Goal: Task Accomplishment & Management: Use online tool/utility

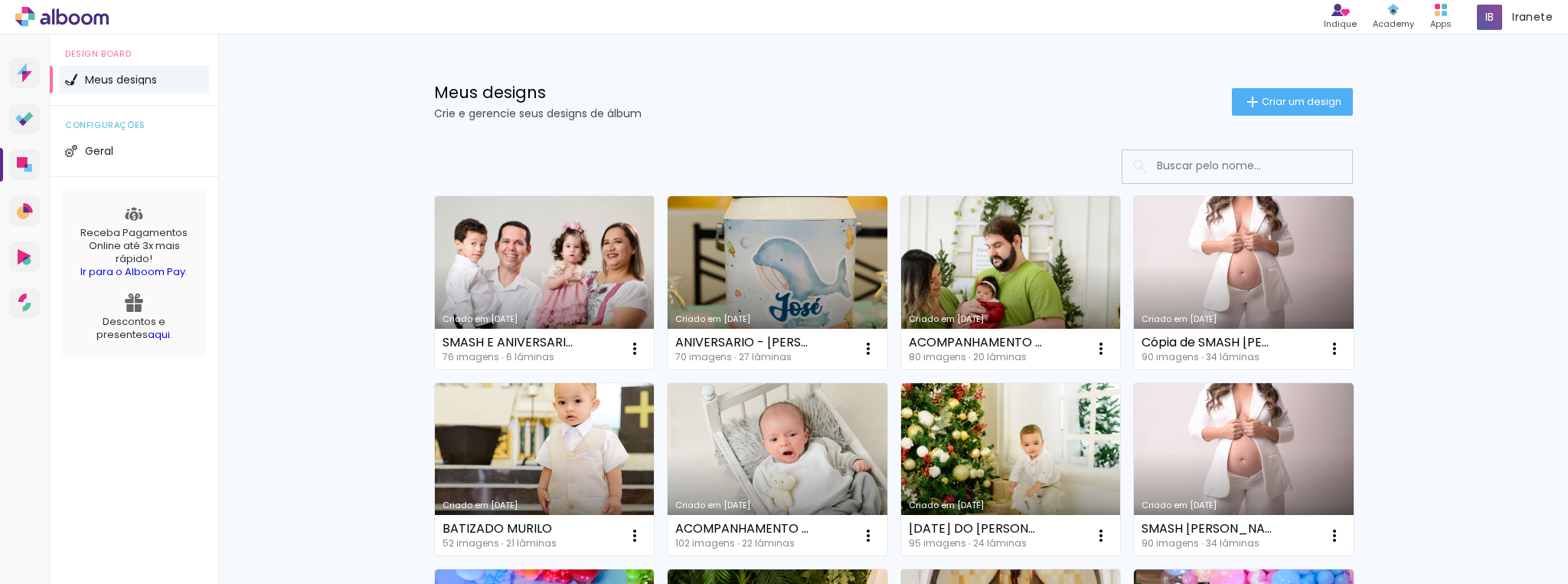
click at [557, 262] on link "Criado em [DATE]" at bounding box center [544, 282] width 220 height 173
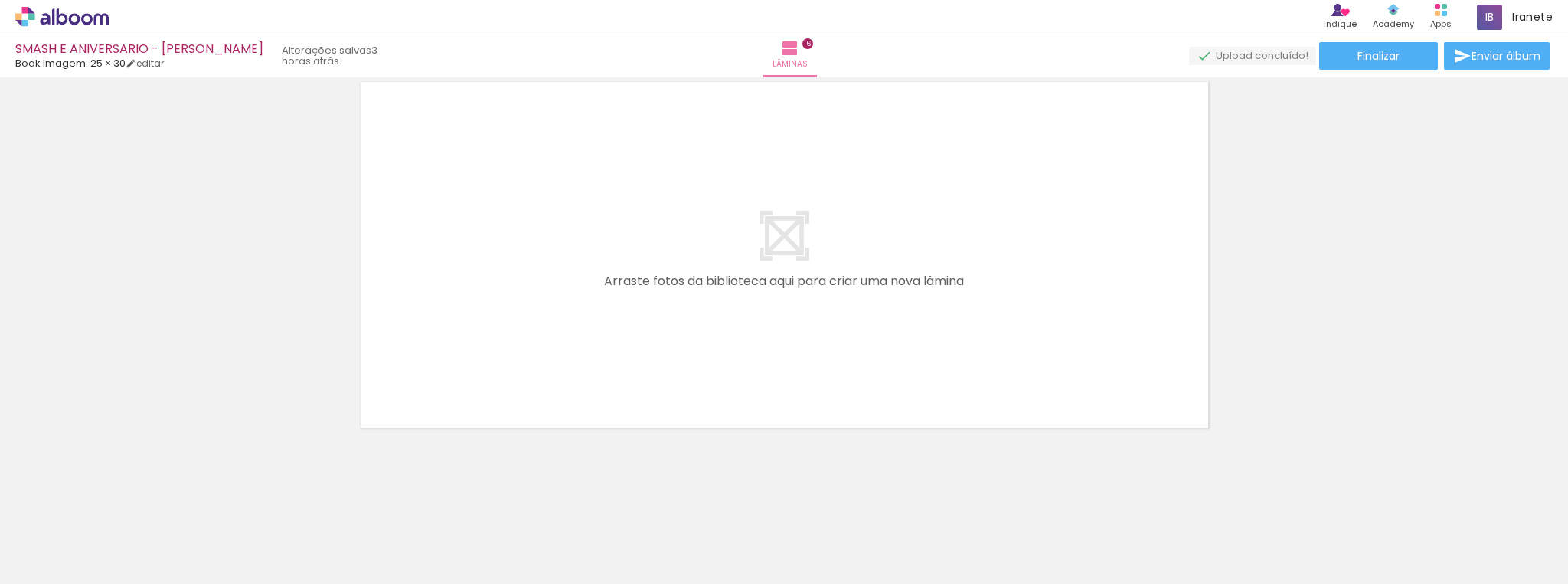
scroll to position [0, 2757]
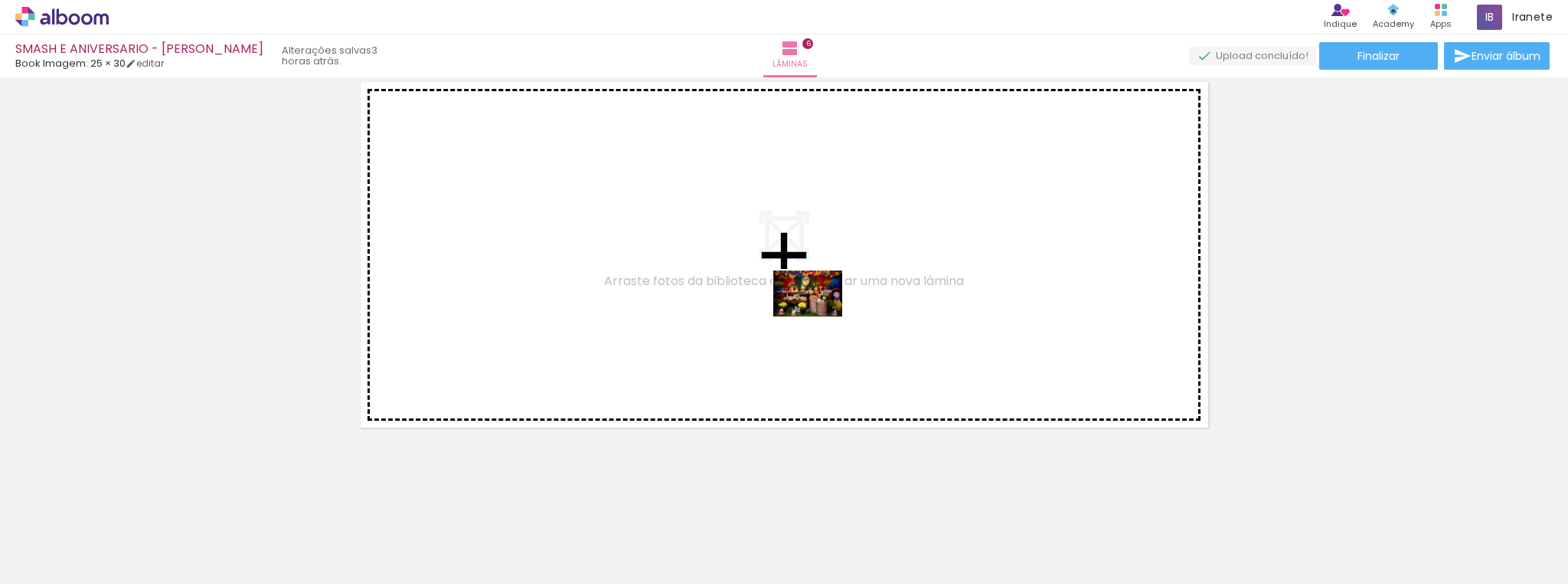
drag, startPoint x: 923, startPoint y: 535, endPoint x: 819, endPoint y: 316, distance: 242.4
click at [819, 316] on quentale-workspace at bounding box center [784, 292] width 1568 height 584
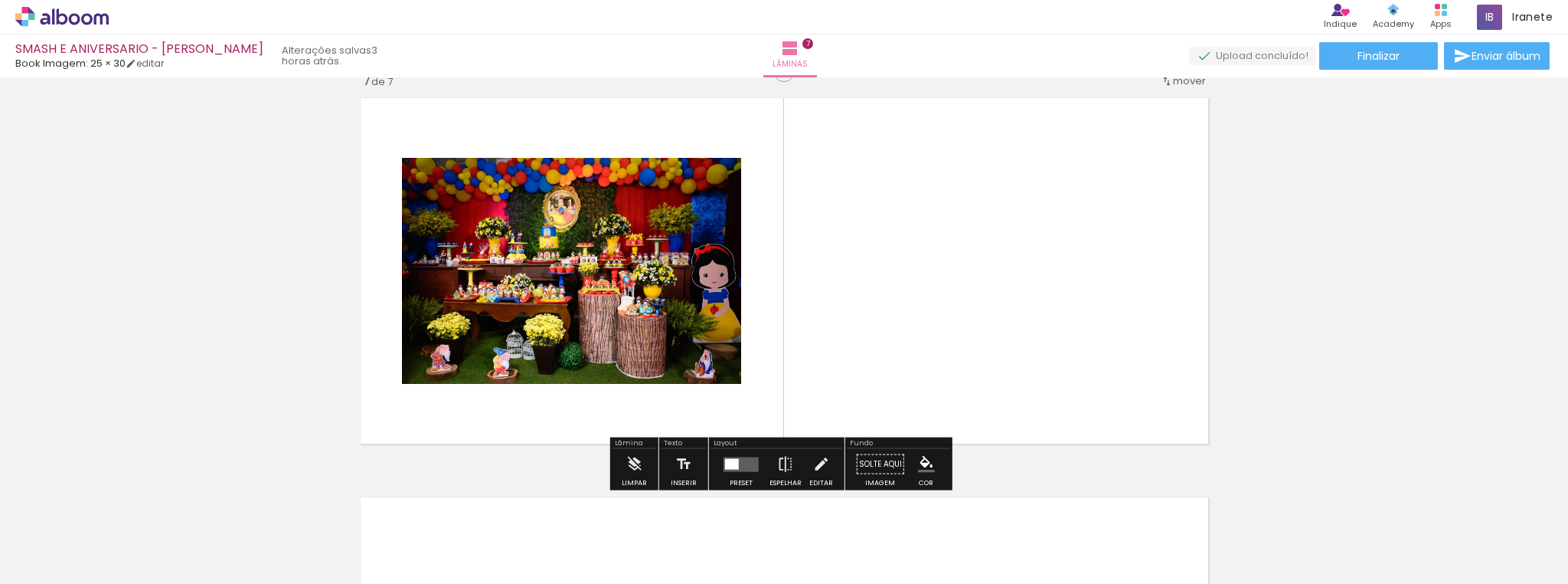
scroll to position [2413, 0]
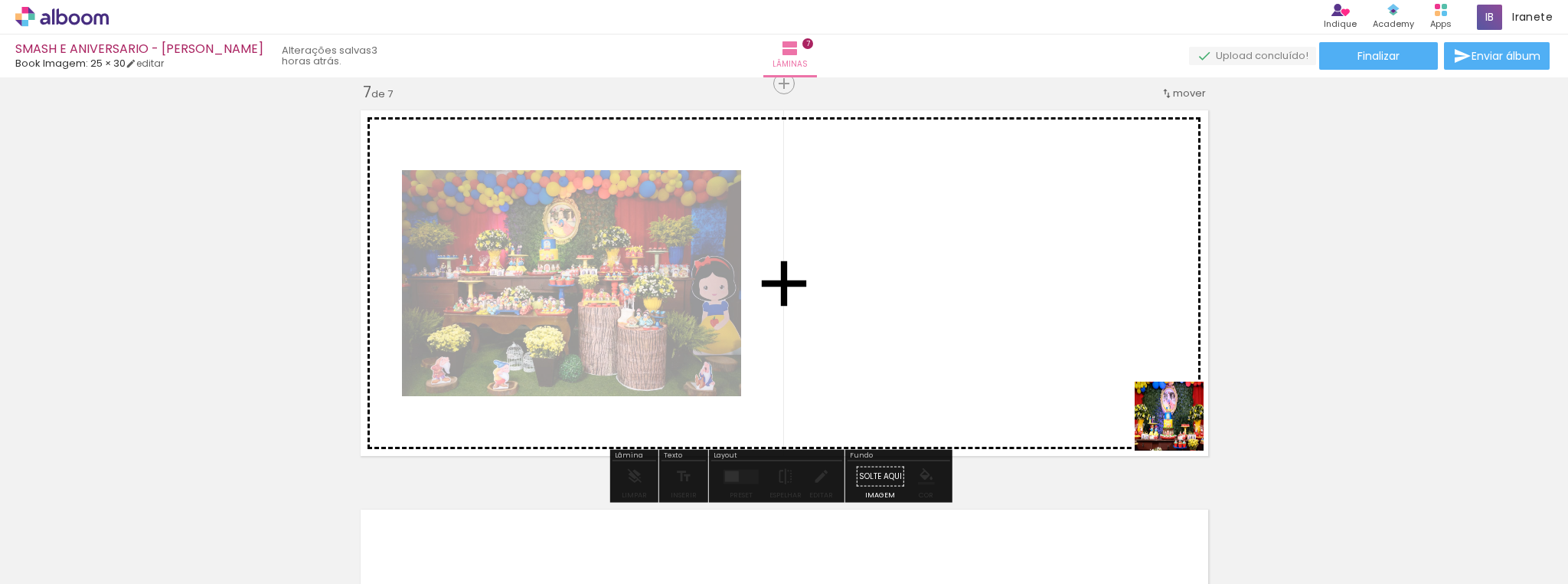
drag, startPoint x: 1352, startPoint y: 545, endPoint x: 1081, endPoint y: 368, distance: 323.7
click at [1081, 368] on quentale-workspace at bounding box center [784, 292] width 1568 height 584
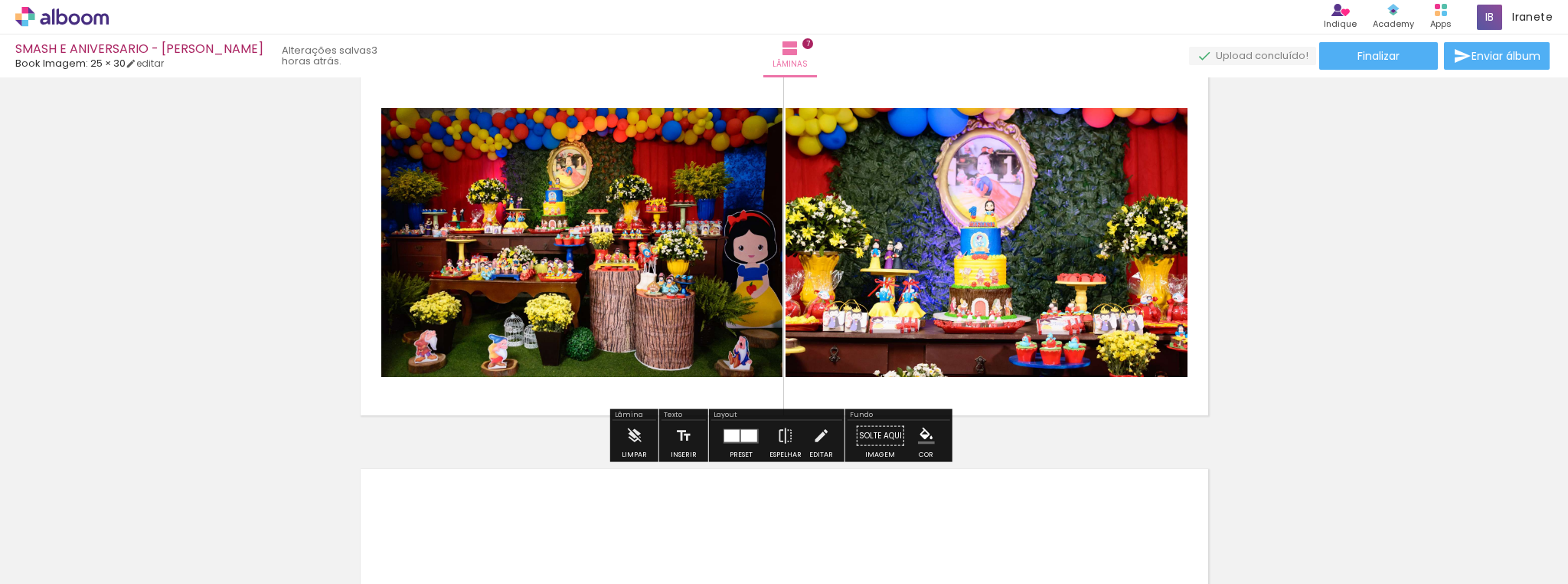
scroll to position [2475, 0]
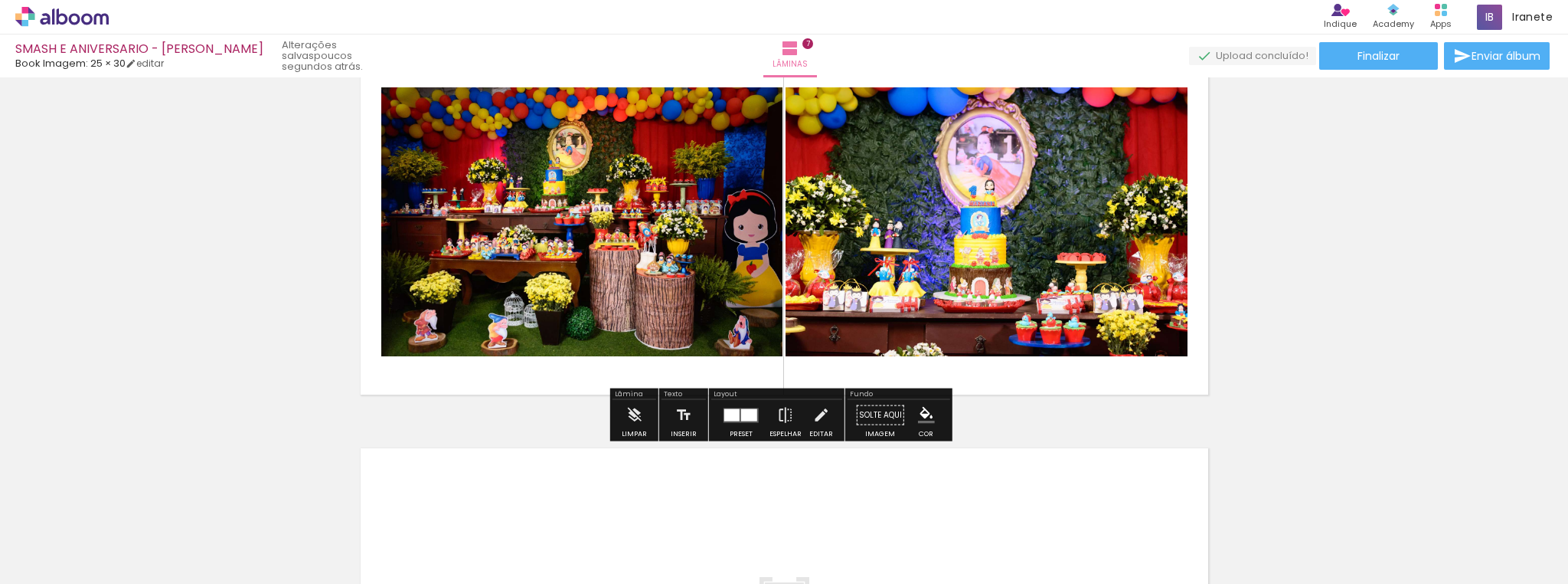
click at [750, 416] on div at bounding box center [749, 414] width 16 height 12
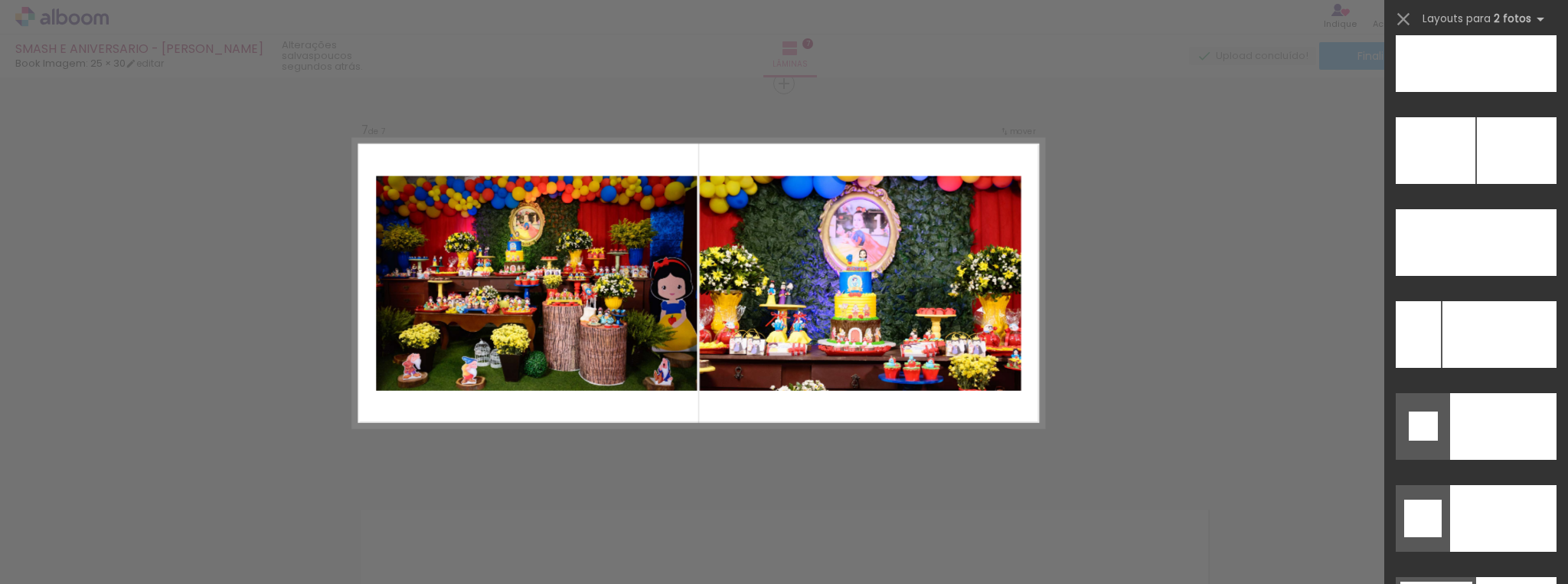
scroll to position [6936, 0]
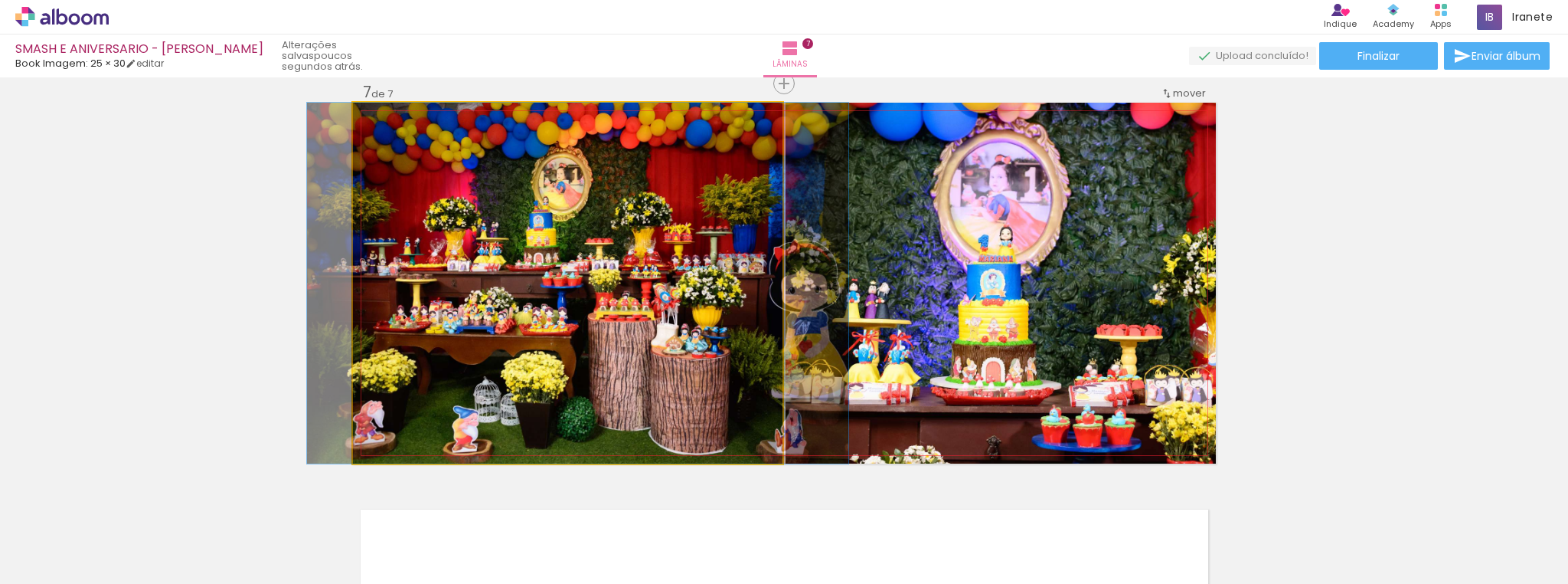
drag, startPoint x: 639, startPoint y: 310, endPoint x: 649, endPoint y: 311, distance: 10.0
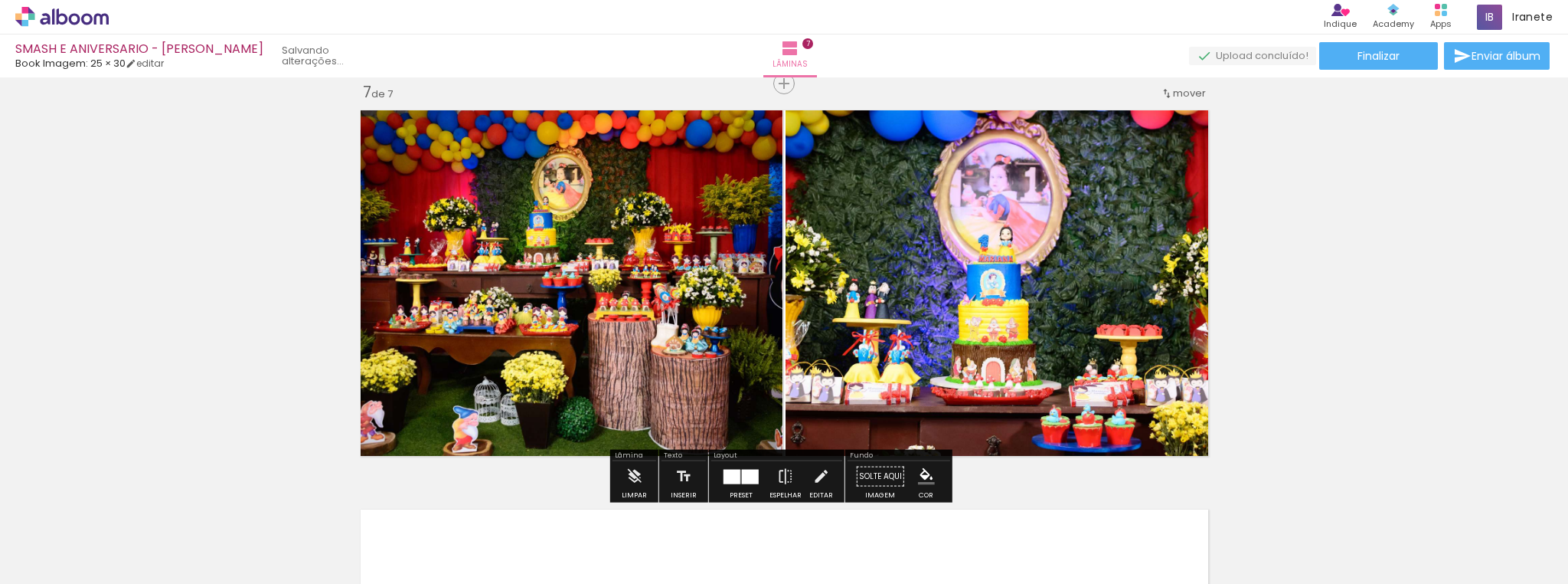
click at [892, 297] on quentale-photo at bounding box center [1000, 283] width 430 height 361
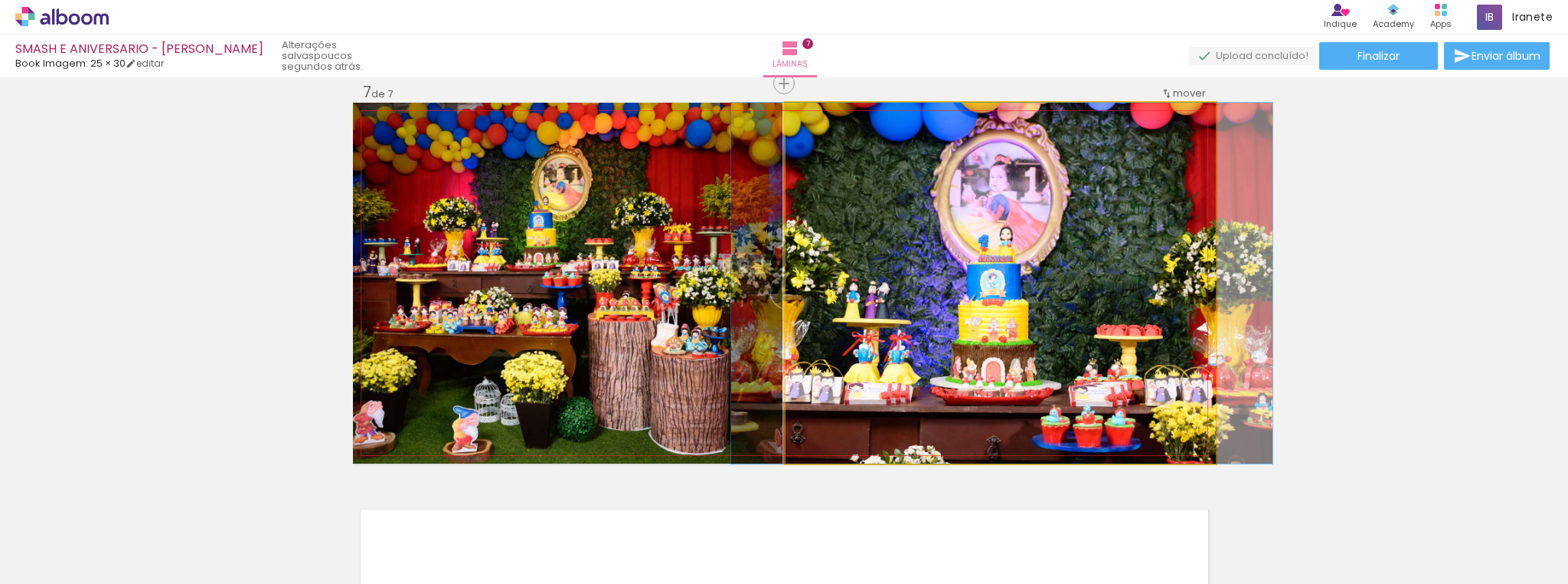
click at [892, 297] on quentale-photo at bounding box center [1000, 283] width 430 height 361
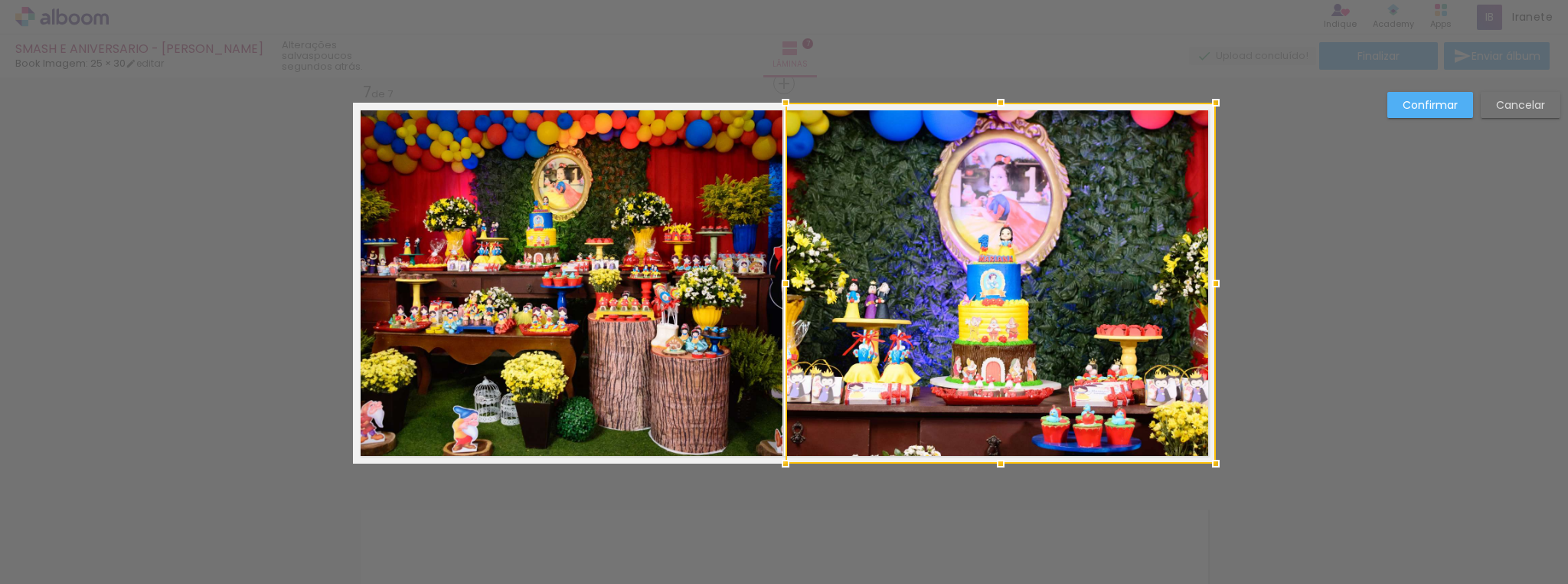
click at [0, 0] on slot "Cancelar" at bounding box center [0, 0] width 0 height 0
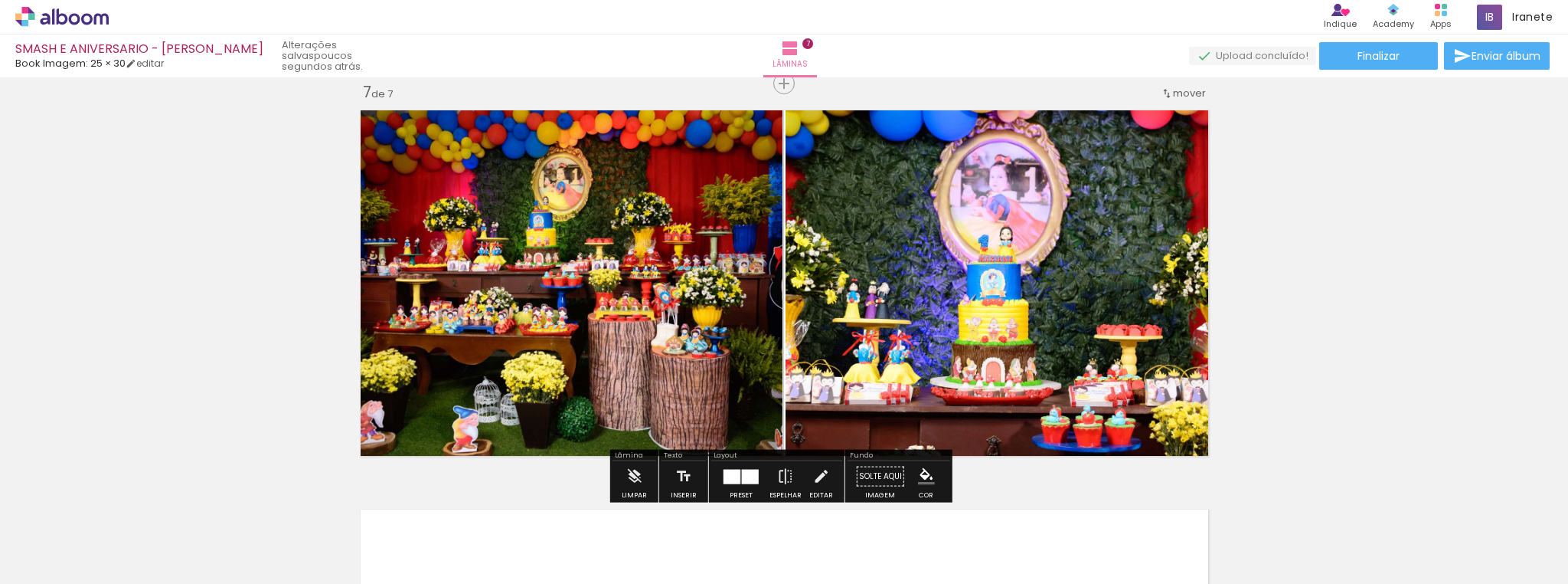
click at [742, 477] on div at bounding box center [750, 476] width 17 height 15
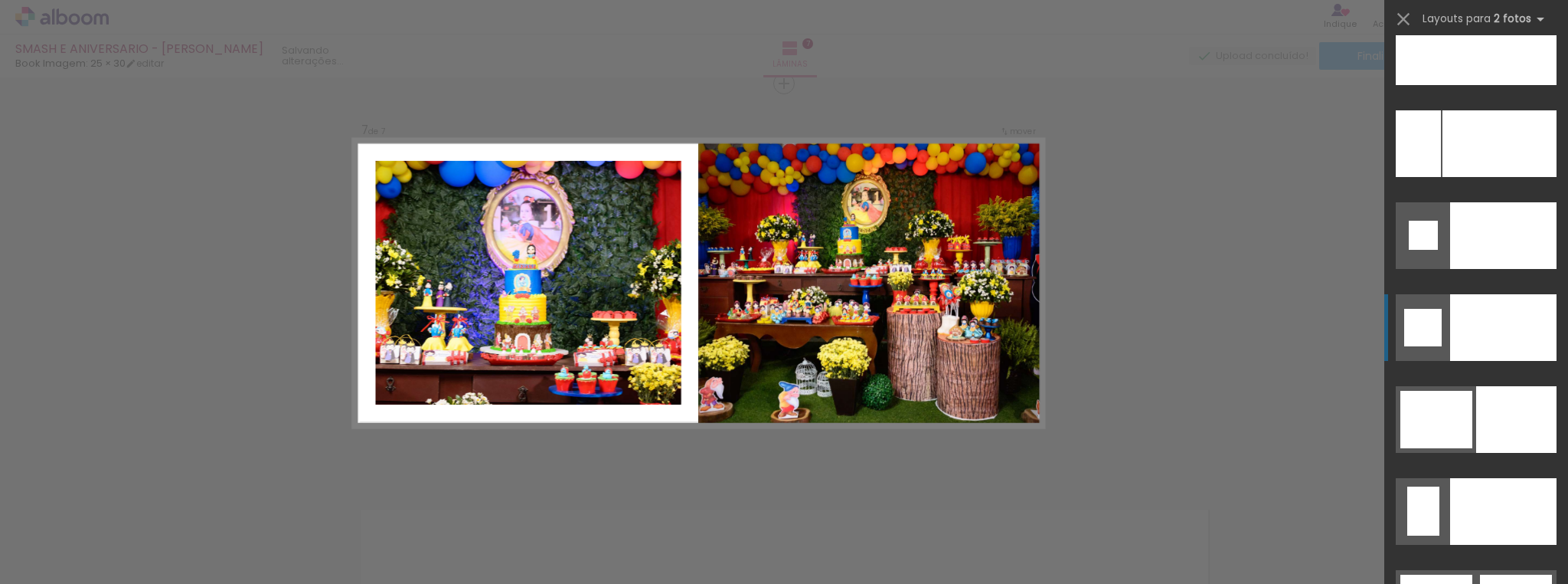
scroll to position [7108, 0]
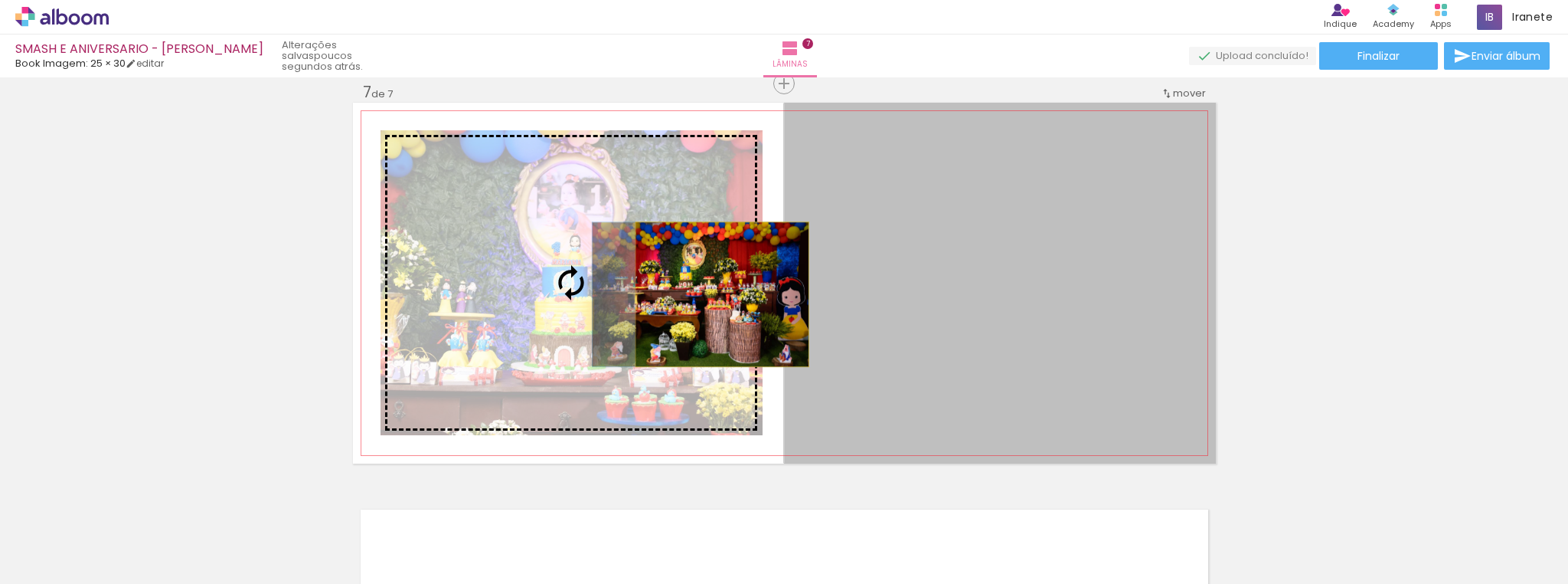
drag, startPoint x: 1002, startPoint y: 304, endPoint x: 716, endPoint y: 294, distance: 286.2
click at [0, 0] on slot at bounding box center [0, 0] width 0 height 0
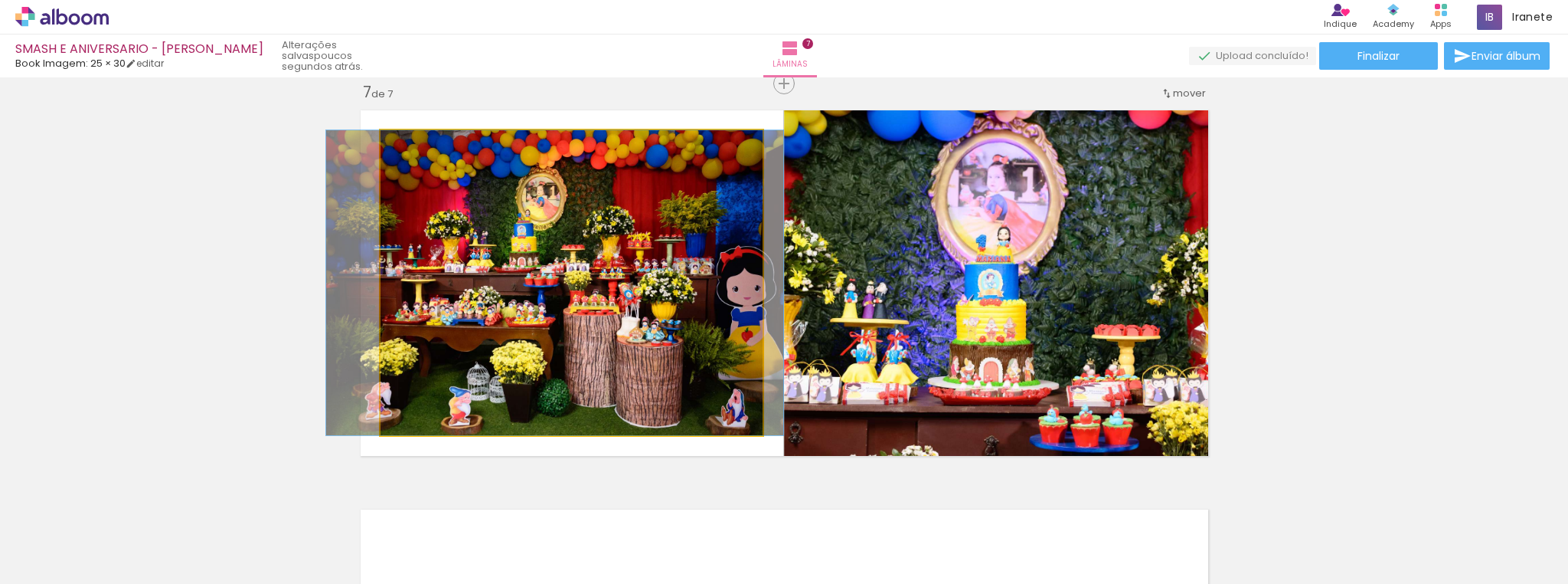
drag, startPoint x: 674, startPoint y: 279, endPoint x: 657, endPoint y: 280, distance: 17.0
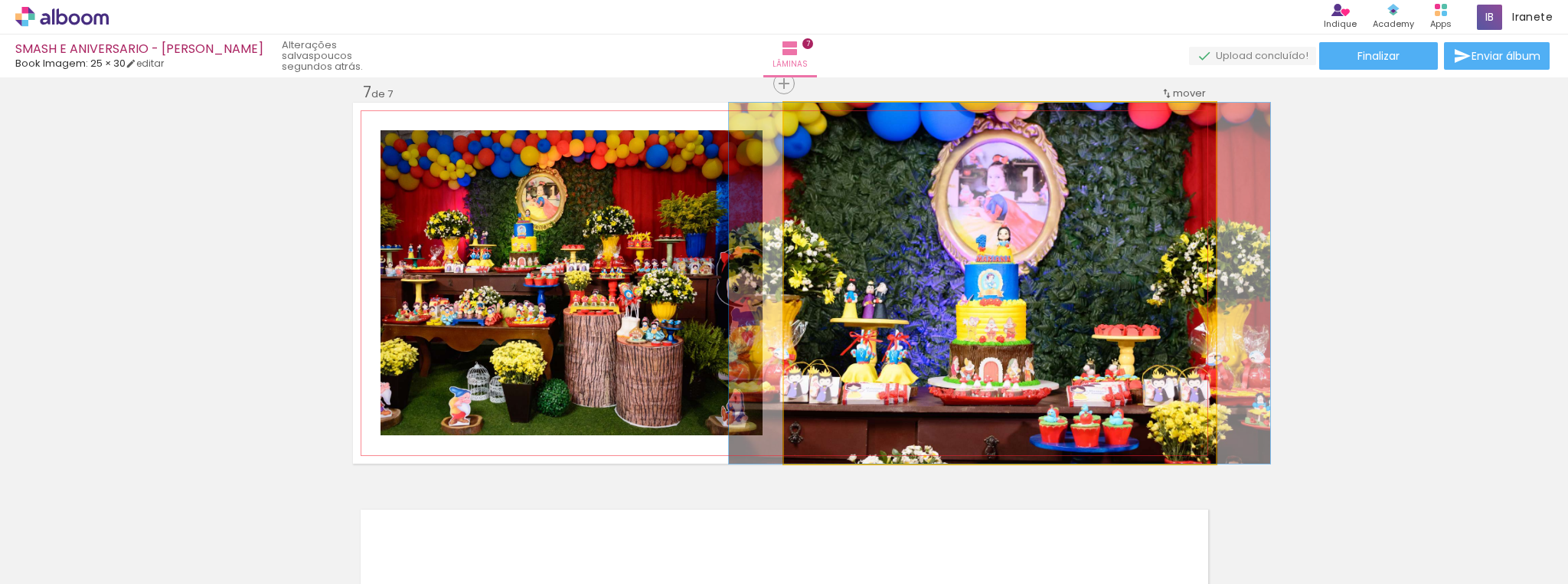
click at [1029, 288] on quentale-photo at bounding box center [1000, 283] width 432 height 361
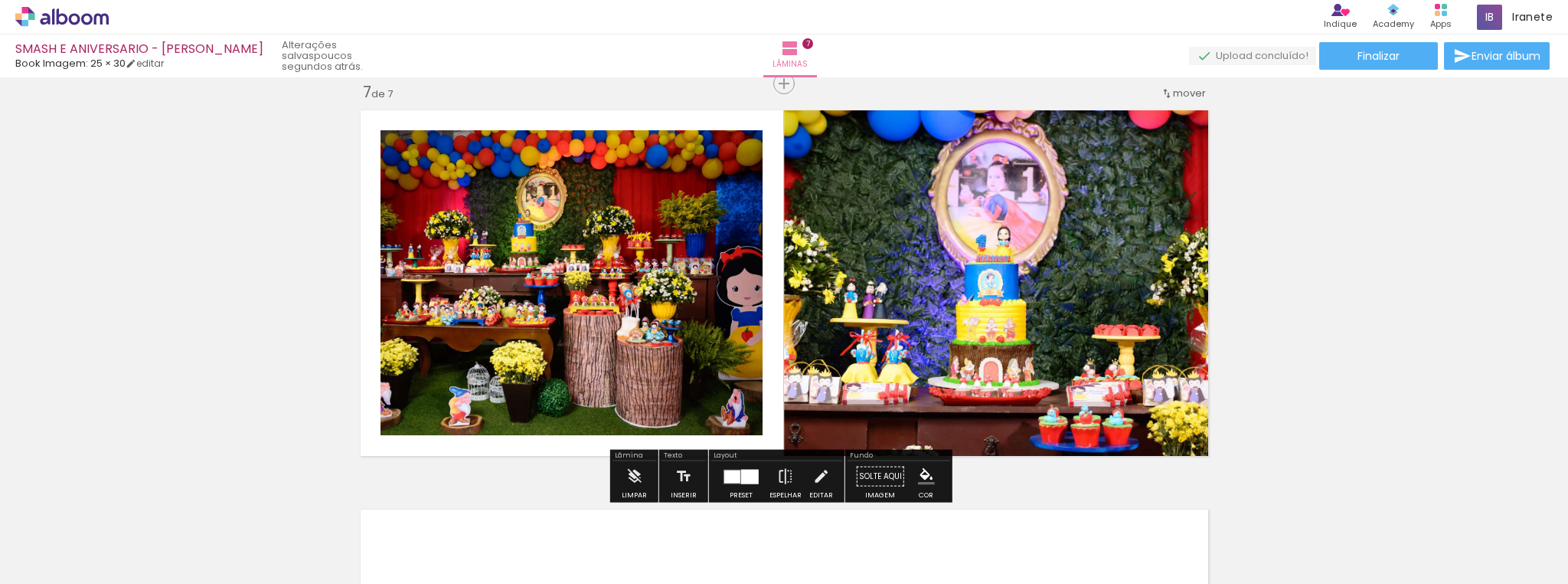
drag, startPoint x: 745, startPoint y: 472, endPoint x: 772, endPoint y: 470, distance: 27.1
click at [747, 473] on div at bounding box center [750, 476] width 17 height 15
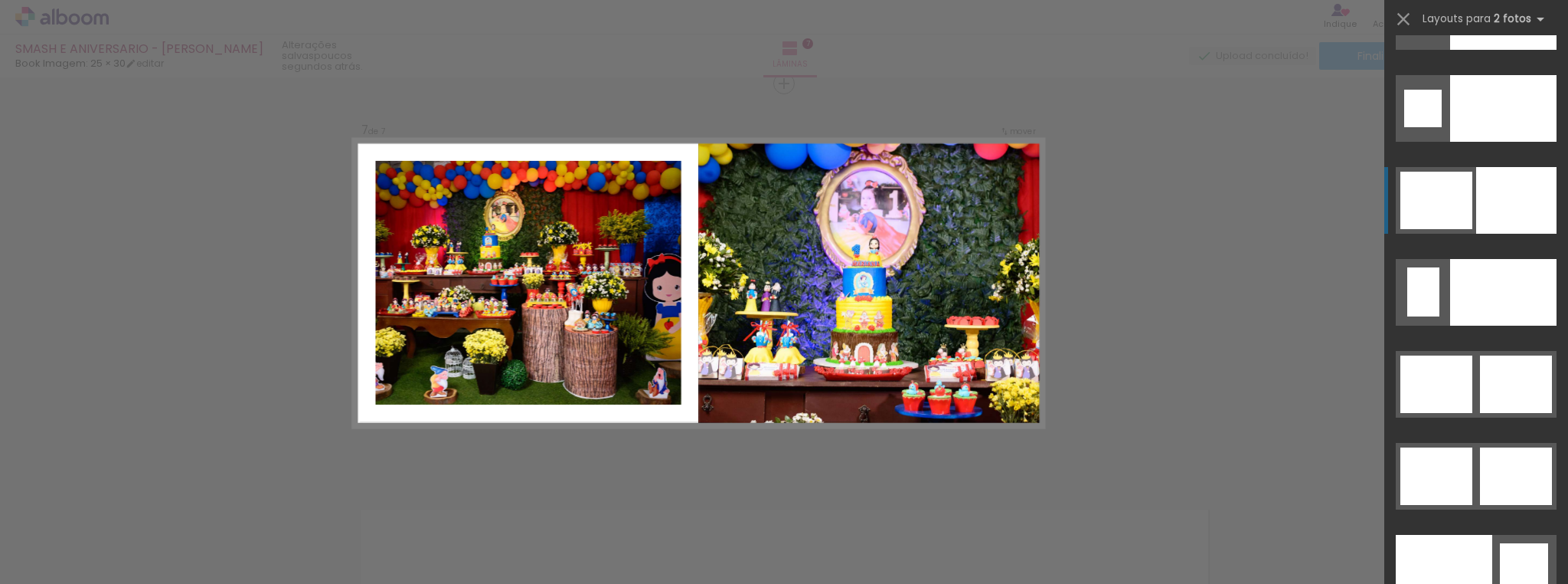
scroll to position [7448, 0]
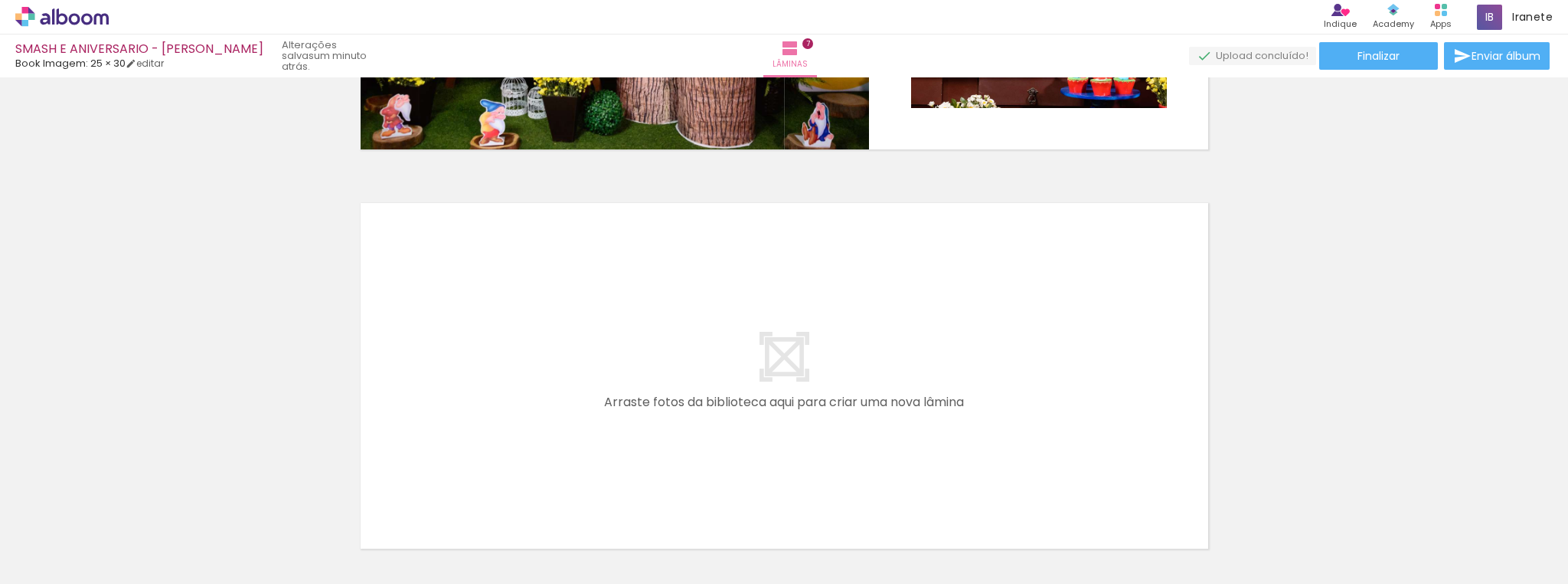
scroll to position [2841, 0]
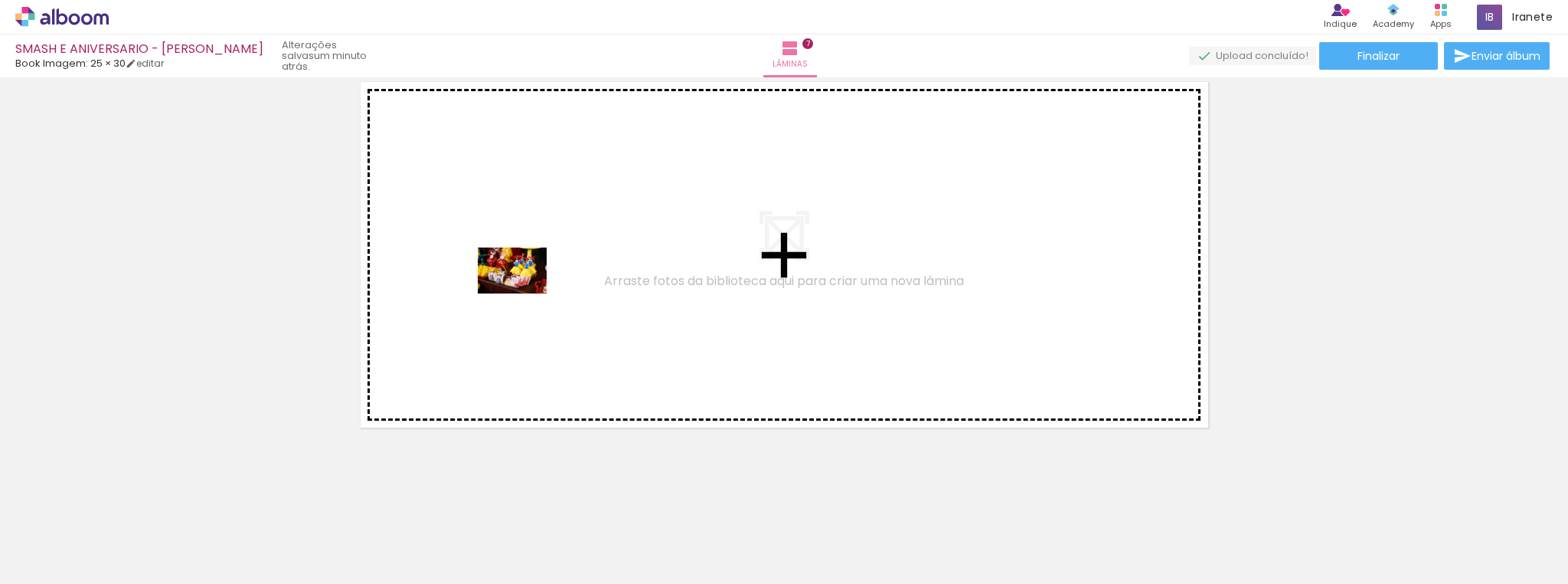
drag, startPoint x: 436, startPoint y: 536, endPoint x: 524, endPoint y: 294, distance: 257.5
click at [524, 294] on quentale-workspace at bounding box center [784, 292] width 1568 height 584
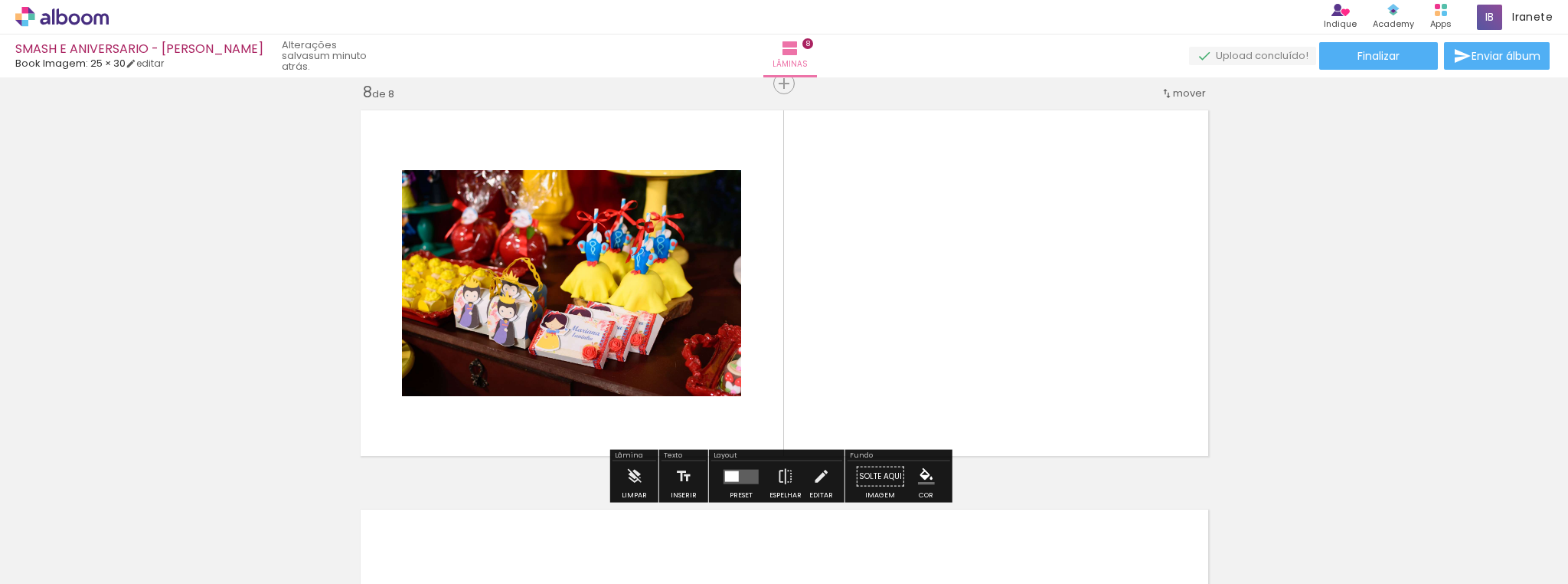
scroll to position [2813, 0]
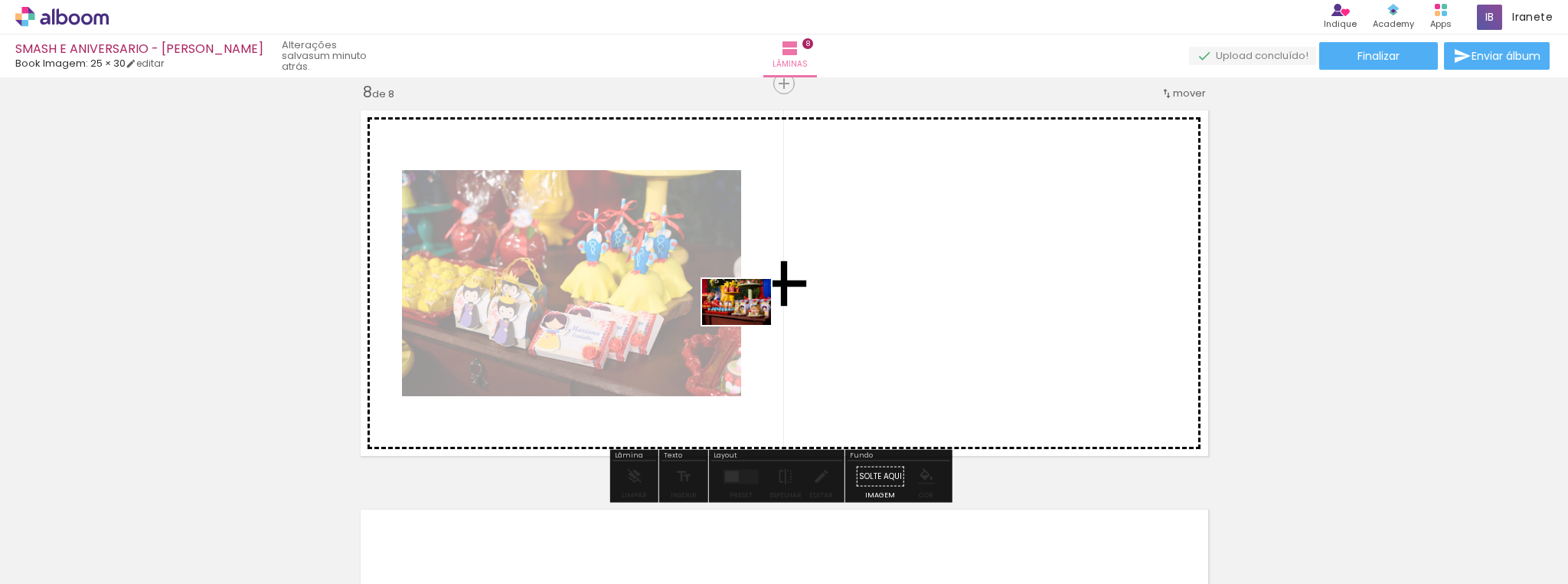
drag, startPoint x: 512, startPoint y: 538, endPoint x: 748, endPoint y: 324, distance: 318.6
click at [748, 324] on quentale-workspace at bounding box center [784, 292] width 1568 height 584
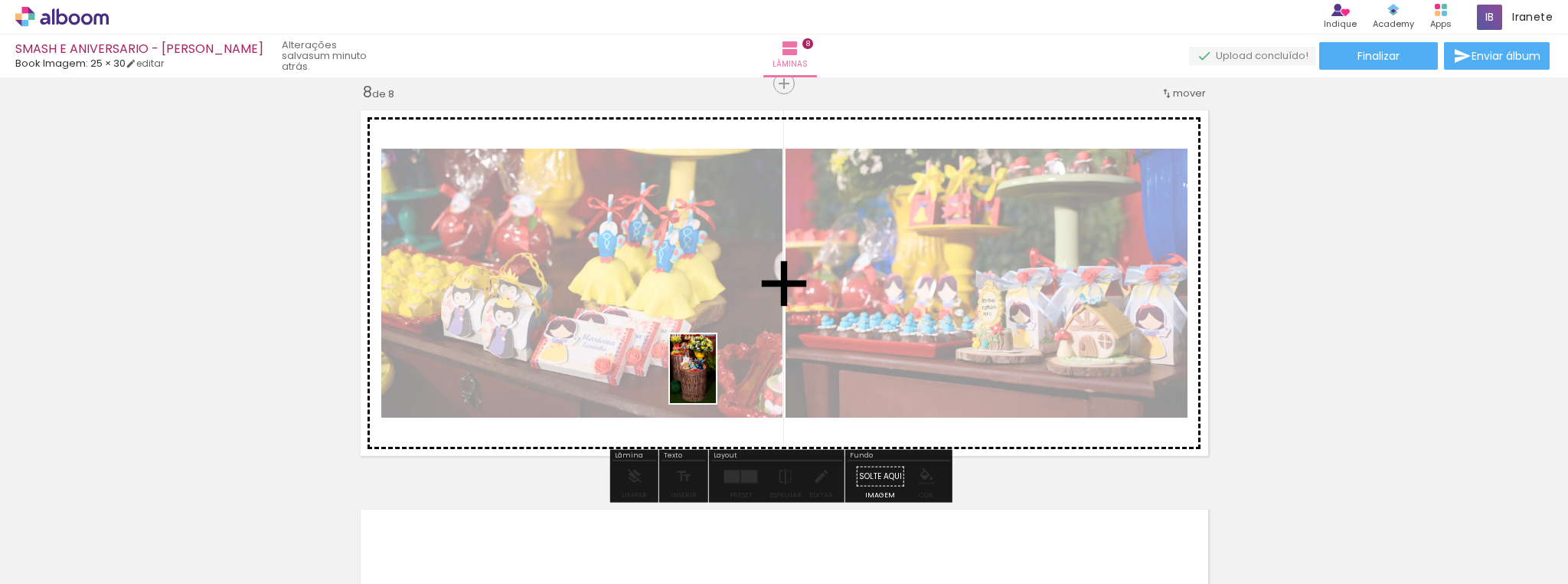
drag, startPoint x: 615, startPoint y: 528, endPoint x: 716, endPoint y: 380, distance: 179.2
click at [716, 380] on quentale-workspace at bounding box center [784, 292] width 1568 height 584
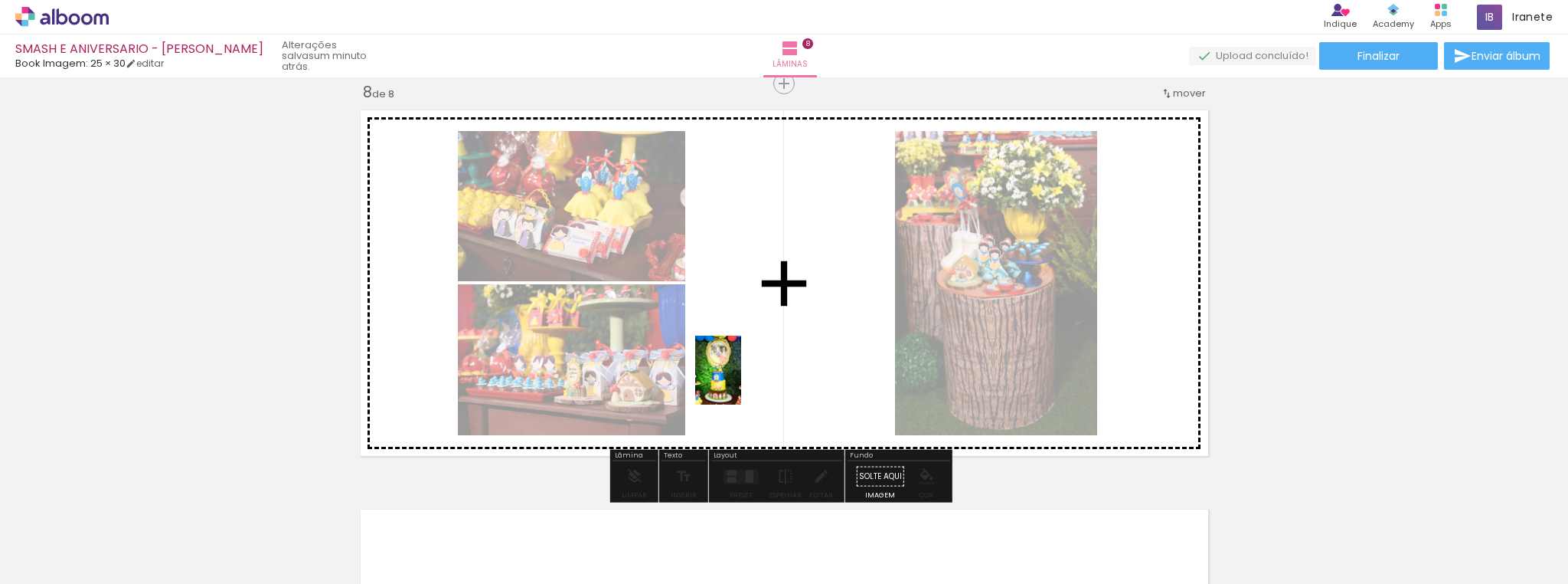
drag, startPoint x: 709, startPoint y: 546, endPoint x: 778, endPoint y: 520, distance: 73.7
click at [742, 382] on quentale-workspace at bounding box center [784, 292] width 1568 height 584
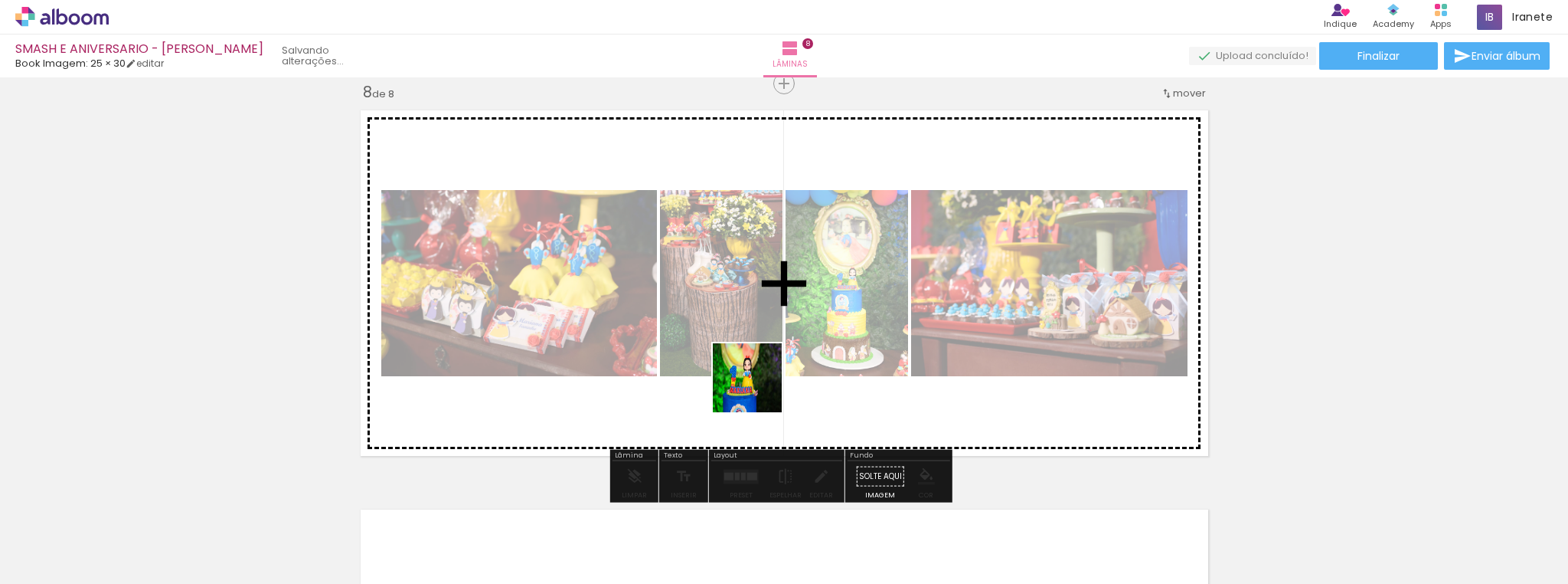
drag, startPoint x: 784, startPoint y: 531, endPoint x: 759, endPoint y: 385, distance: 148.1
click at [759, 385] on quentale-workspace at bounding box center [784, 292] width 1568 height 584
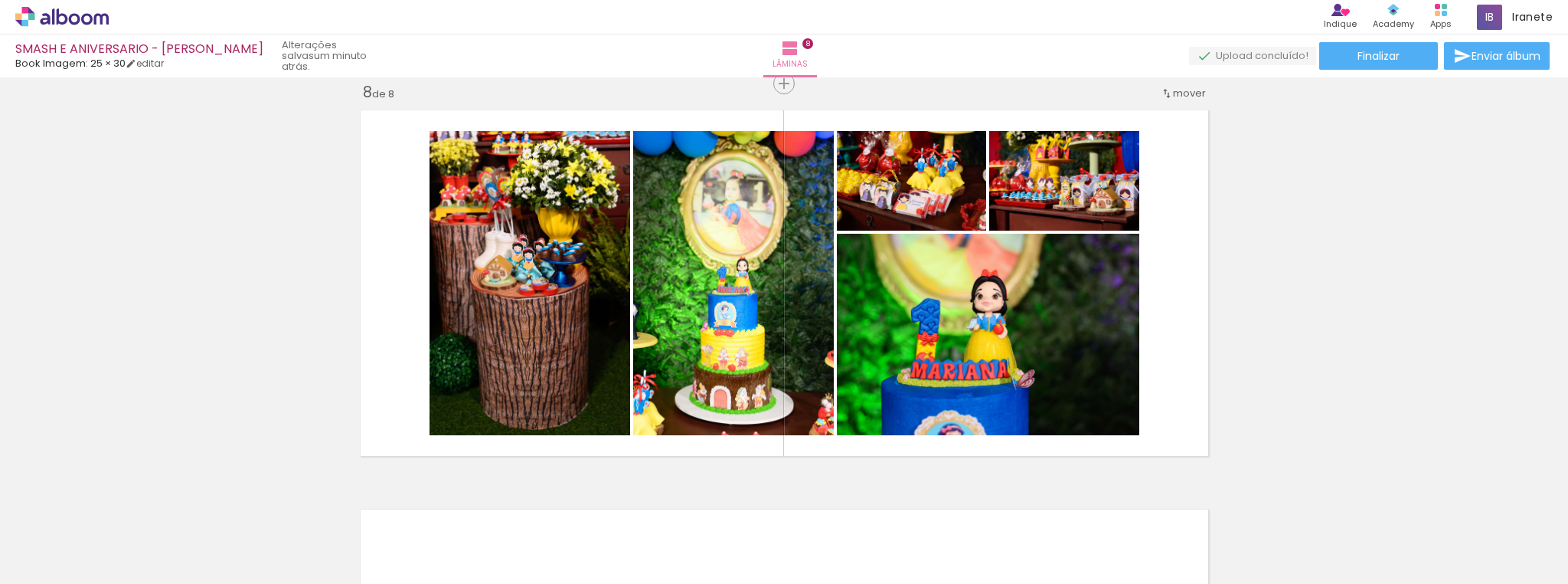
scroll to position [0, 3569]
drag, startPoint x: 1049, startPoint y: 536, endPoint x: 989, endPoint y: 377, distance: 169.9
click at [989, 377] on quentale-workspace at bounding box center [784, 292] width 1568 height 584
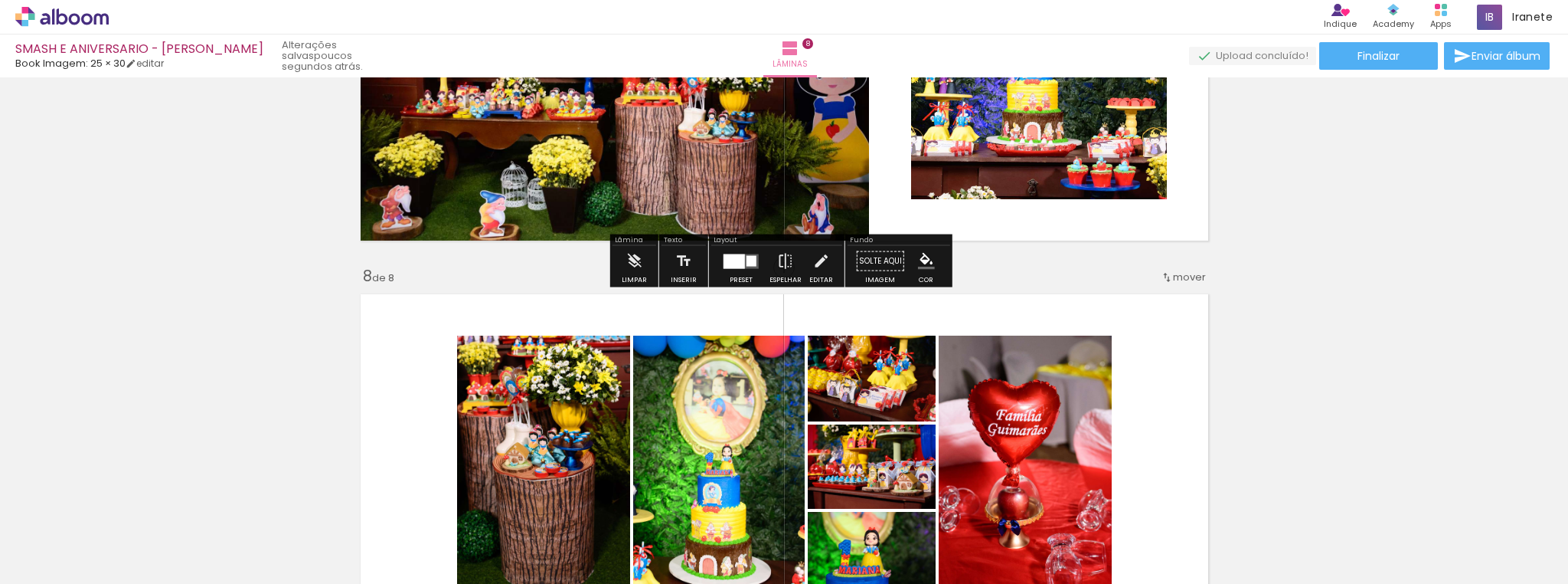
scroll to position [2629, 0]
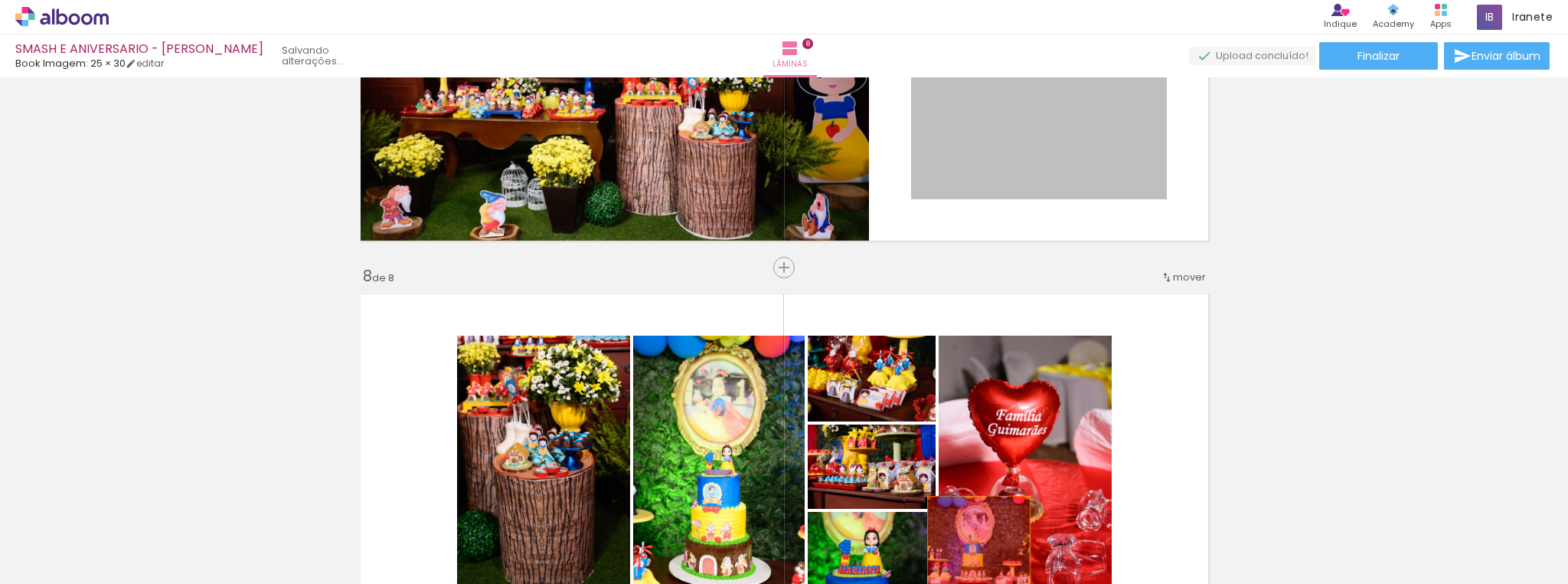
drag, startPoint x: 1096, startPoint y: 150, endPoint x: 978, endPoint y: 514, distance: 382.6
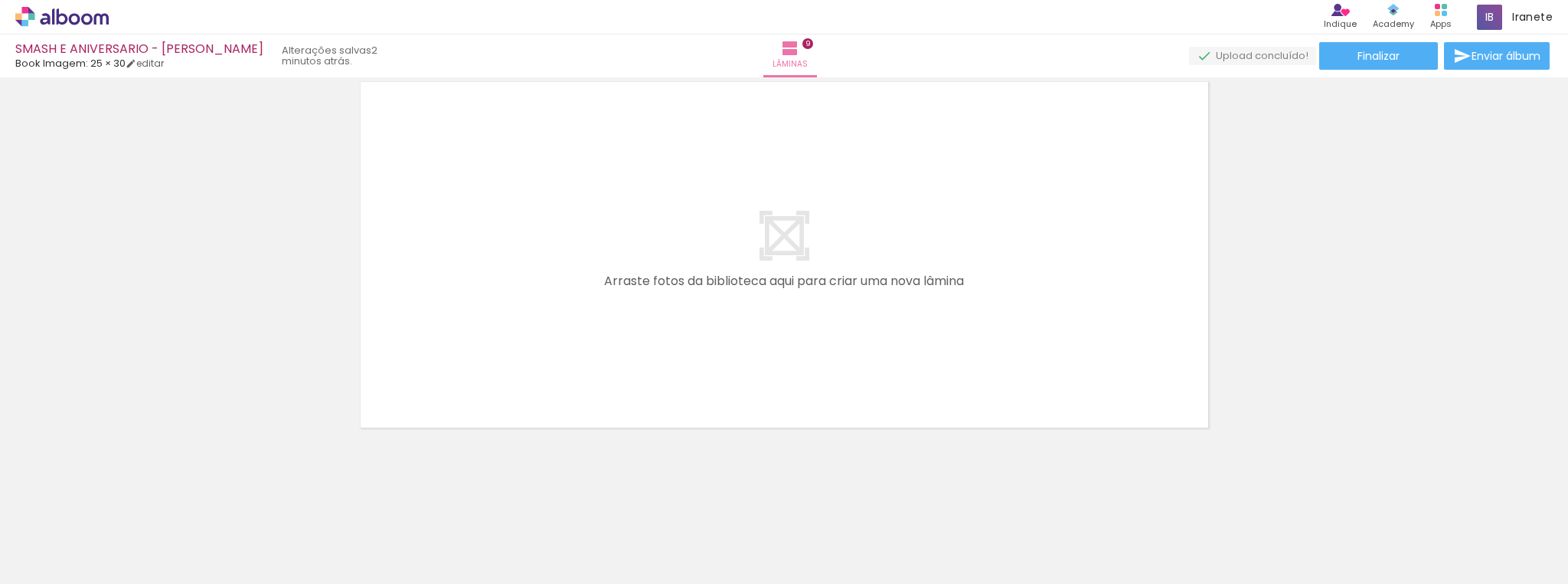
scroll to position [0, 3187]
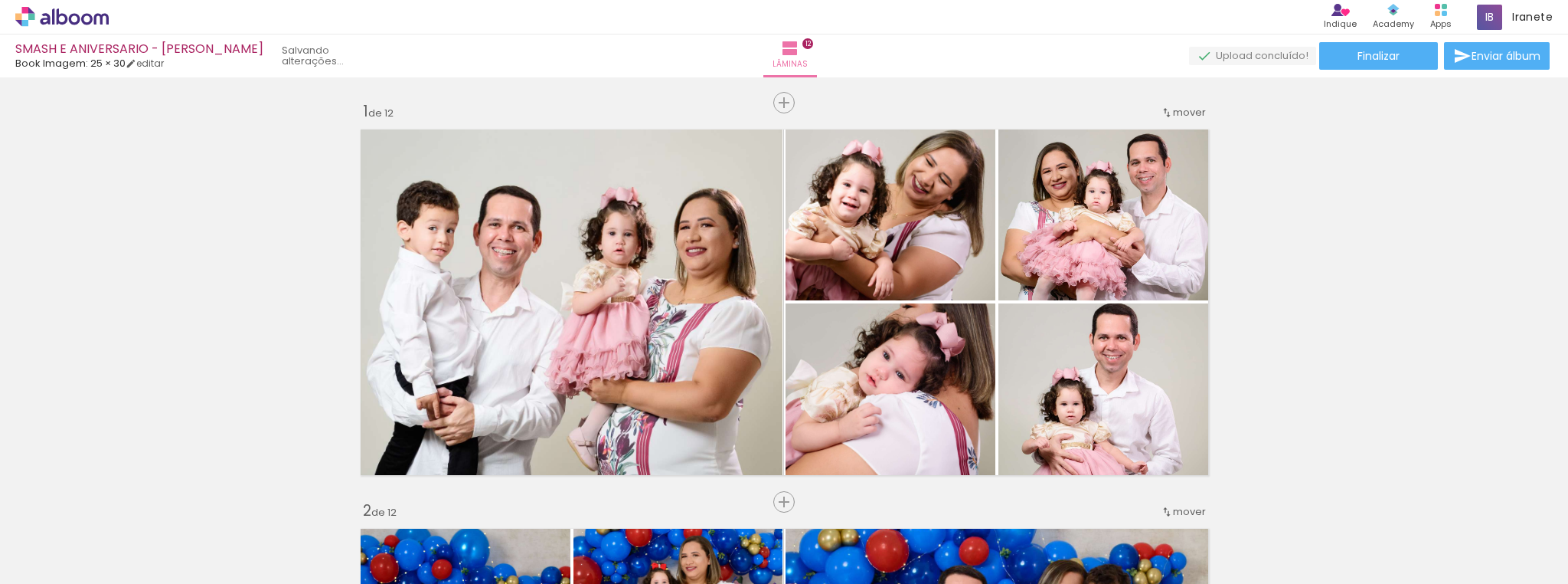
click at [1035, 395] on quentale-workspace at bounding box center [784, 292] width 1568 height 584
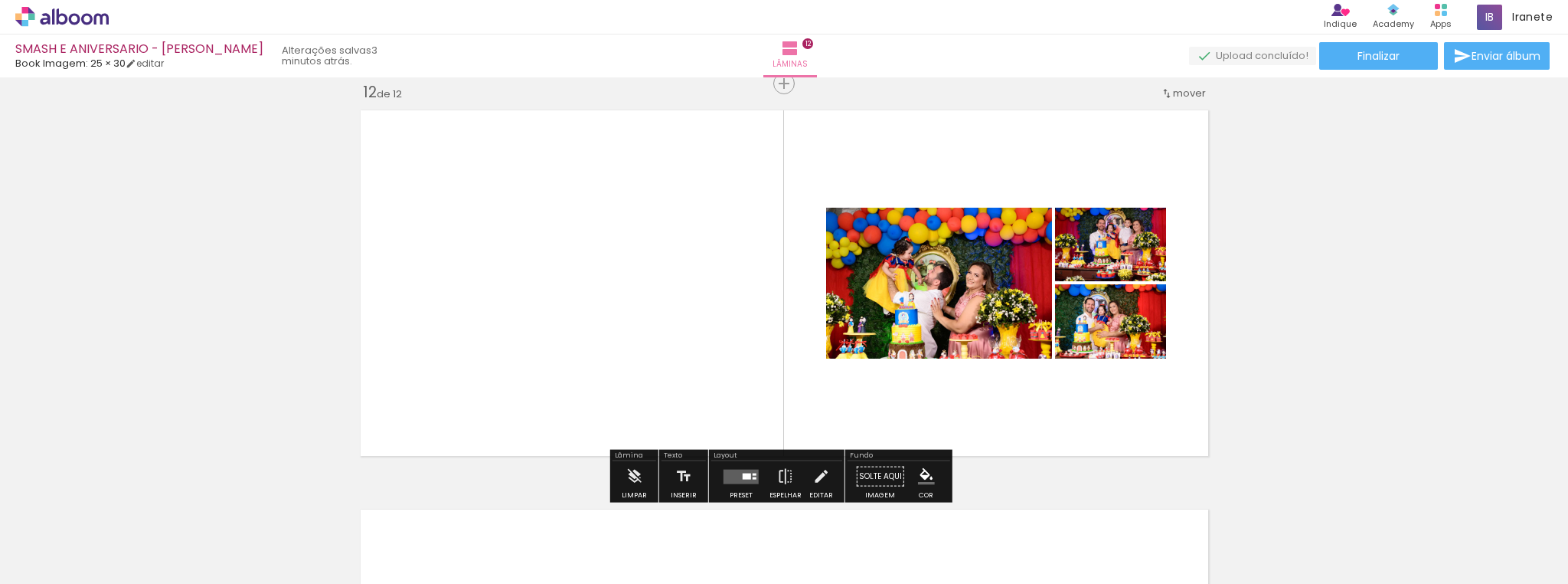
scroll to position [0, 2022]
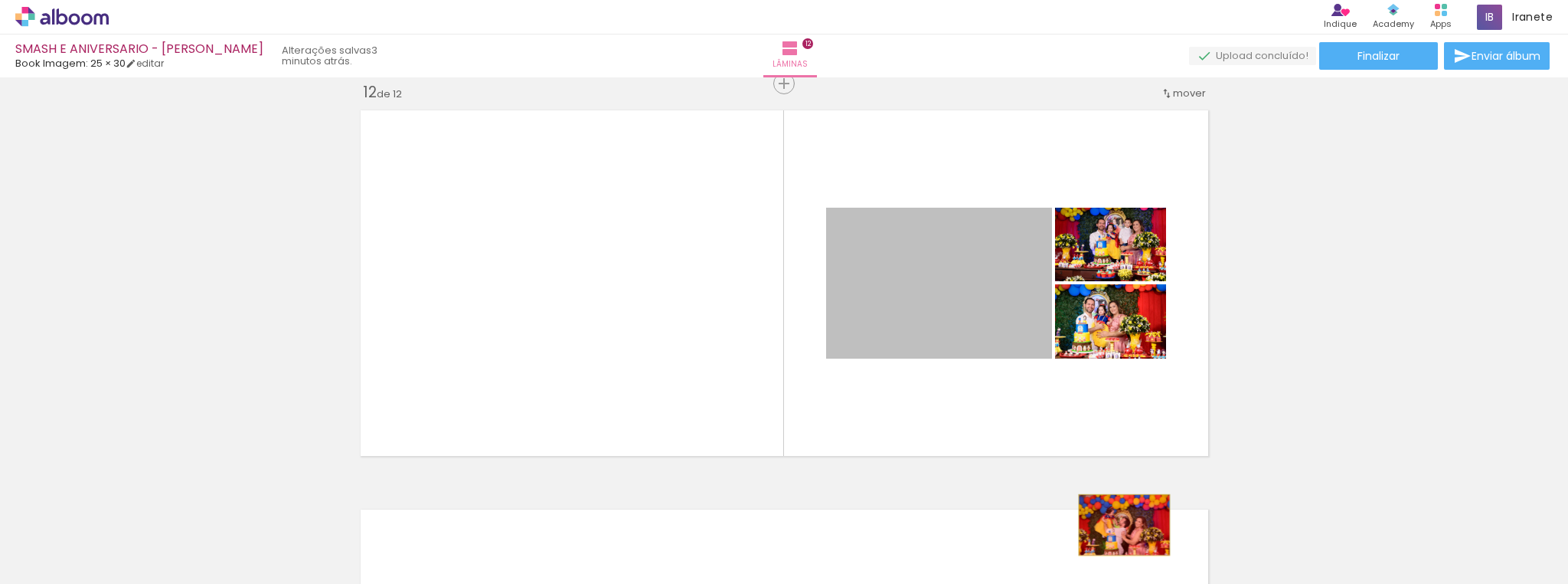
drag, startPoint x: 959, startPoint y: 318, endPoint x: 1119, endPoint y: 524, distance: 260.8
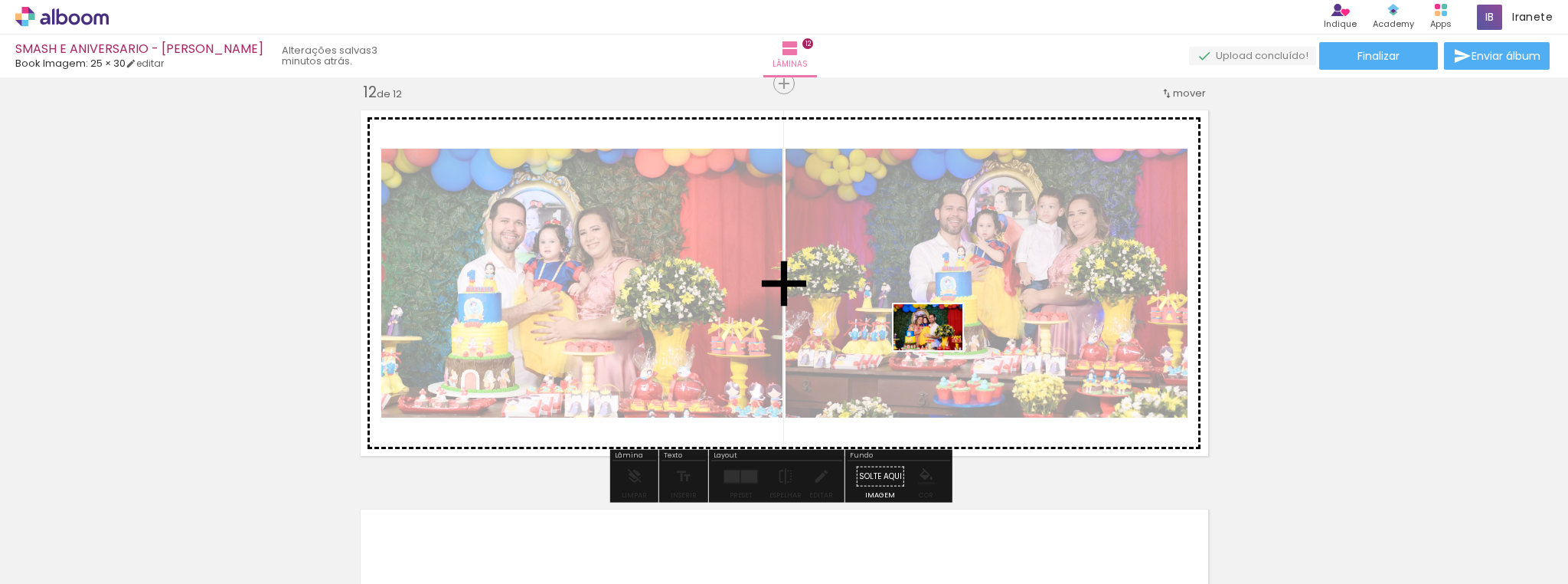
drag, startPoint x: 1210, startPoint y: 544, endPoint x: 939, endPoint y: 350, distance: 333.3
click at [939, 350] on quentale-workspace at bounding box center [784, 292] width 1568 height 584
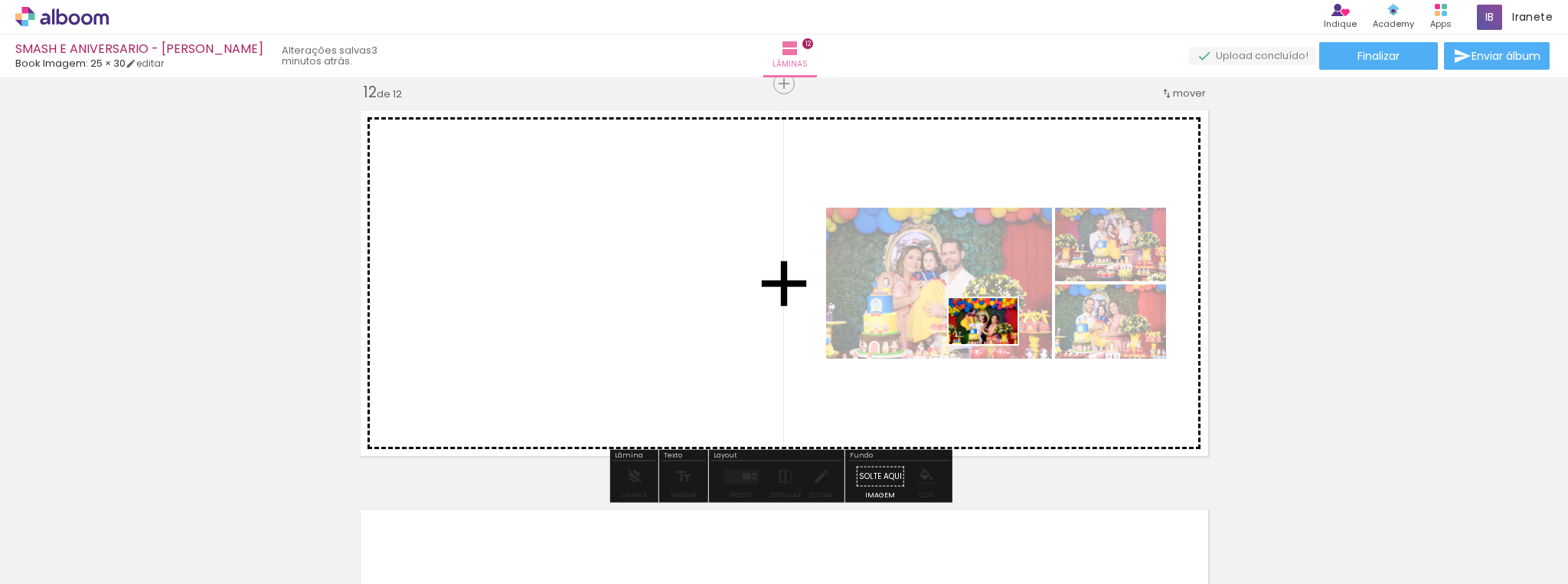
drag, startPoint x: 1064, startPoint y: 543, endPoint x: 994, endPoint y: 344, distance: 211.0
click at [994, 344] on quentale-workspace at bounding box center [784, 292] width 1568 height 584
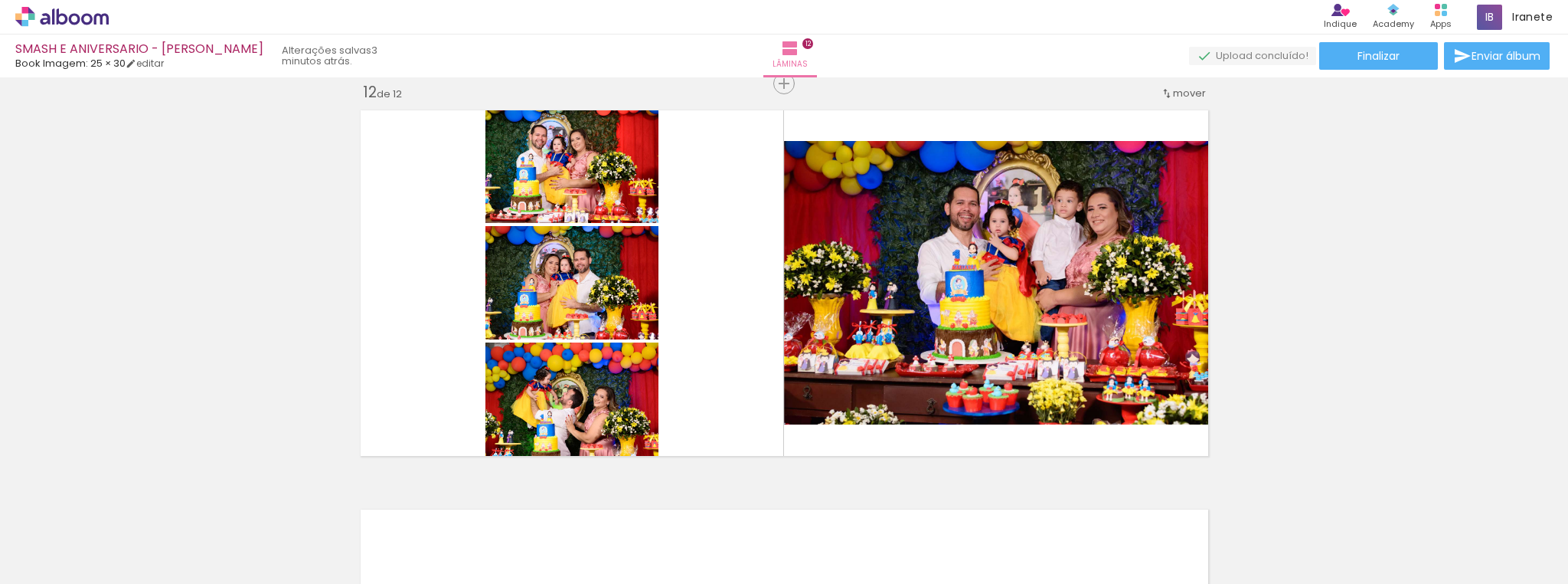
scroll to position [0, 2983]
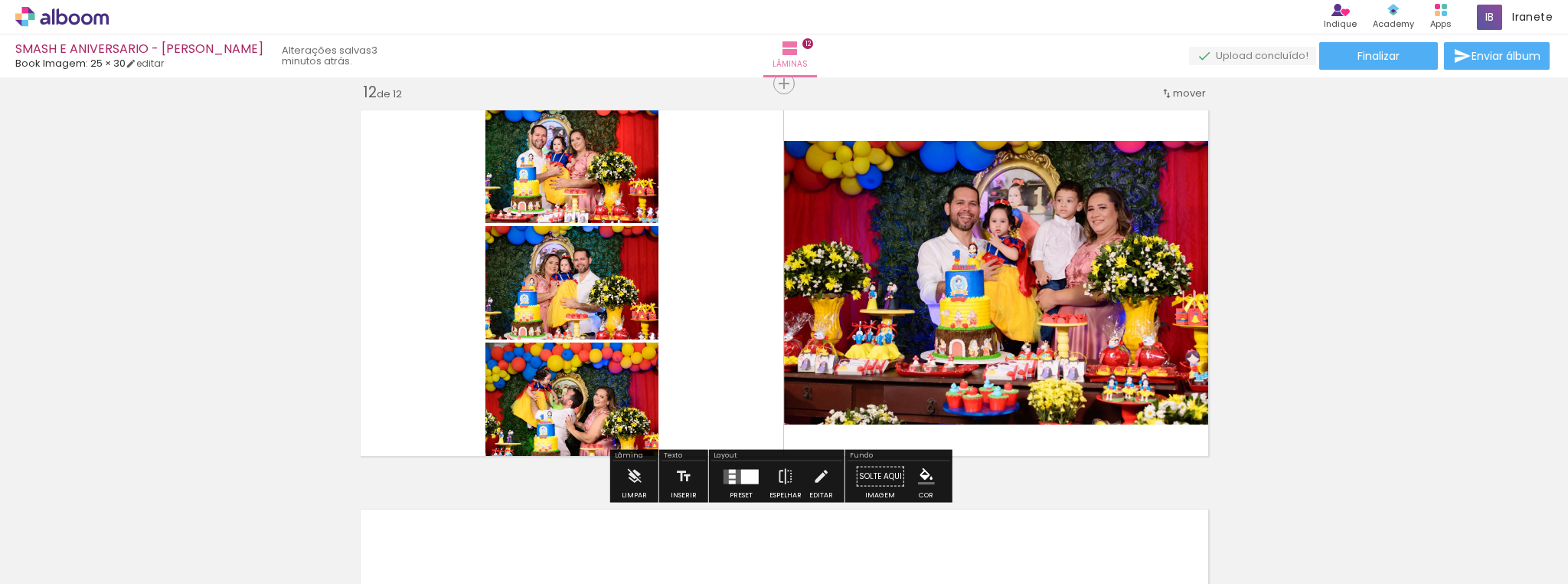
click at [751, 474] on div at bounding box center [750, 476] width 17 height 15
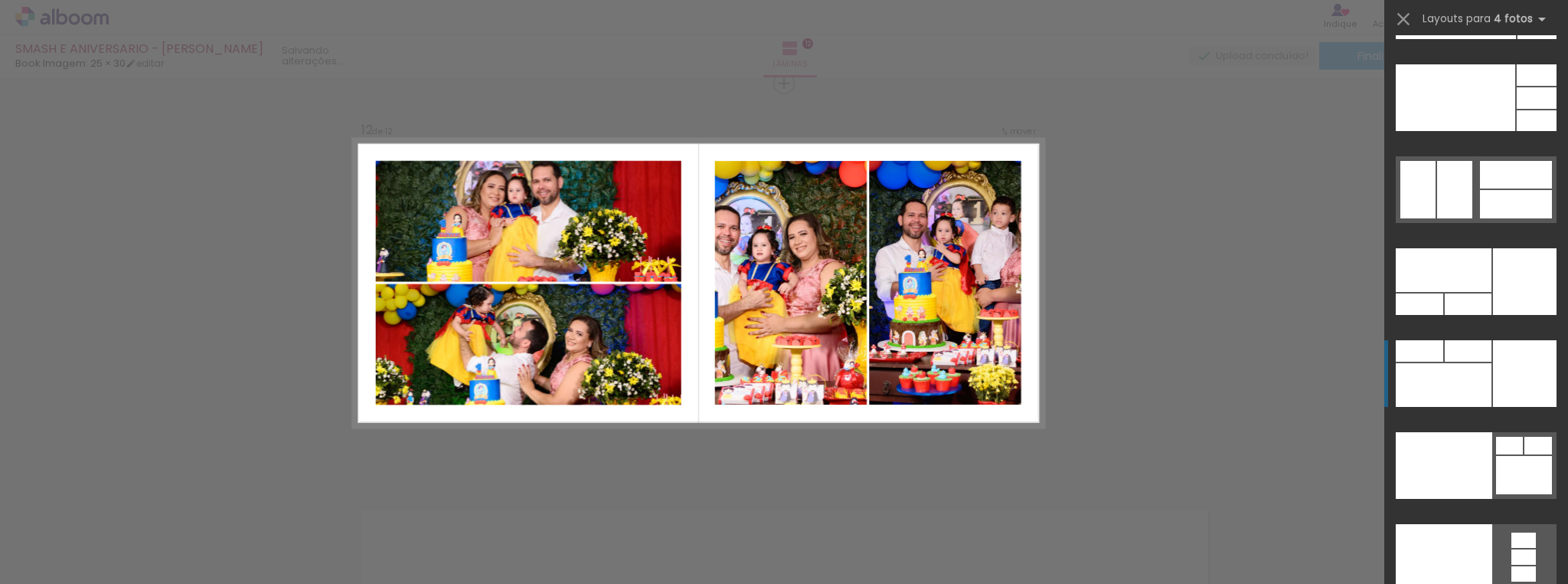
scroll to position [32877, 0]
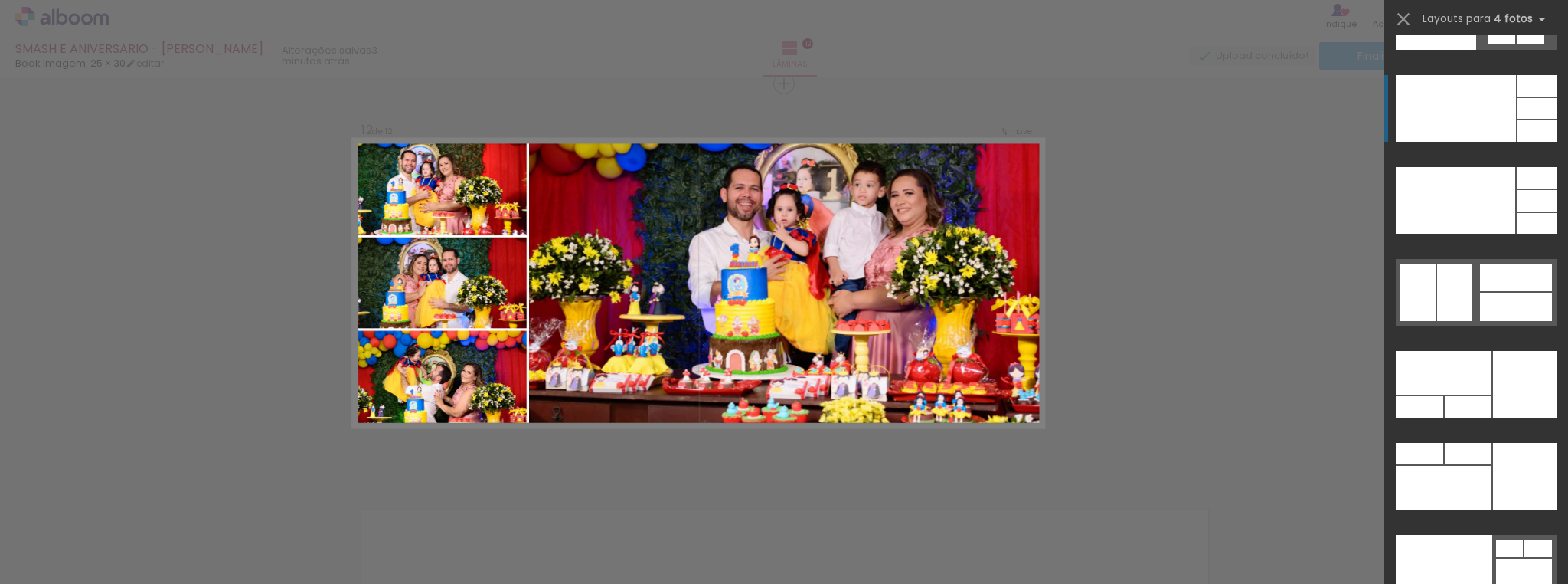
click at [1492, 351] on div at bounding box center [1443, 372] width 95 height 44
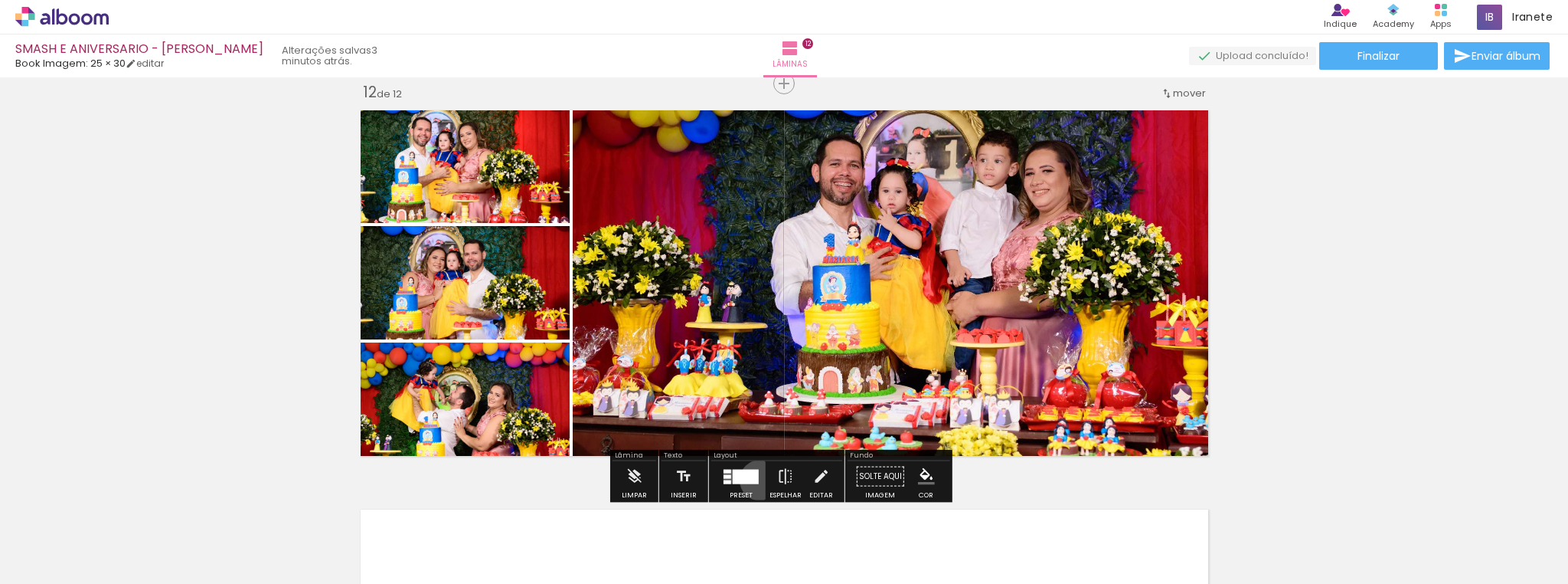
click at [756, 479] on div at bounding box center [741, 476] width 41 height 31
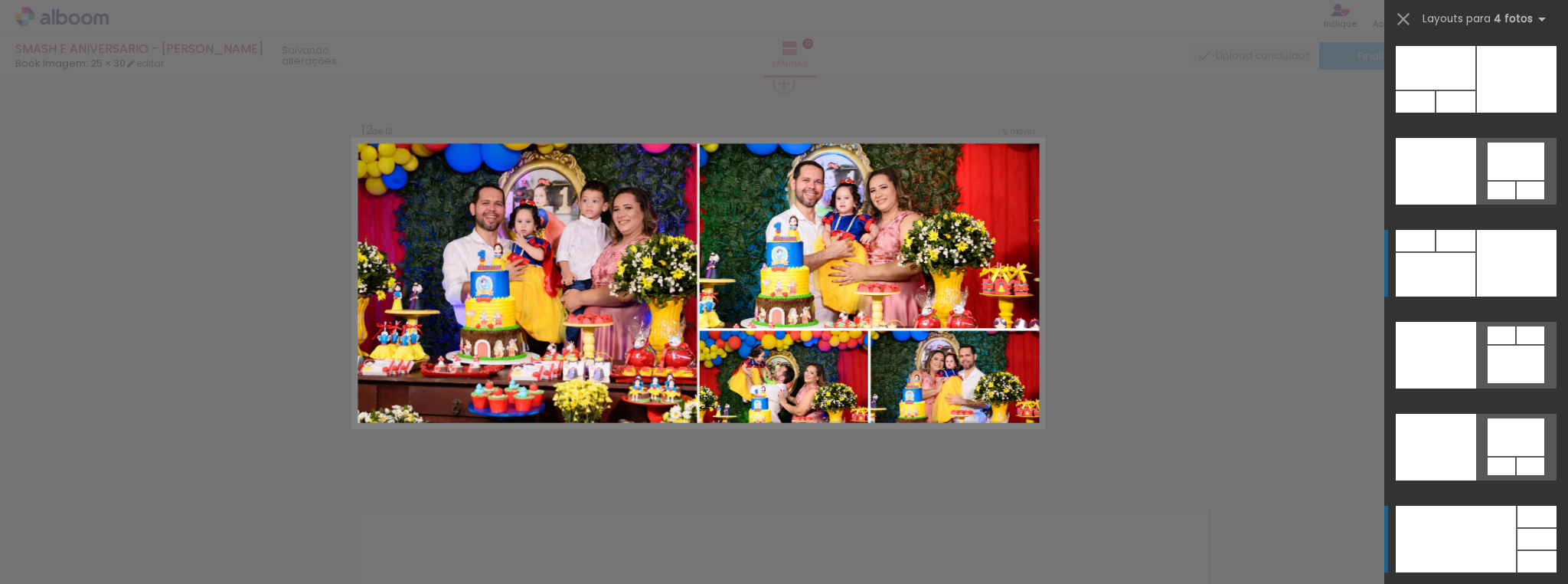
scroll to position [32293, 0]
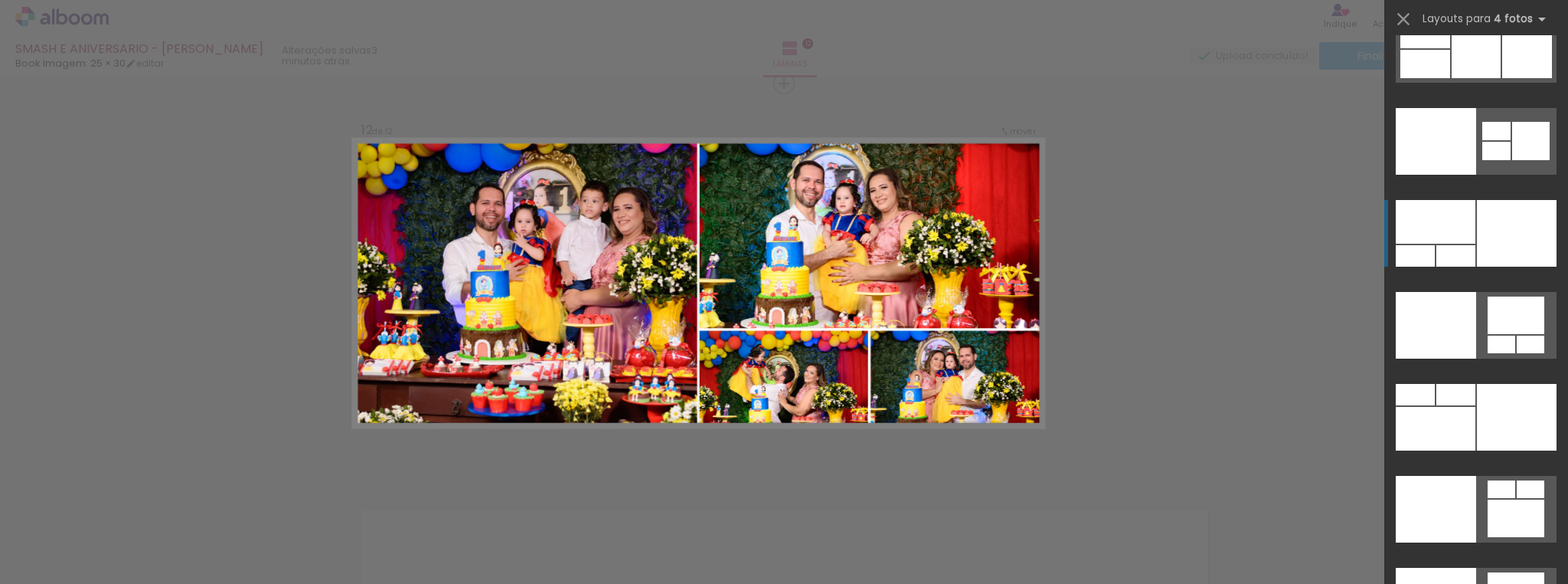
click at [1475, 406] on div at bounding box center [1435, 428] width 80 height 44
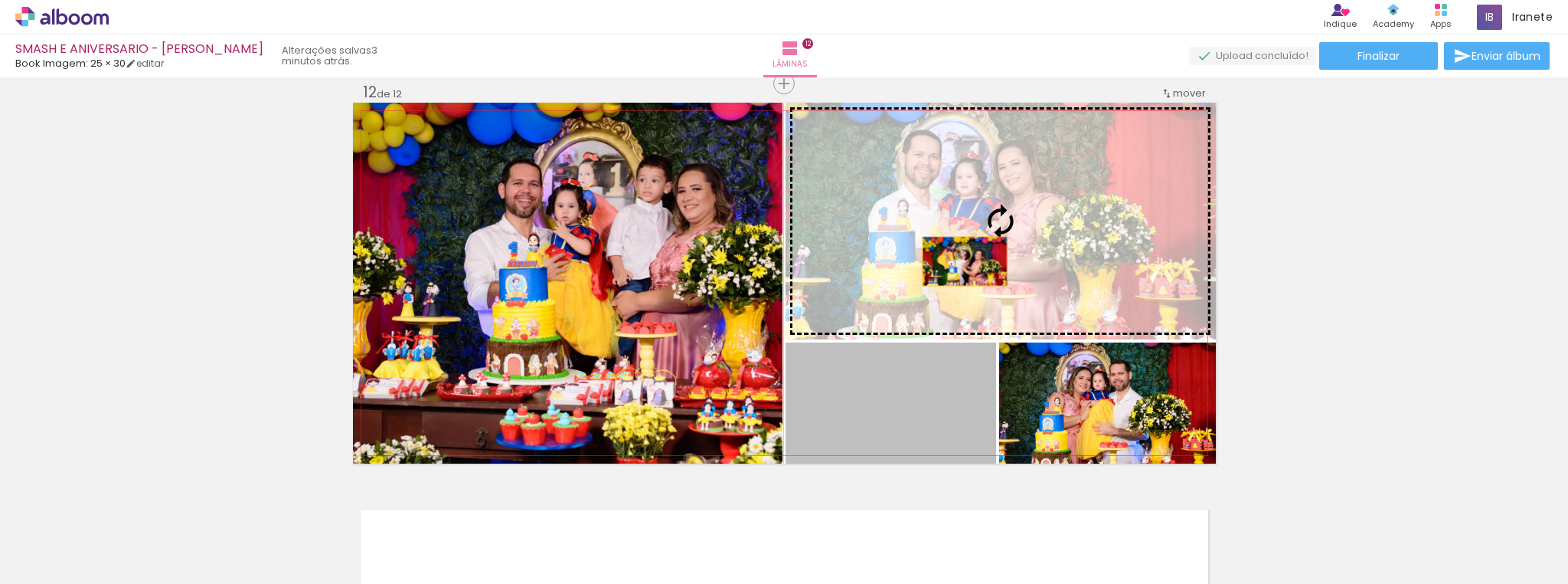
drag, startPoint x: 934, startPoint y: 419, endPoint x: 1064, endPoint y: 223, distance: 235.2
click at [0, 0] on slot at bounding box center [0, 0] width 0 height 0
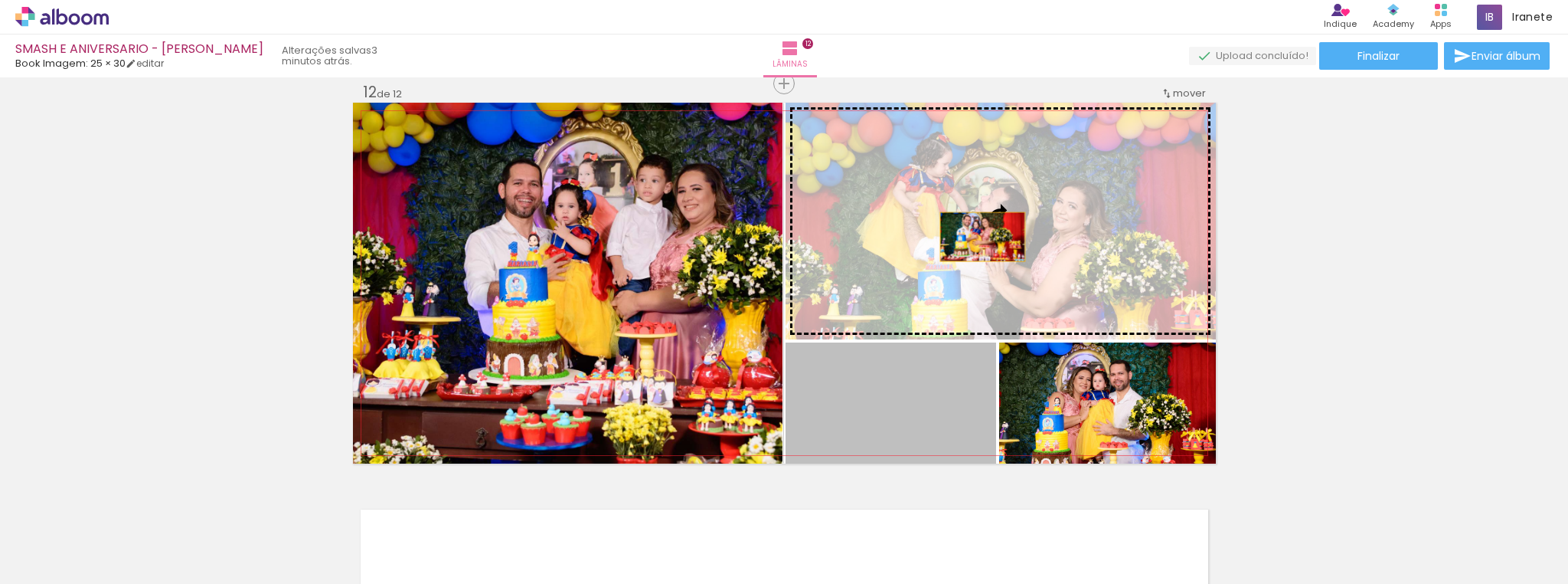
drag, startPoint x: 934, startPoint y: 406, endPoint x: 977, endPoint y: 236, distance: 175.4
click at [0, 0] on slot at bounding box center [0, 0] width 0 height 0
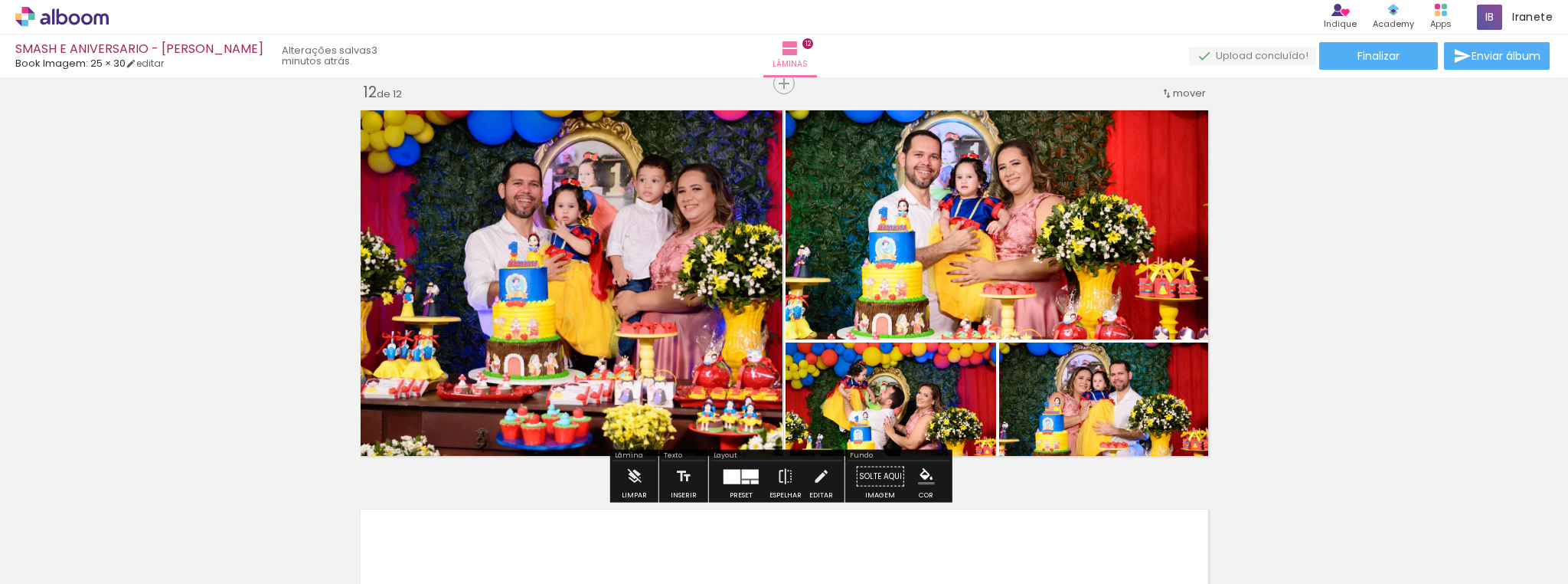
click at [1022, 540] on div at bounding box center [1028, 532] width 75 height 51
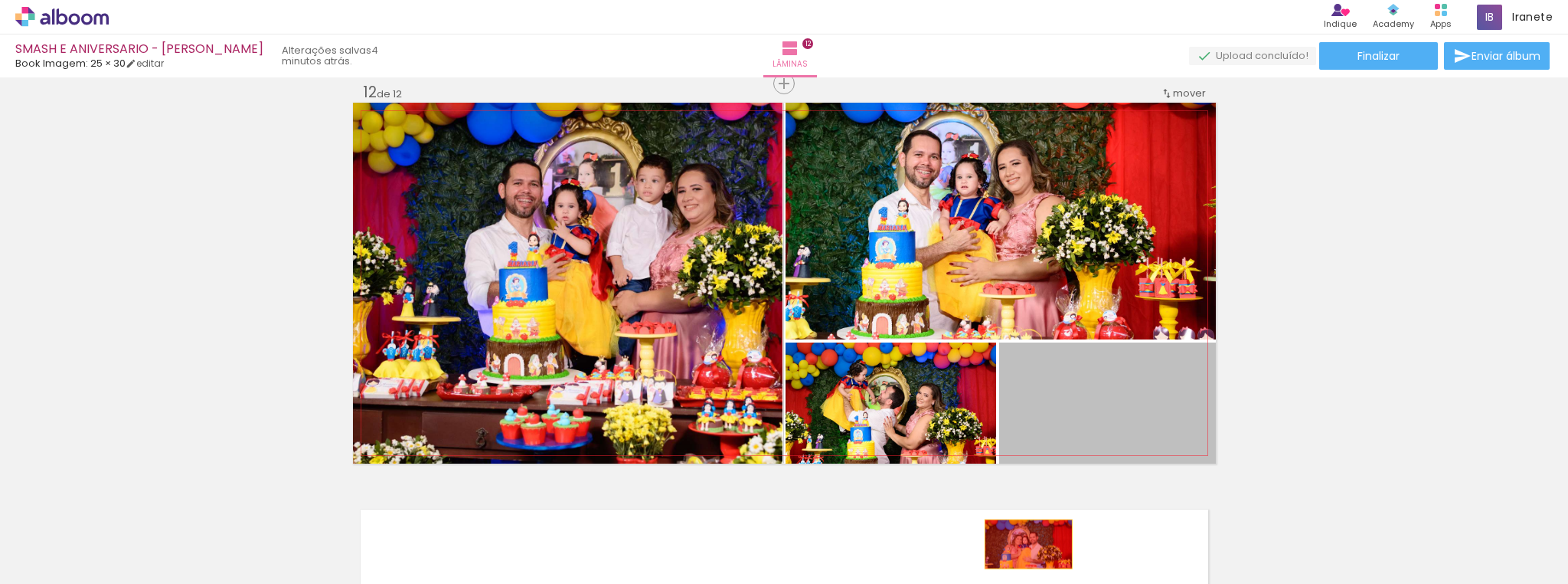
drag, startPoint x: 1074, startPoint y: 406, endPoint x: 1023, endPoint y: 544, distance: 147.1
click at [1023, 544] on quentale-workspace at bounding box center [784, 292] width 1568 height 584
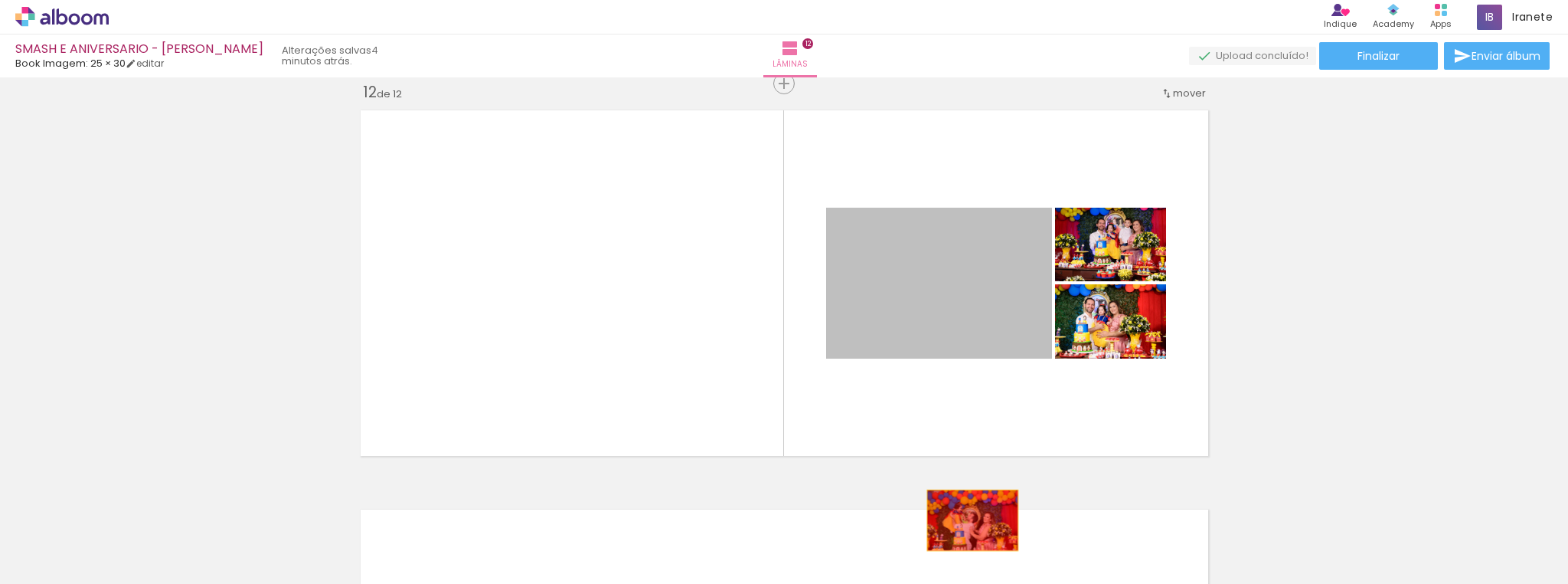
drag, startPoint x: 939, startPoint y: 323, endPoint x: 968, endPoint y: 523, distance: 202.1
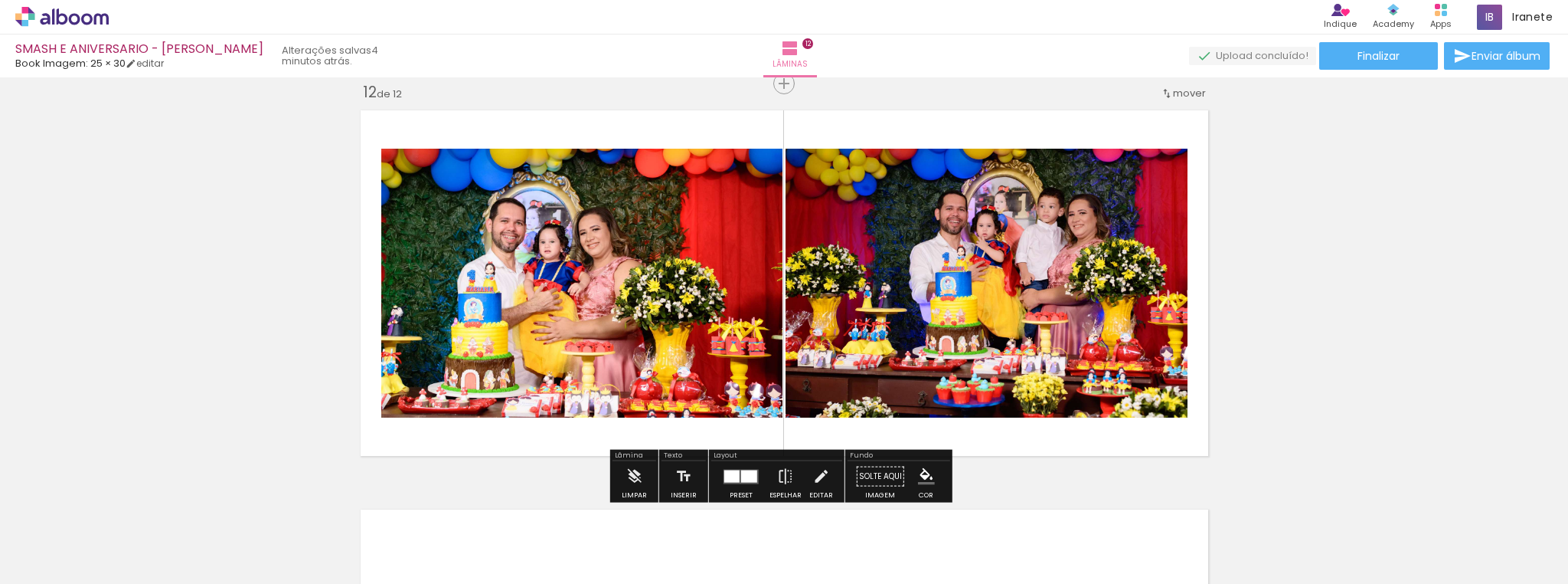
click at [744, 476] on div at bounding box center [749, 475] width 16 height 12
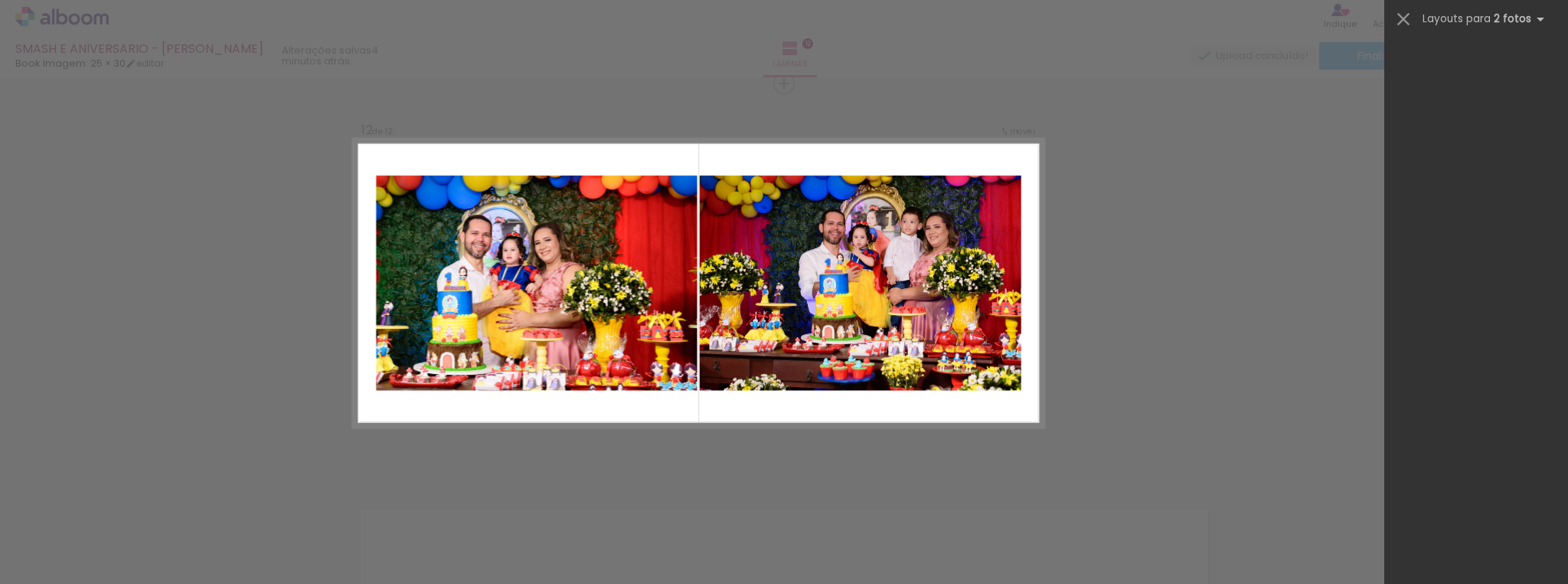
scroll to position [0, 0]
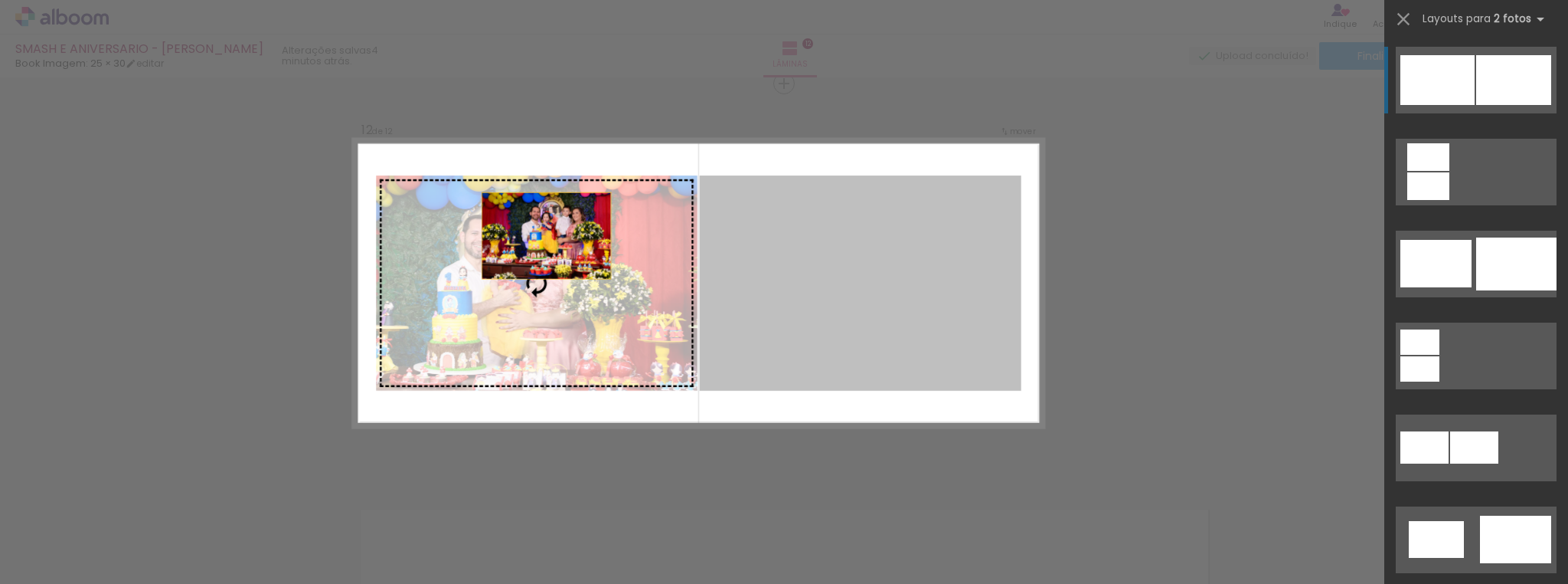
drag, startPoint x: 936, startPoint y: 230, endPoint x: 472, endPoint y: 227, distance: 464.0
click at [0, 0] on slot at bounding box center [0, 0] width 0 height 0
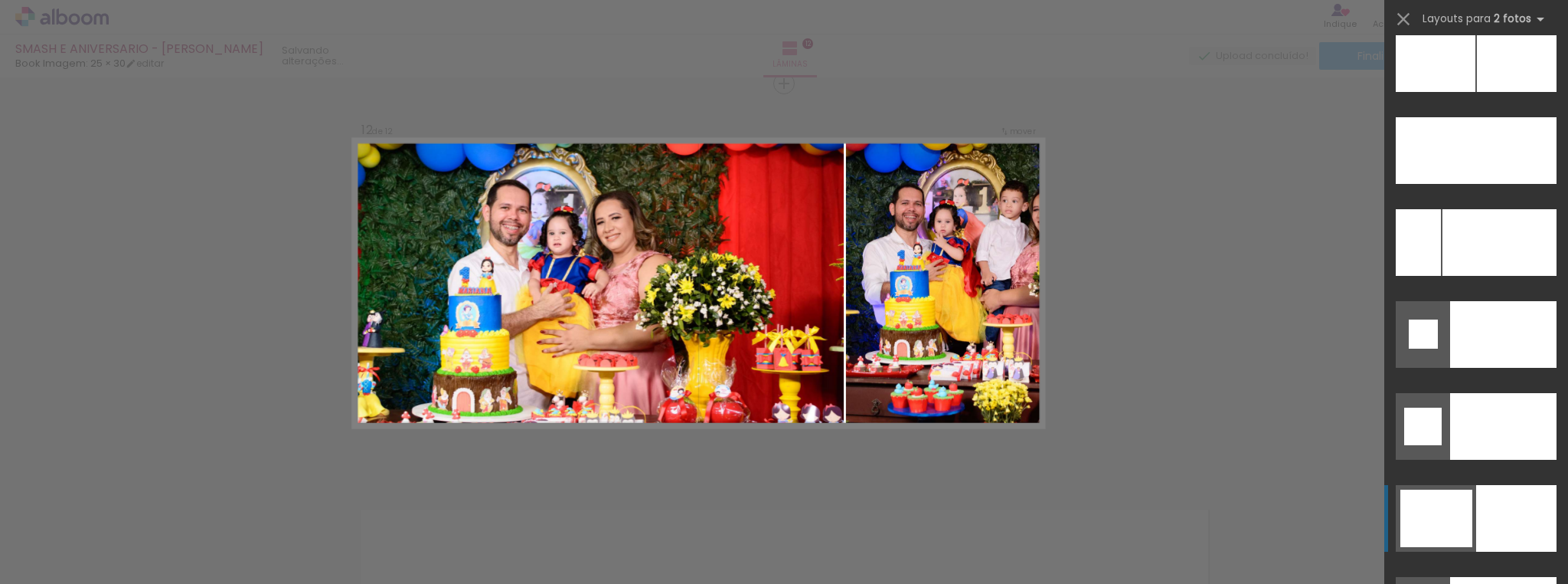
scroll to position [6835, 0]
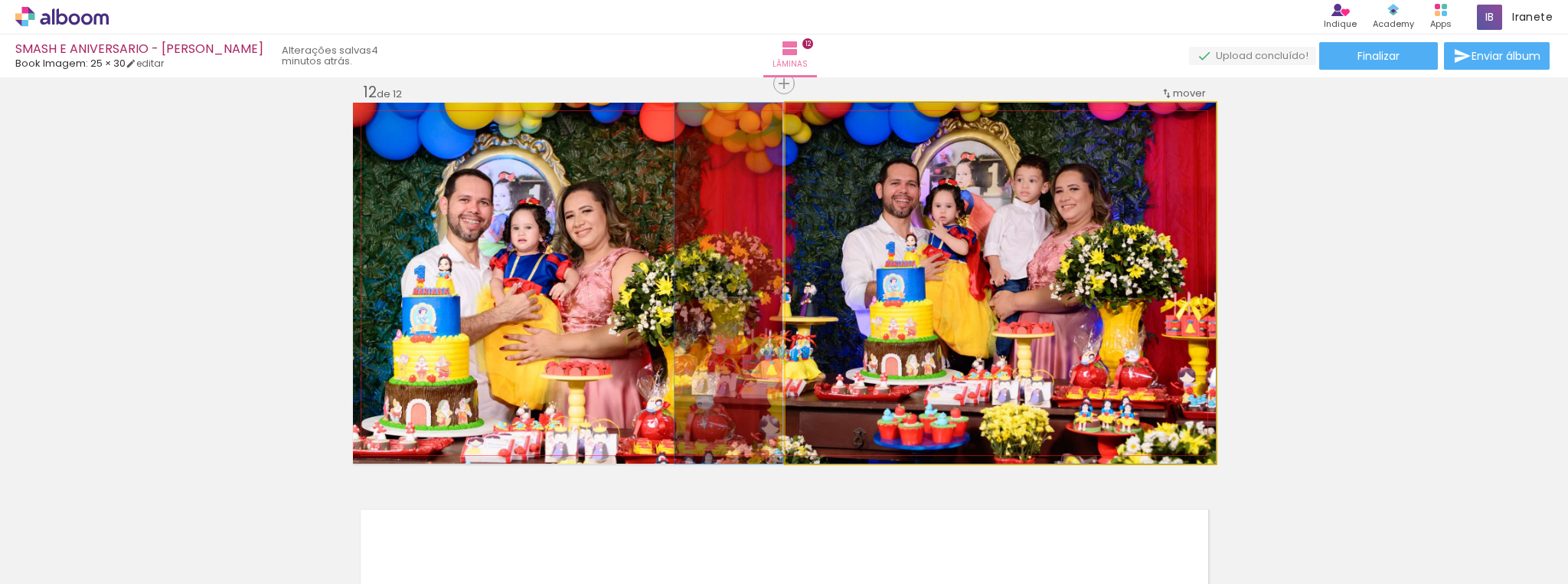
drag, startPoint x: 1022, startPoint y: 281, endPoint x: 961, endPoint y: 274, distance: 61.4
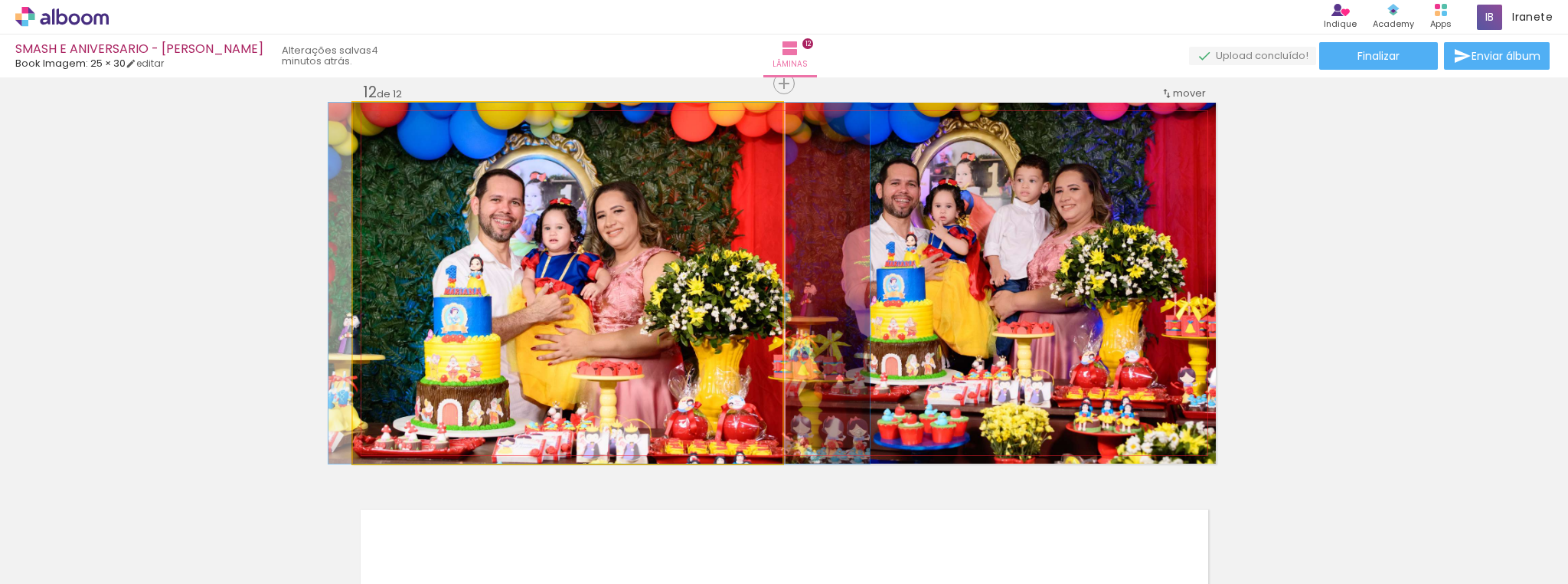
drag, startPoint x: 622, startPoint y: 265, endPoint x: 653, endPoint y: 268, distance: 31.1
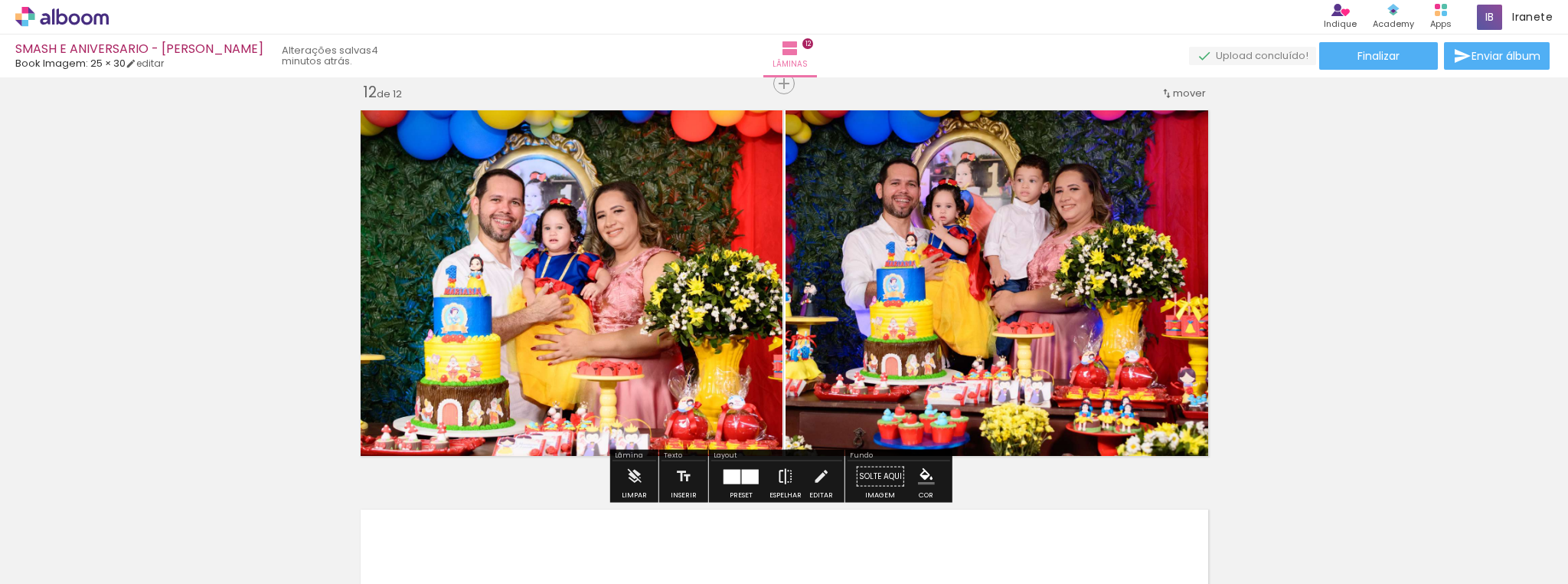
click at [779, 479] on iron-icon at bounding box center [785, 476] width 17 height 31
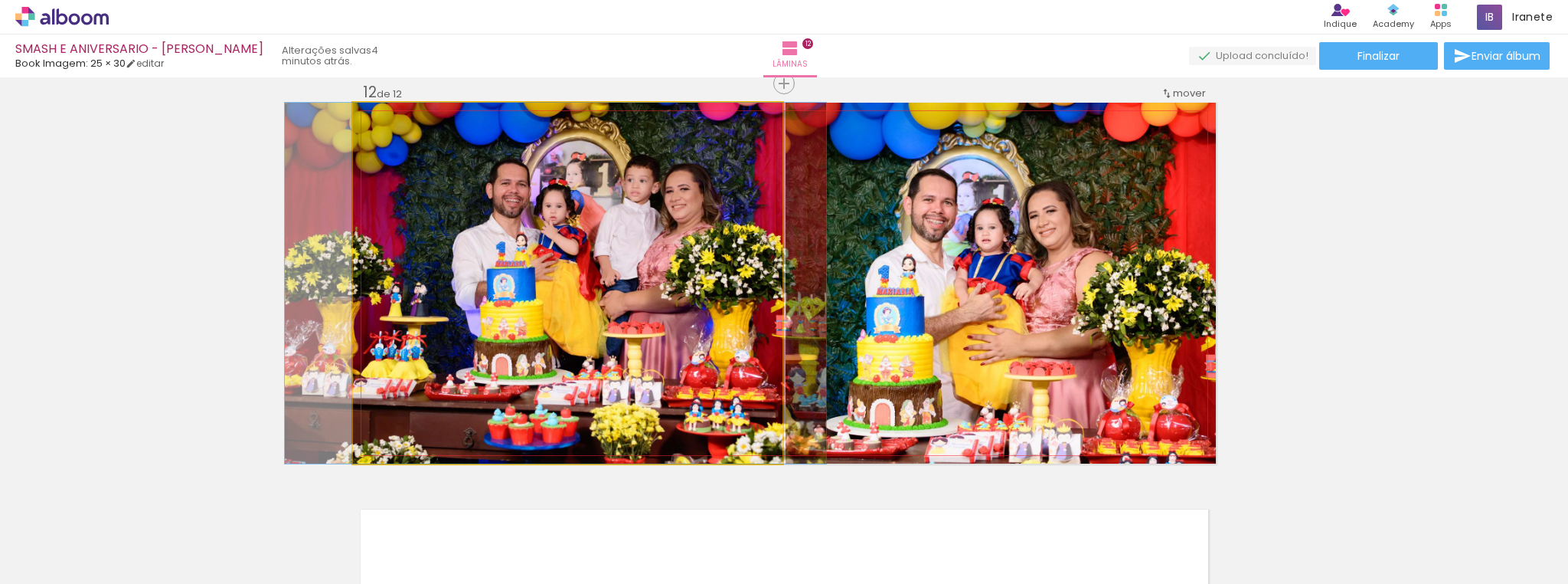
drag, startPoint x: 698, startPoint y: 255, endPoint x: 741, endPoint y: 264, distance: 43.9
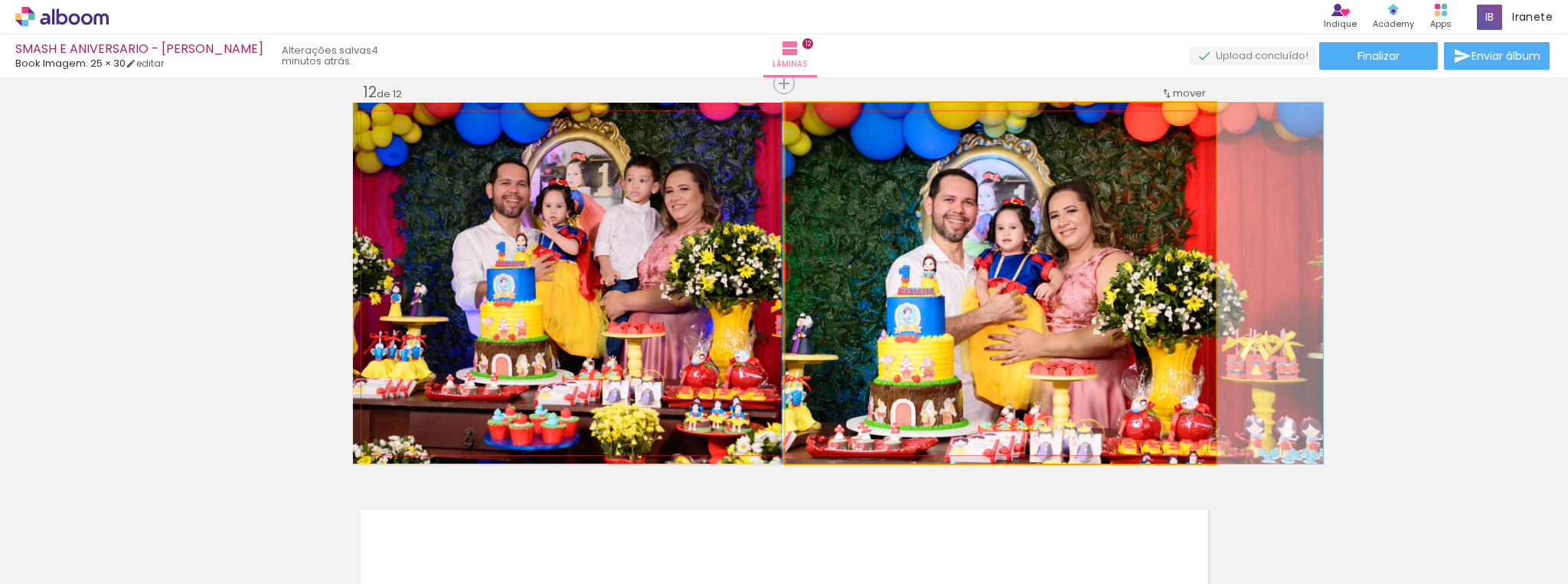
drag, startPoint x: 1036, startPoint y: 315, endPoint x: 1056, endPoint y: 319, distance: 20.4
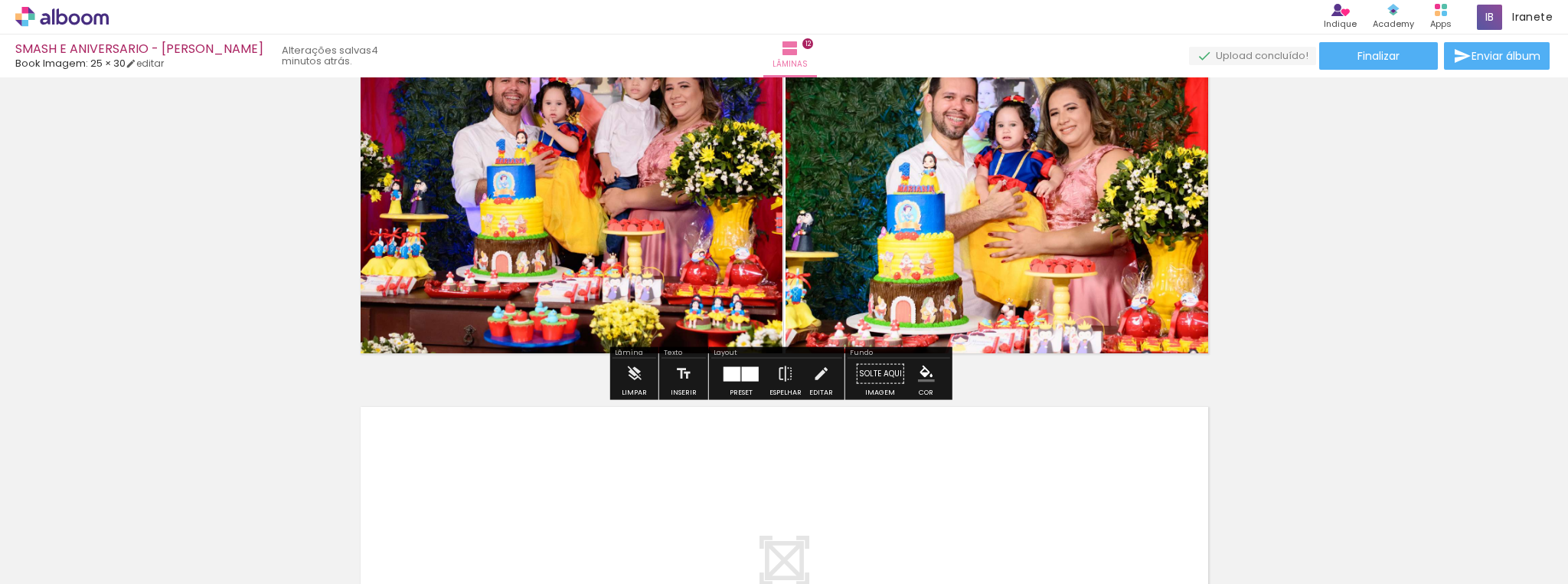
scroll to position [4715, 0]
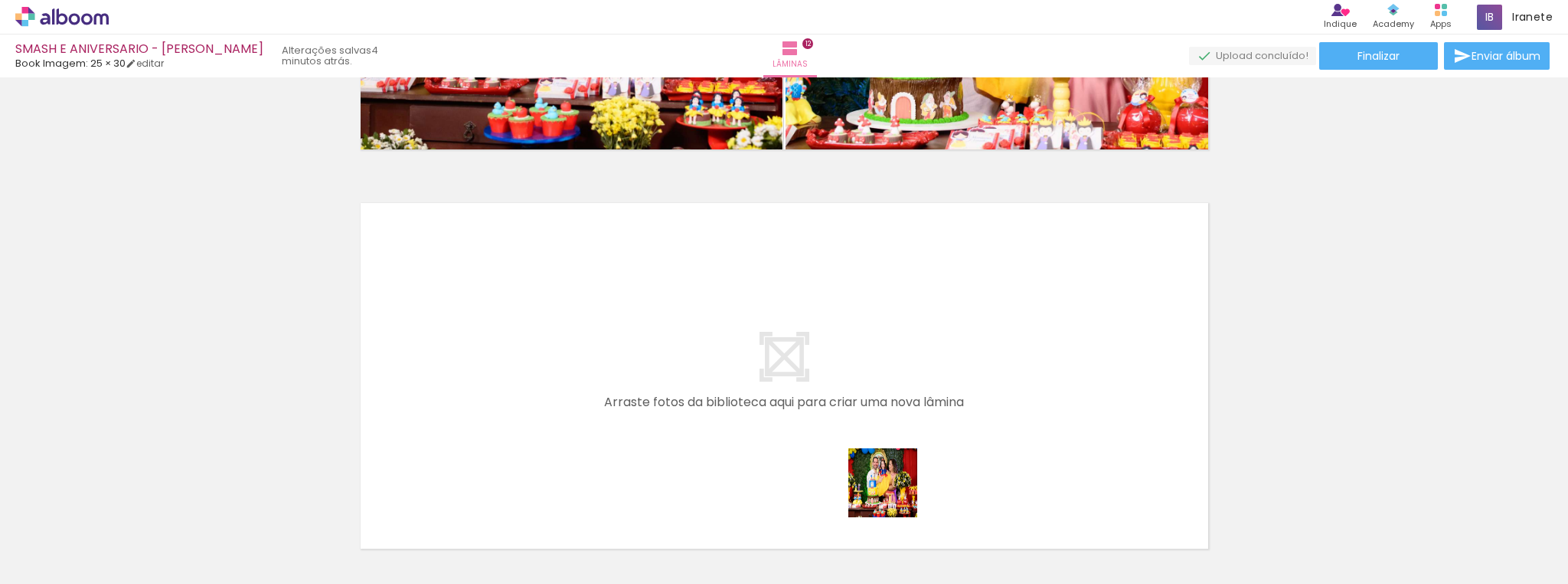
drag, startPoint x: 946, startPoint y: 544, endPoint x: 1011, endPoint y: 513, distance: 72.0
click at [609, 351] on quentale-workspace at bounding box center [784, 292] width 1568 height 584
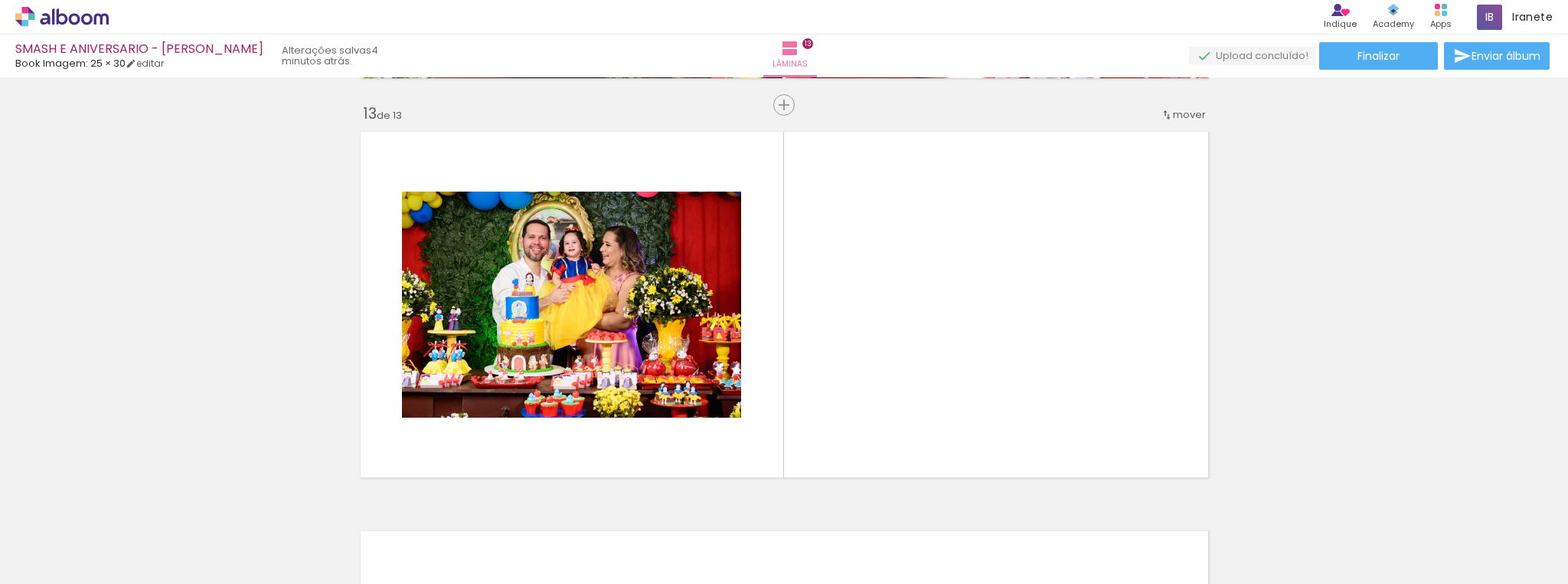
scroll to position [4807, 0]
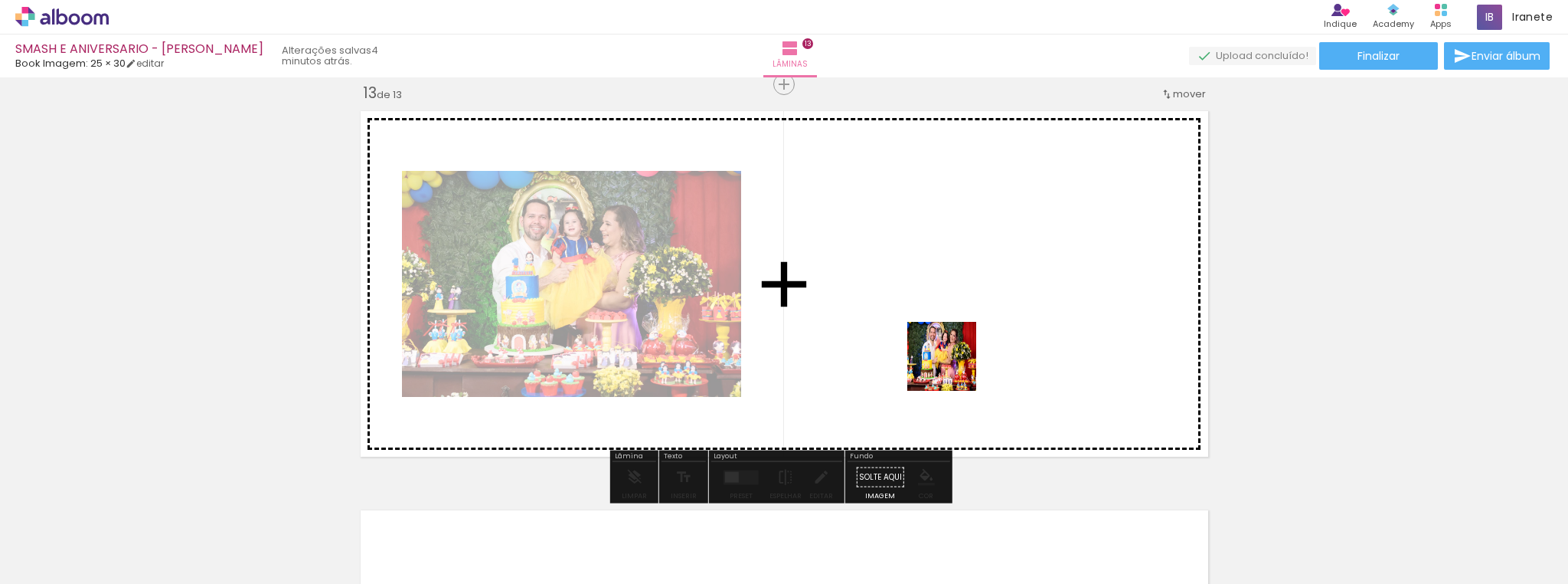
drag, startPoint x: 1044, startPoint y: 539, endPoint x: 951, endPoint y: 365, distance: 197.3
click at [951, 365] on quentale-workspace at bounding box center [784, 292] width 1568 height 584
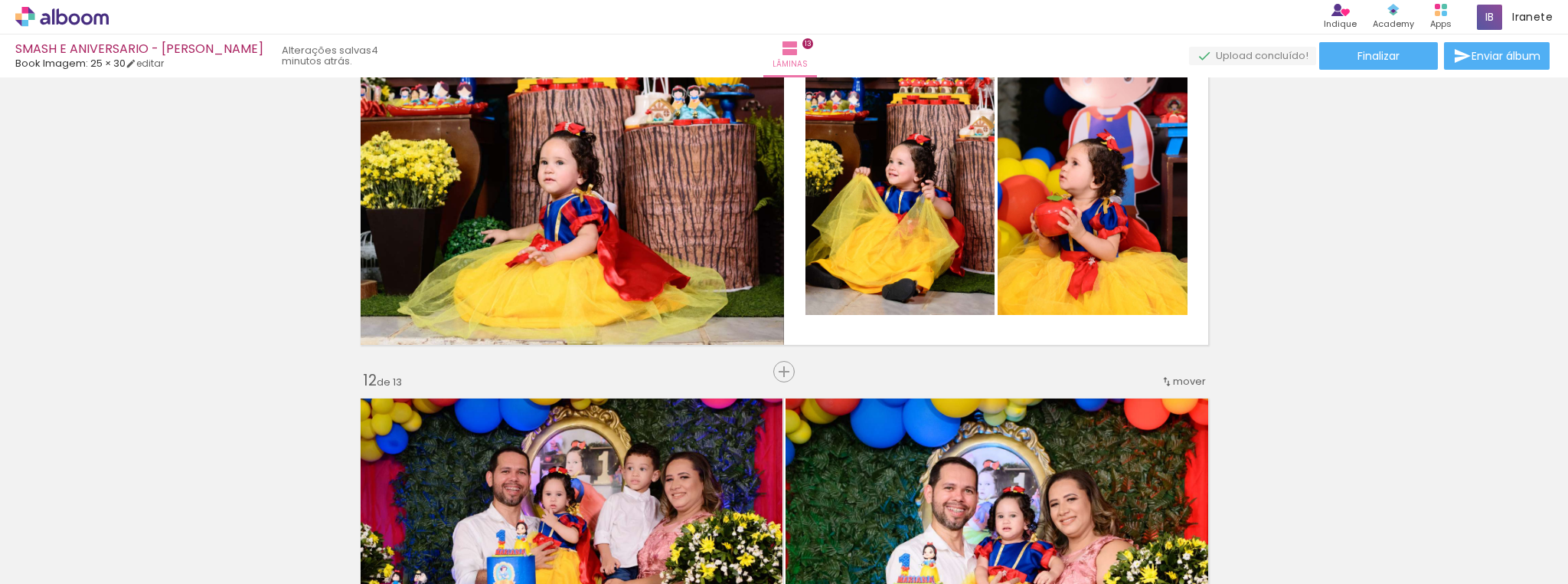
scroll to position [4011, 0]
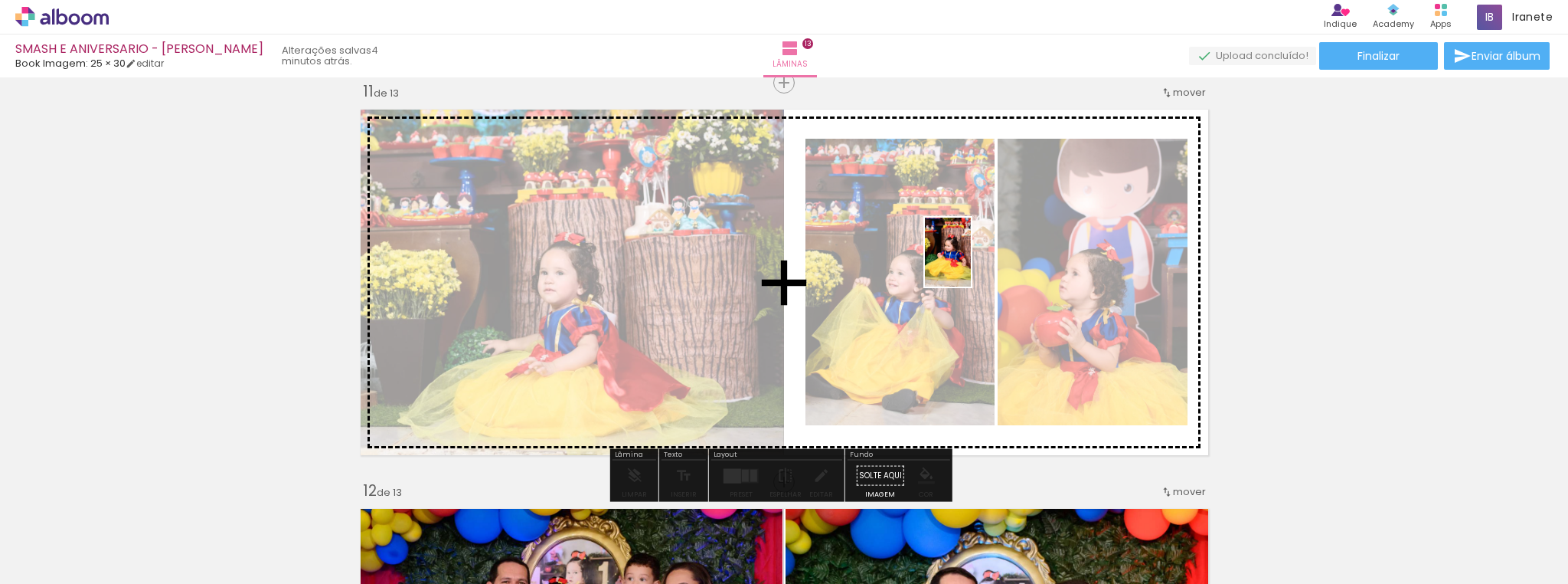
drag, startPoint x: 1278, startPoint y: 474, endPoint x: 971, endPoint y: 264, distance: 372.0
click at [971, 264] on quentale-workspace at bounding box center [784, 292] width 1568 height 584
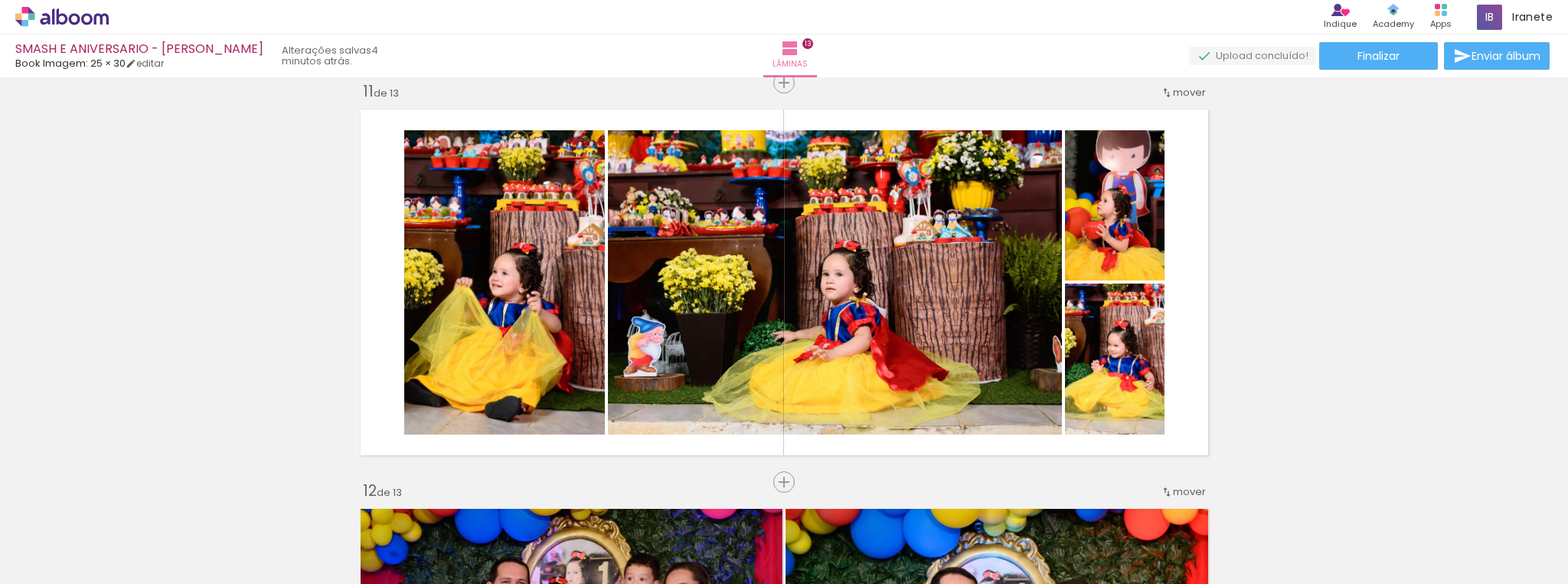
scroll to position [0, 5079]
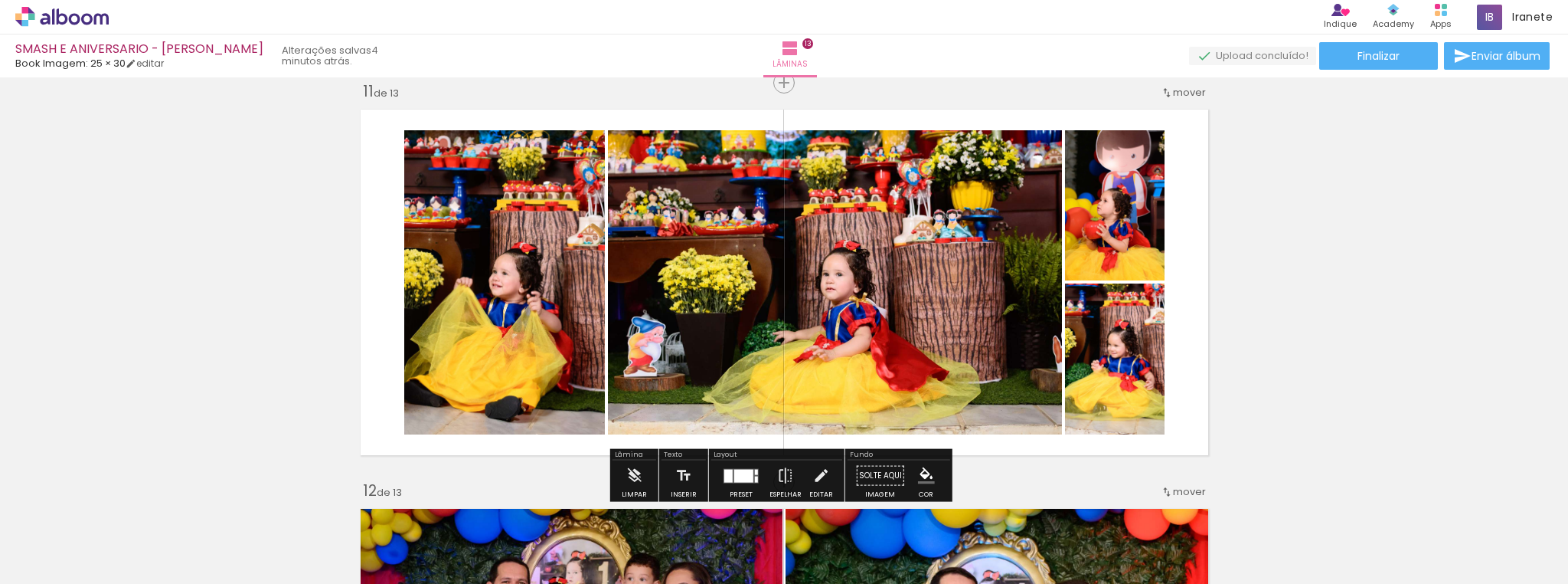
click at [757, 481] on div at bounding box center [741, 475] width 41 height 31
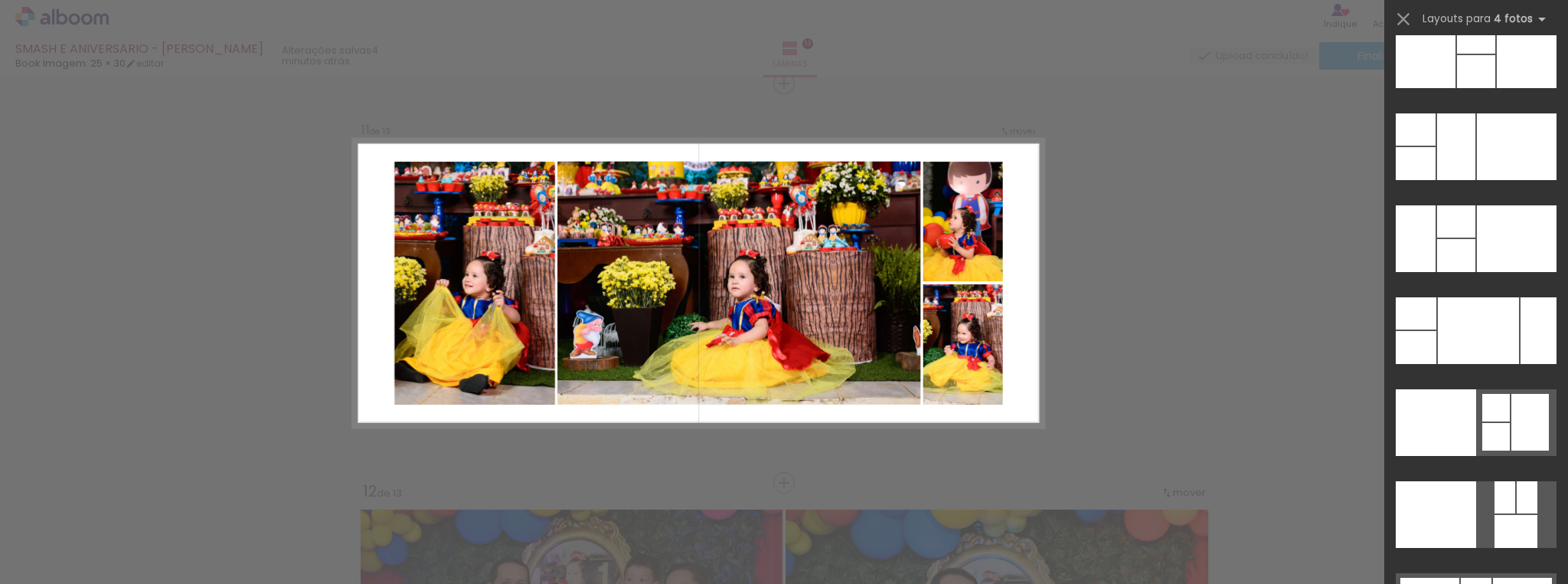
scroll to position [30857, 0]
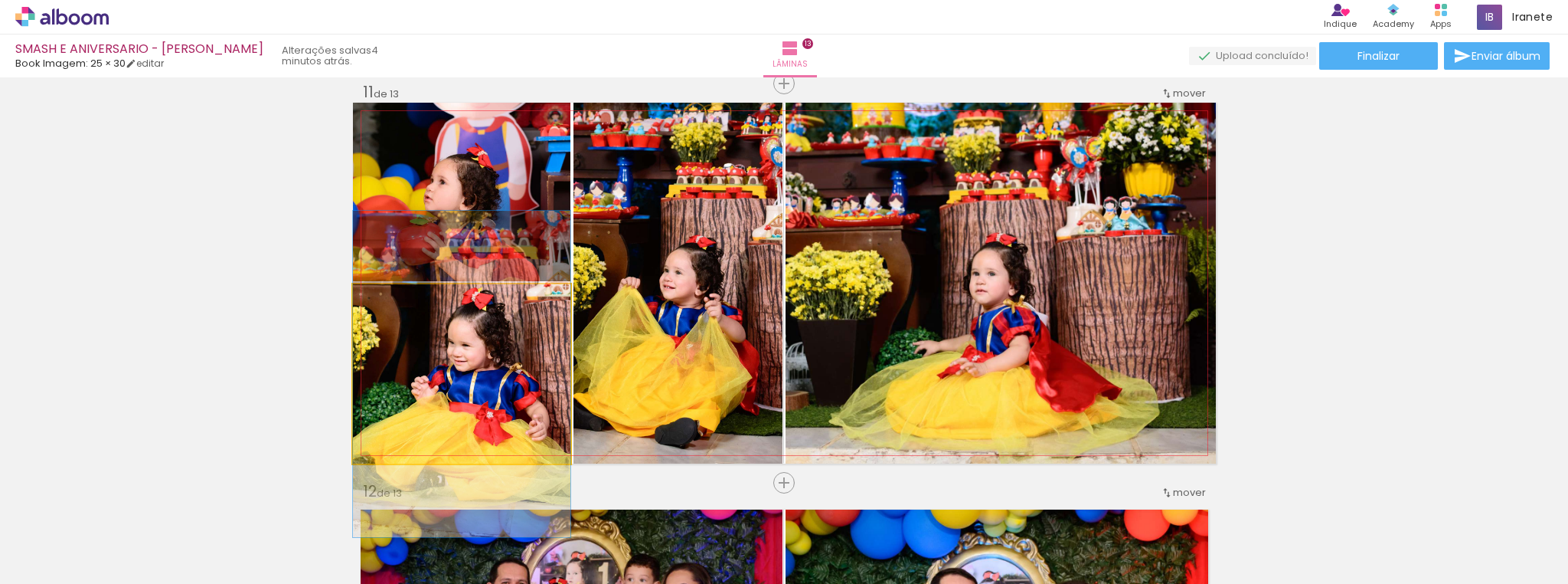
click at [485, 340] on quentale-photo at bounding box center [462, 374] width 217 height 179
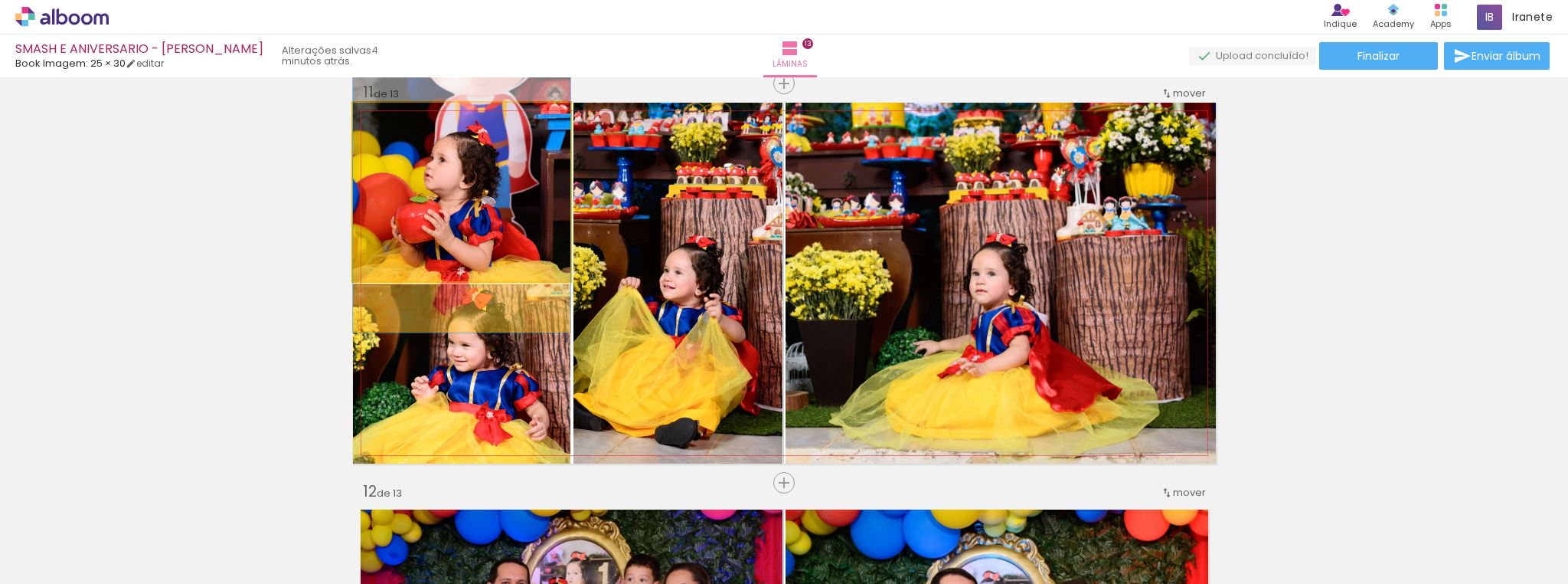
drag, startPoint x: 478, startPoint y: 212, endPoint x: 478, endPoint y: 190, distance: 22.0
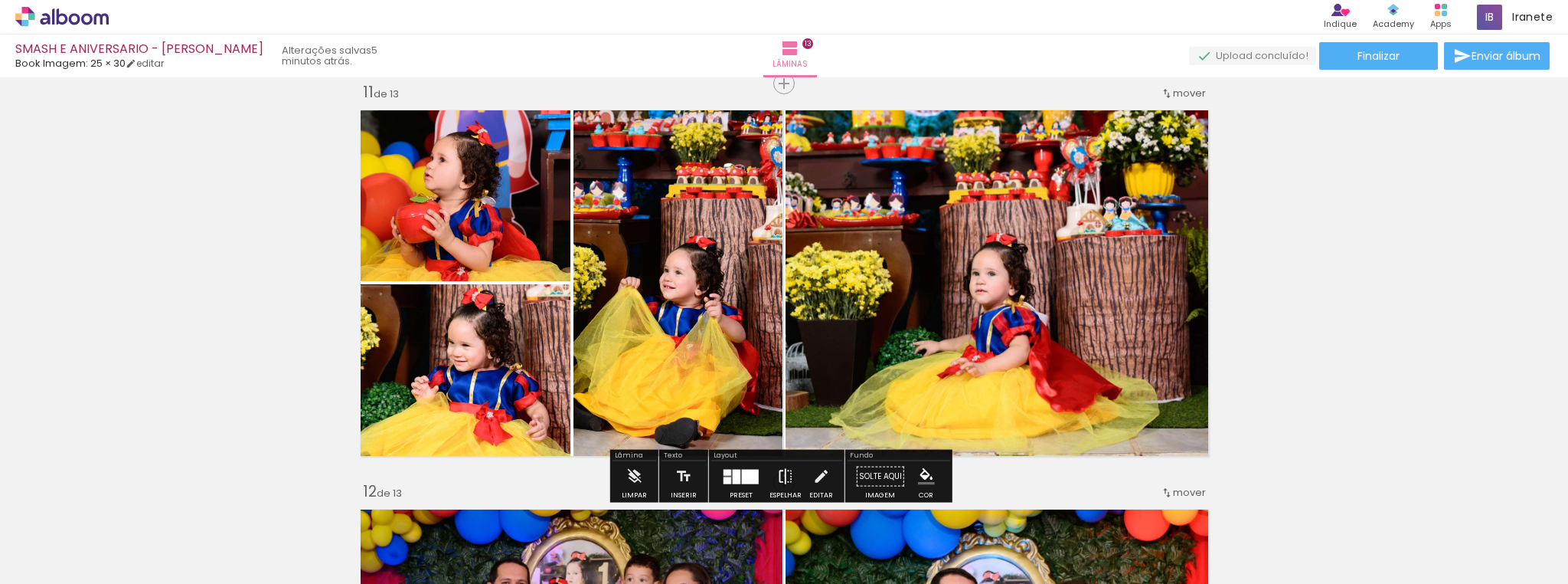
click at [781, 474] on iron-icon at bounding box center [785, 476] width 17 height 31
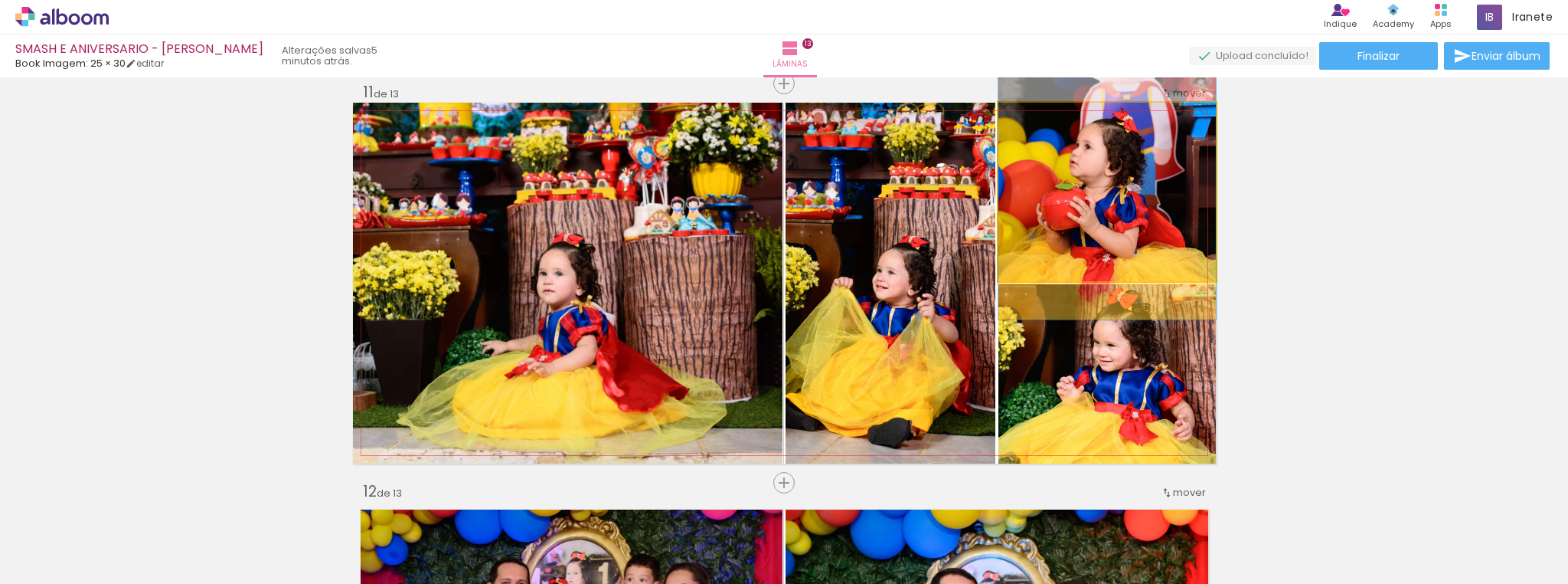
drag, startPoint x: 1132, startPoint y: 168, endPoint x: 1134, endPoint y: 155, distance: 13.2
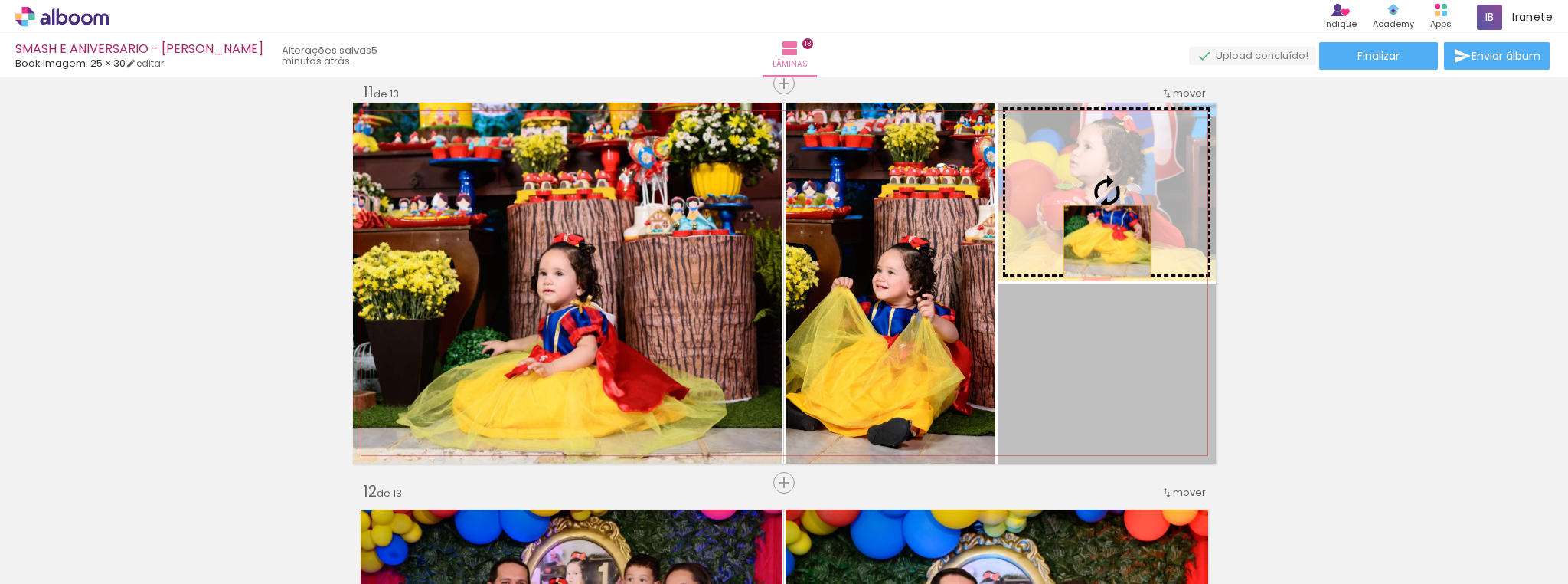
drag, startPoint x: 1112, startPoint y: 401, endPoint x: 1102, endPoint y: 241, distance: 160.3
click at [0, 0] on slot at bounding box center [0, 0] width 0 height 0
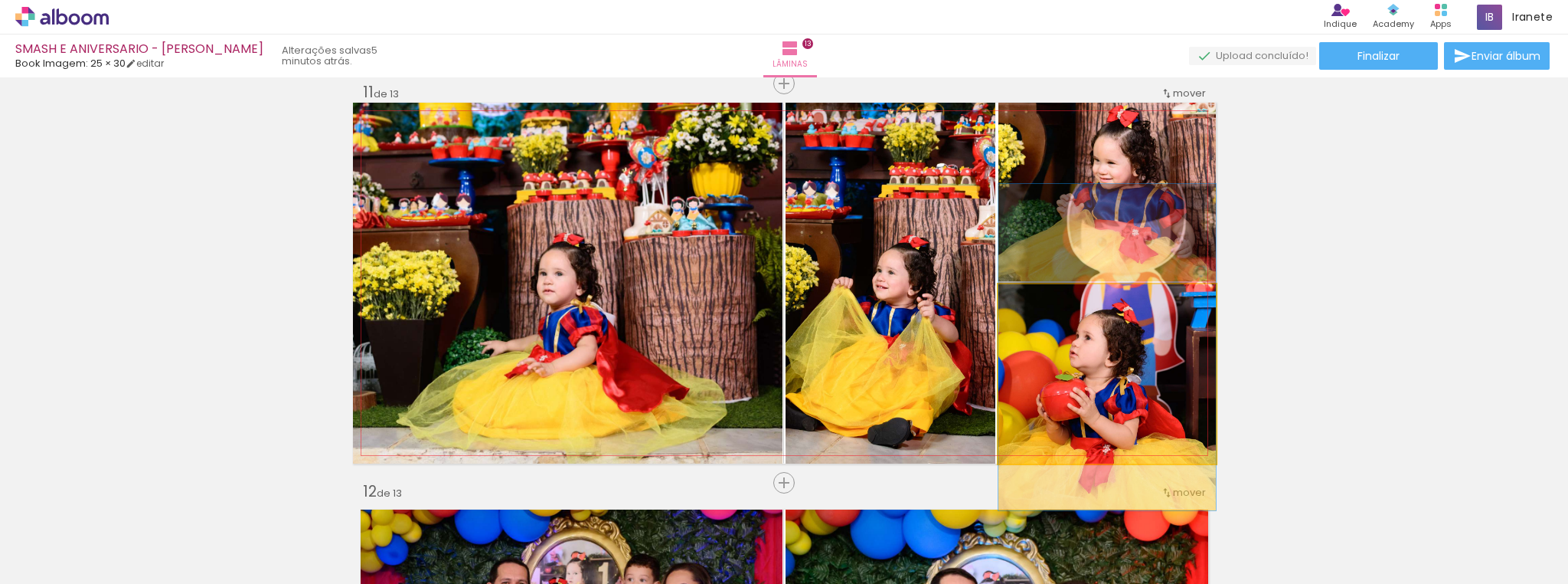
drag, startPoint x: 1136, startPoint y: 378, endPoint x: 1134, endPoint y: 356, distance: 22.1
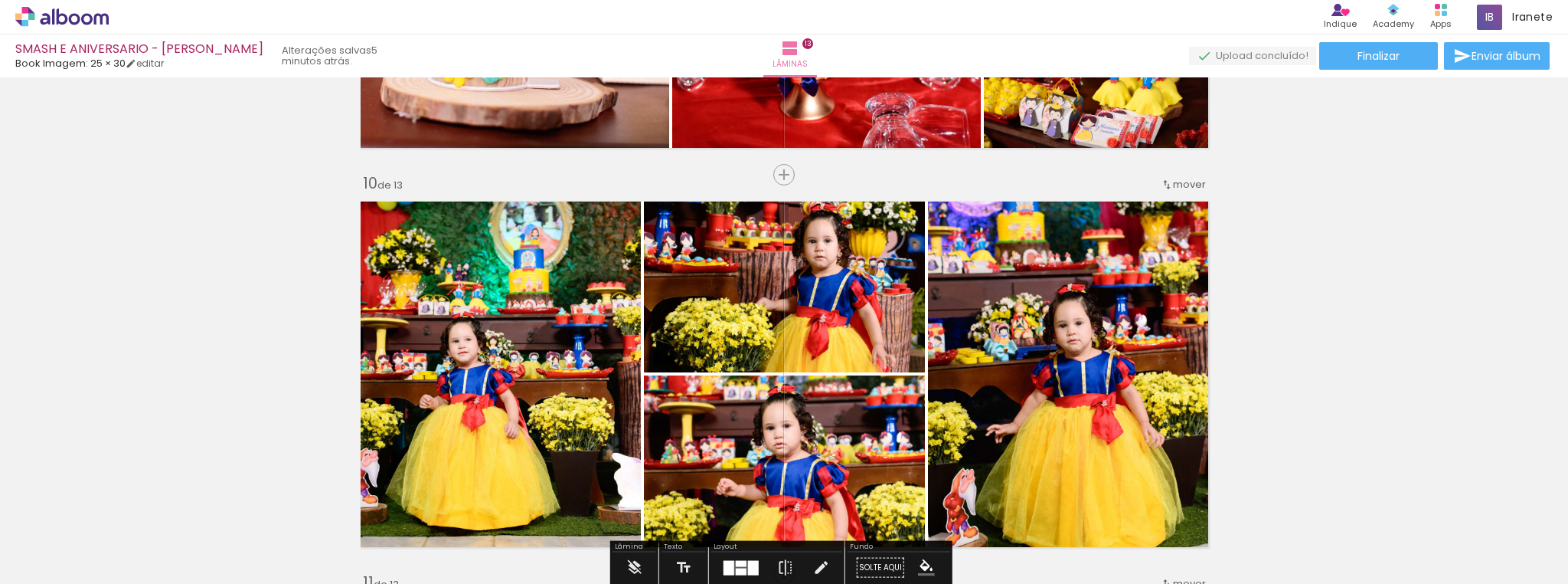
click at [1066, 338] on quentale-photo at bounding box center [1071, 374] width 288 height 361
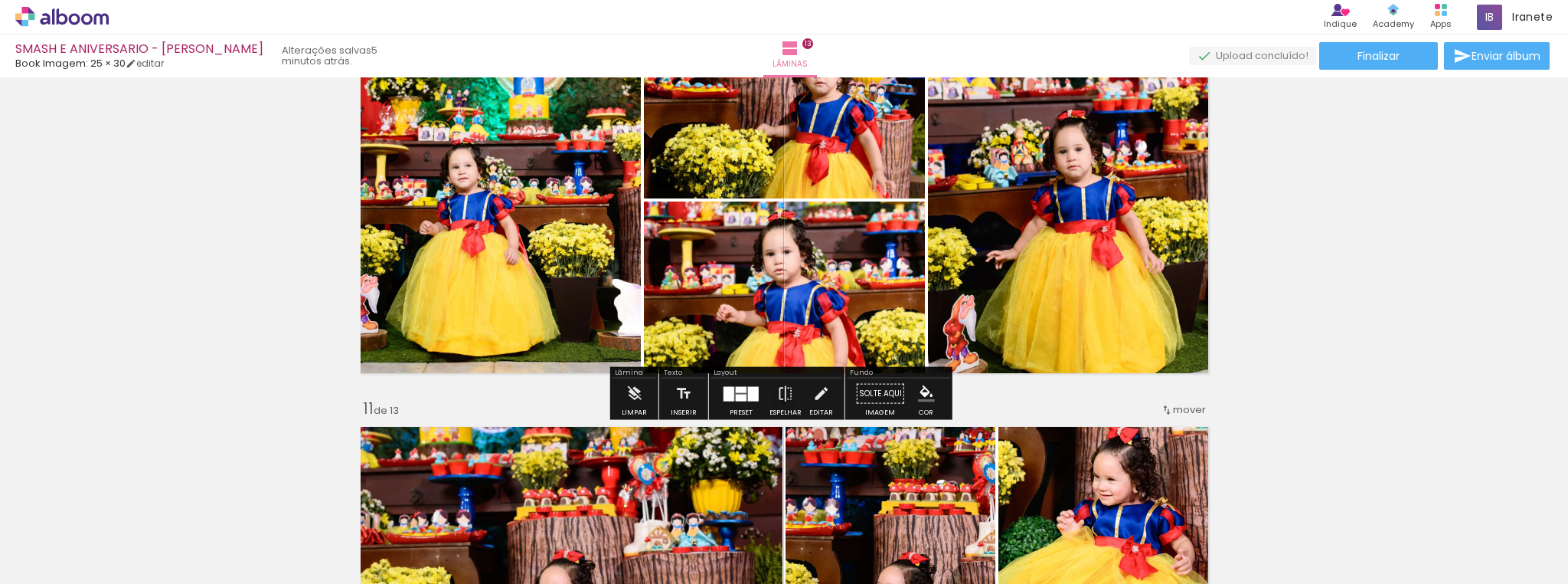
scroll to position [3703, 0]
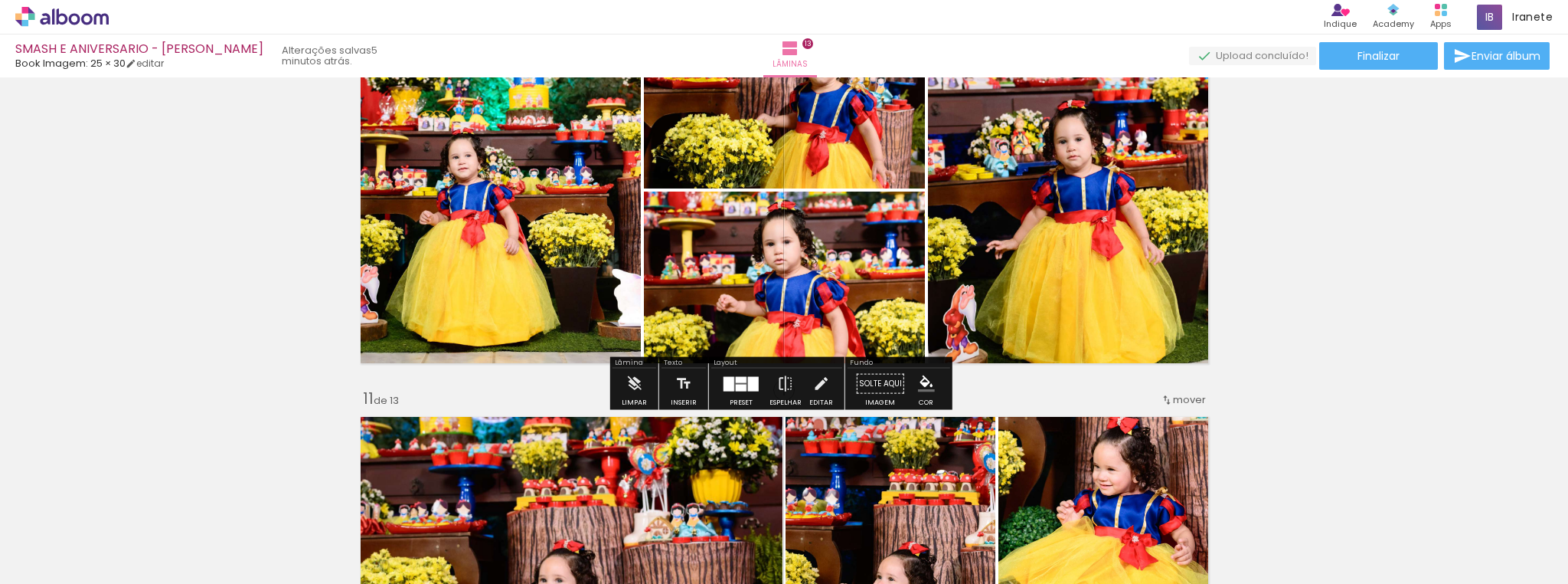
click at [1090, 265] on quentale-photo at bounding box center [1071, 190] width 288 height 361
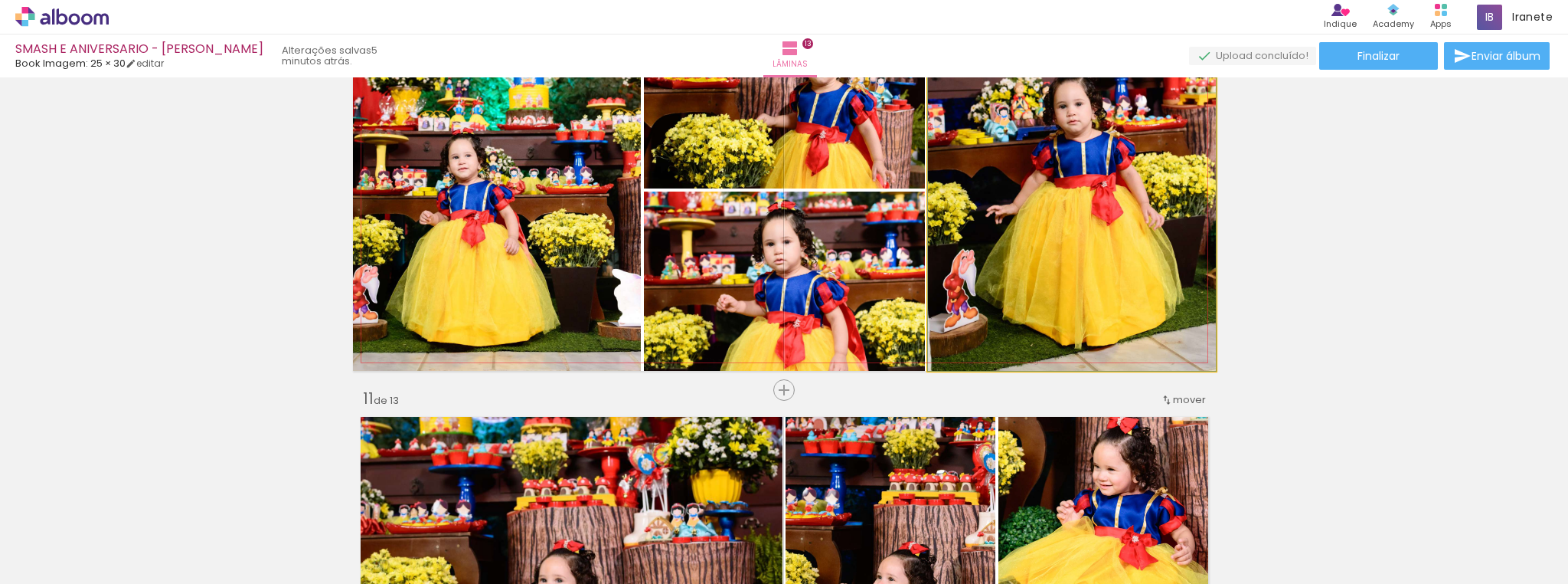
drag, startPoint x: 1090, startPoint y: 265, endPoint x: 1087, endPoint y: 208, distance: 57.1
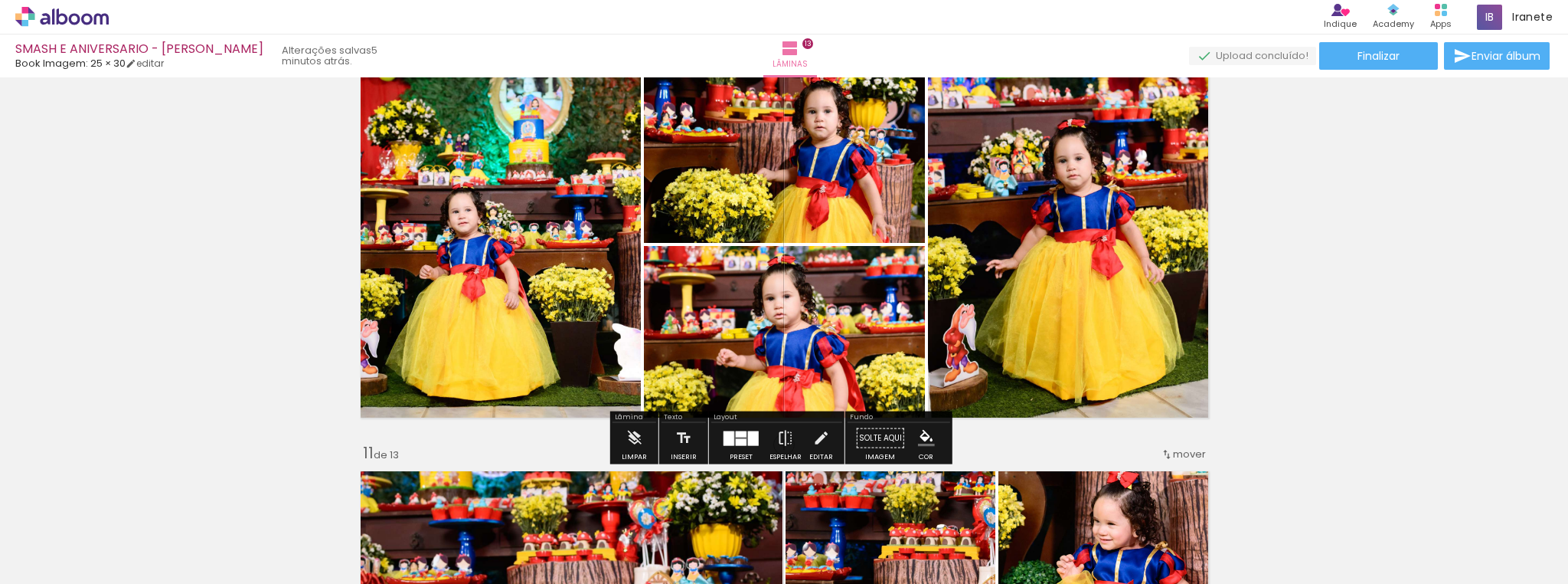
scroll to position [3581, 0]
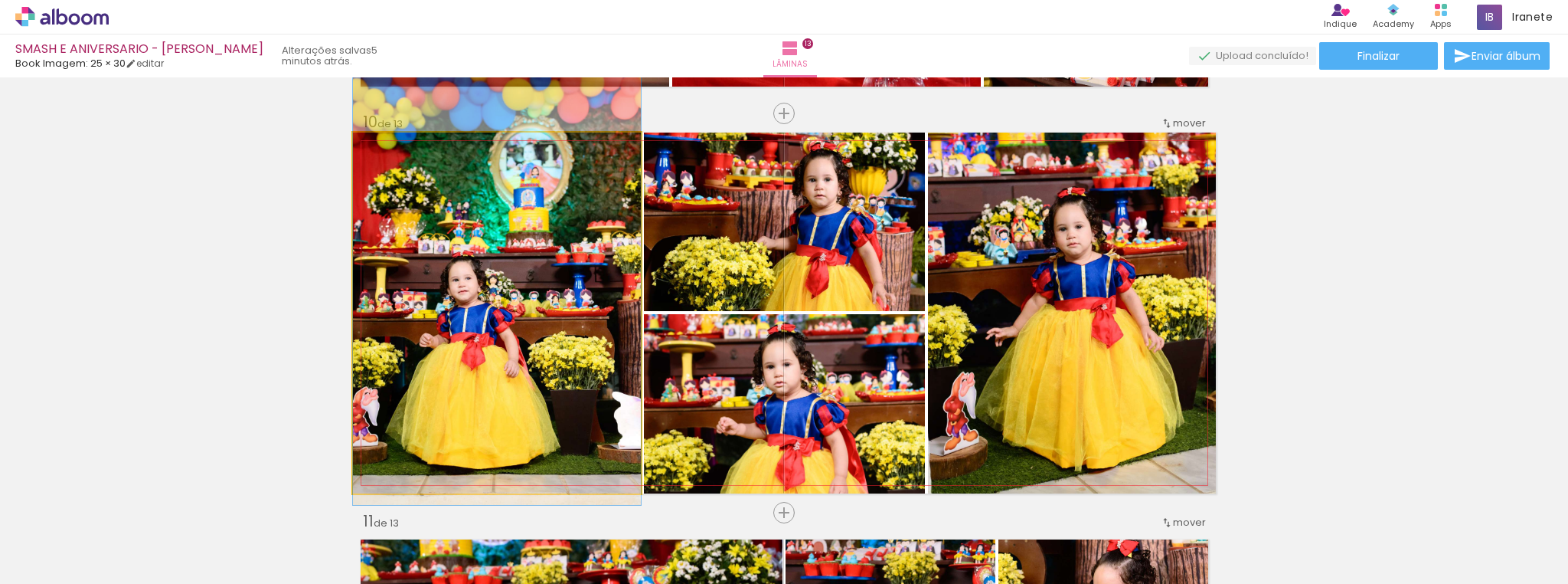
click at [382, 366] on quentale-photo at bounding box center [497, 313] width 288 height 361
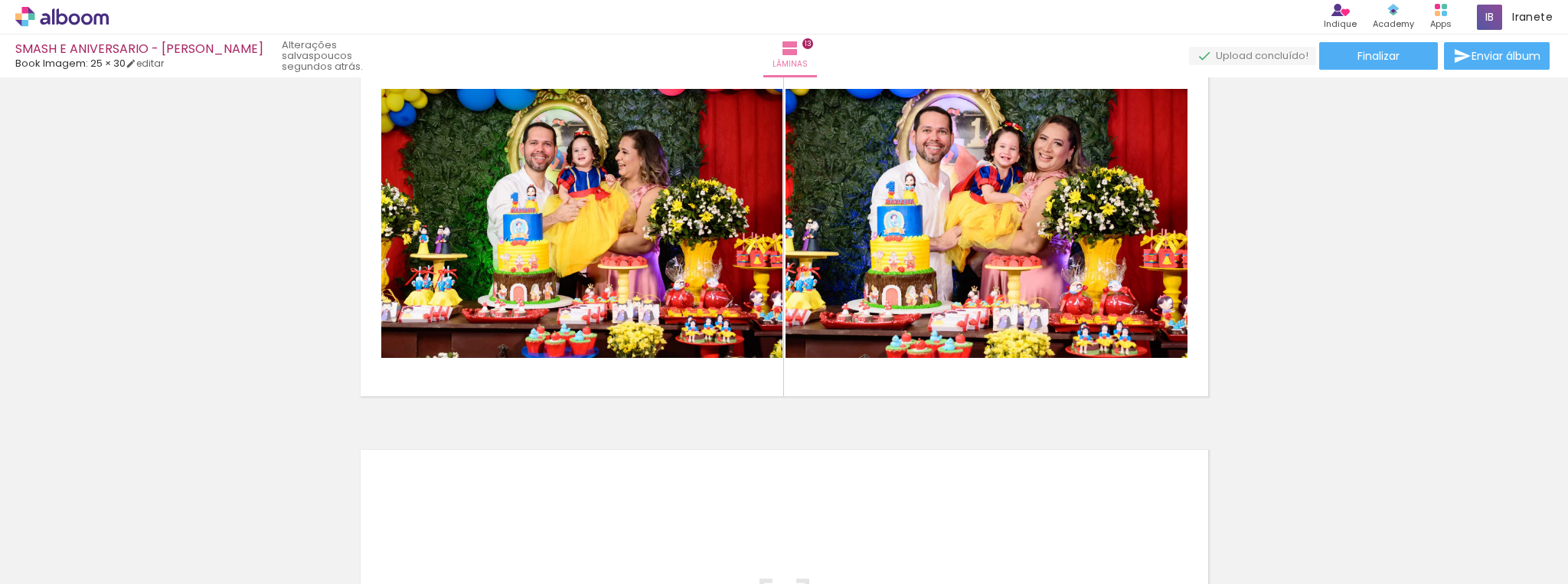
scroll to position [0, 2595]
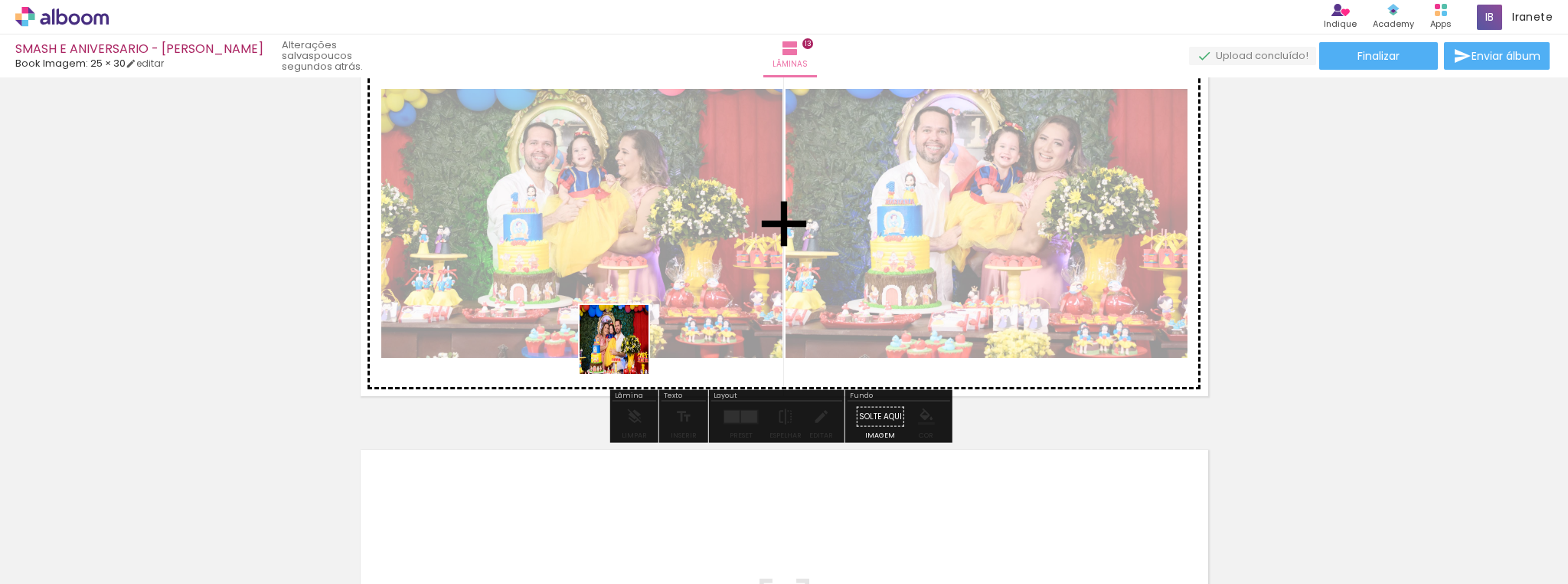
drag, startPoint x: 654, startPoint y: 543, endPoint x: 542, endPoint y: 446, distance: 148.2
click at [619, 353] on quentale-workspace at bounding box center [784, 292] width 1568 height 584
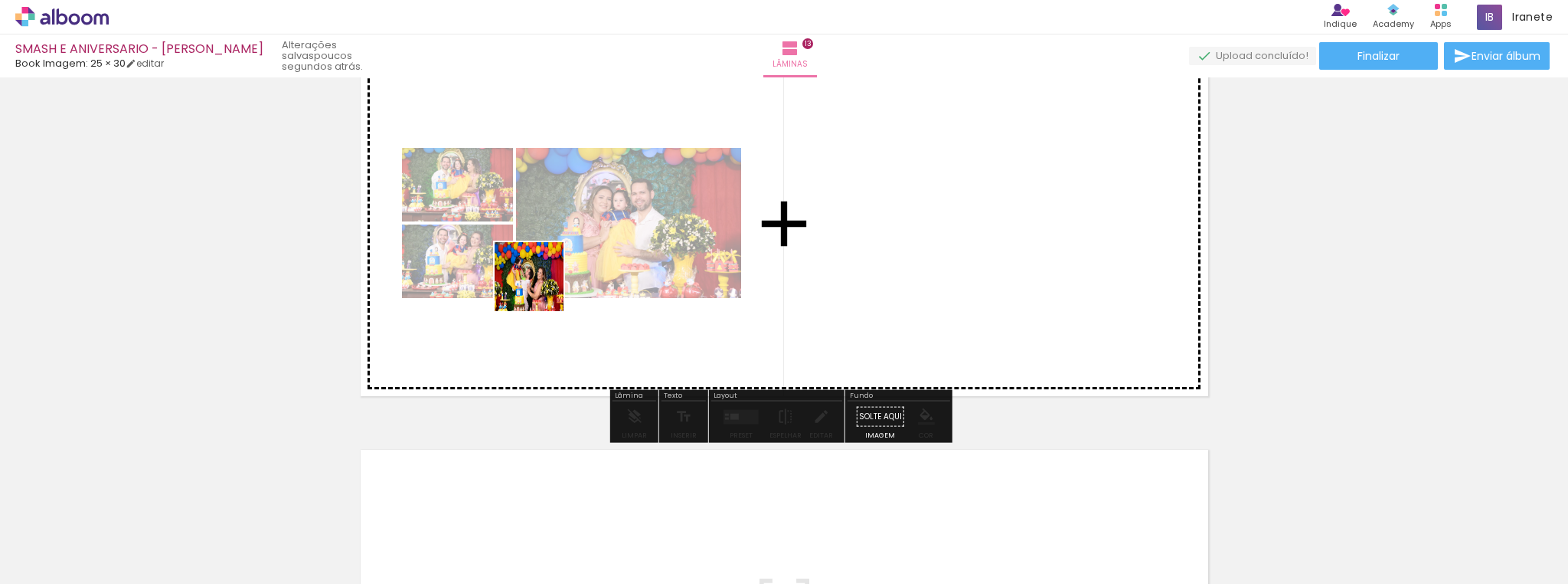
drag, startPoint x: 469, startPoint y: 544, endPoint x: 546, endPoint y: 275, distance: 279.8
click at [546, 275] on quentale-workspace at bounding box center [784, 292] width 1568 height 584
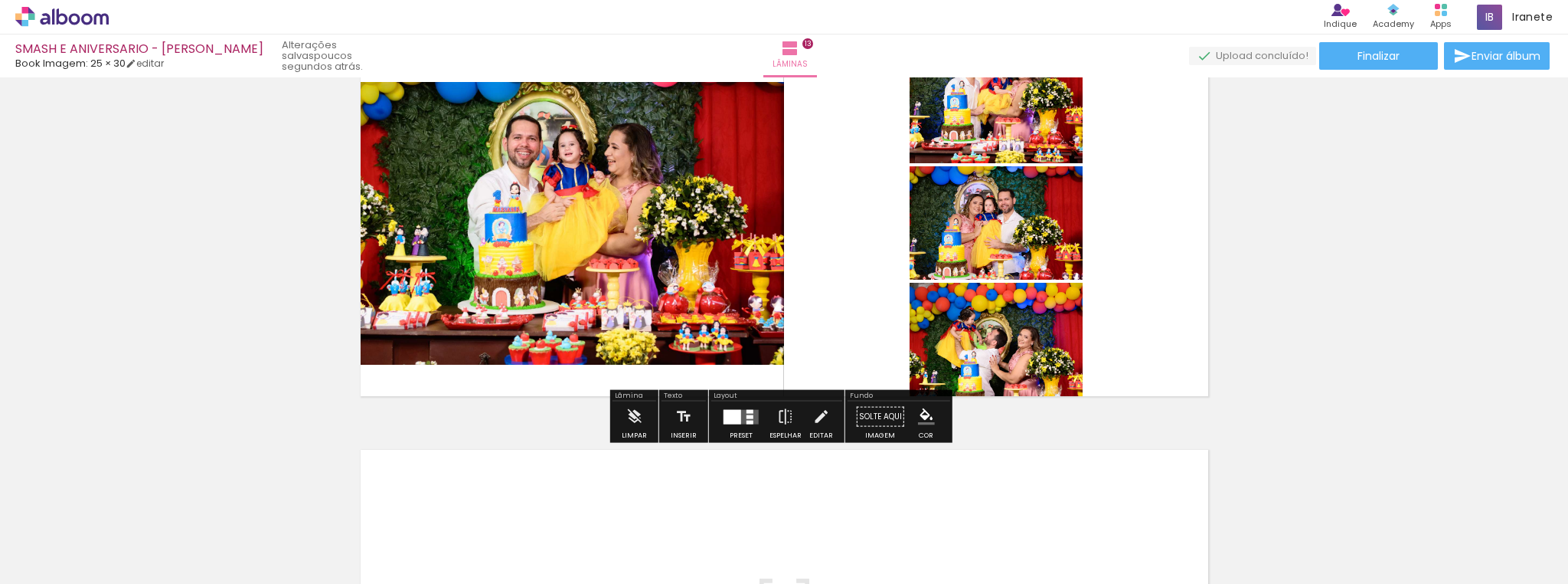
click at [746, 412] on div at bounding box center [750, 411] width 7 height 4
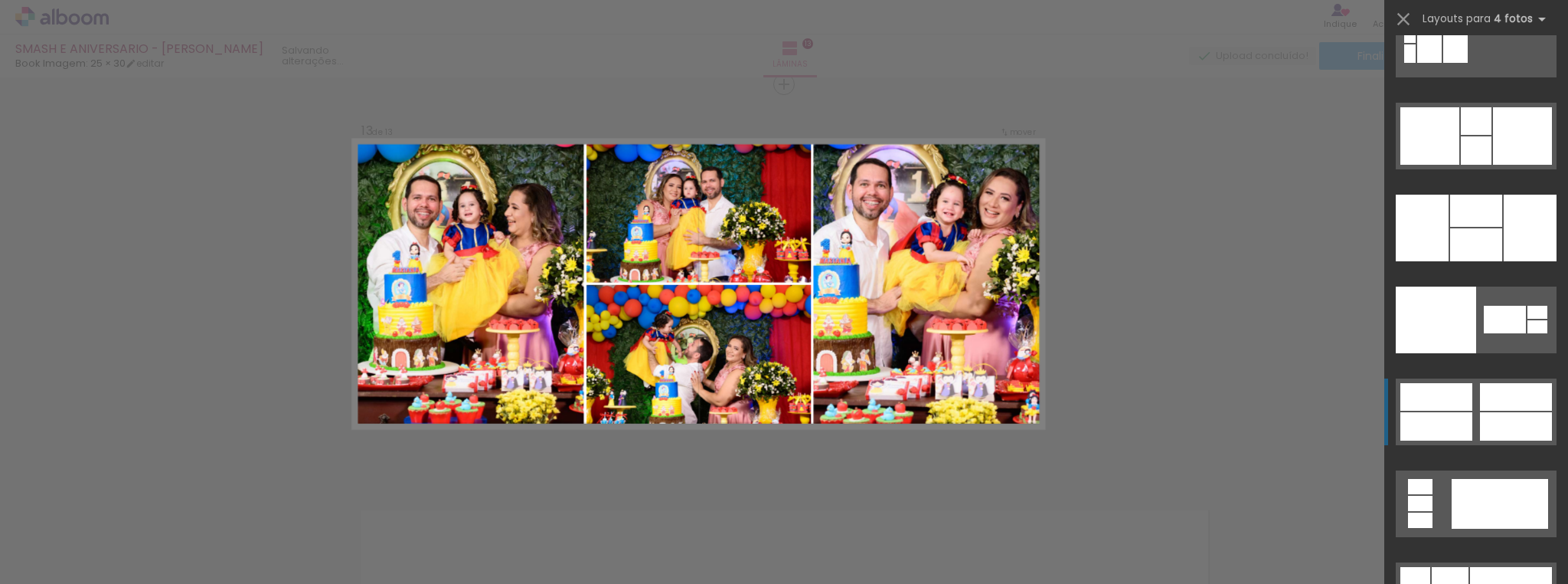
scroll to position [31284, 0]
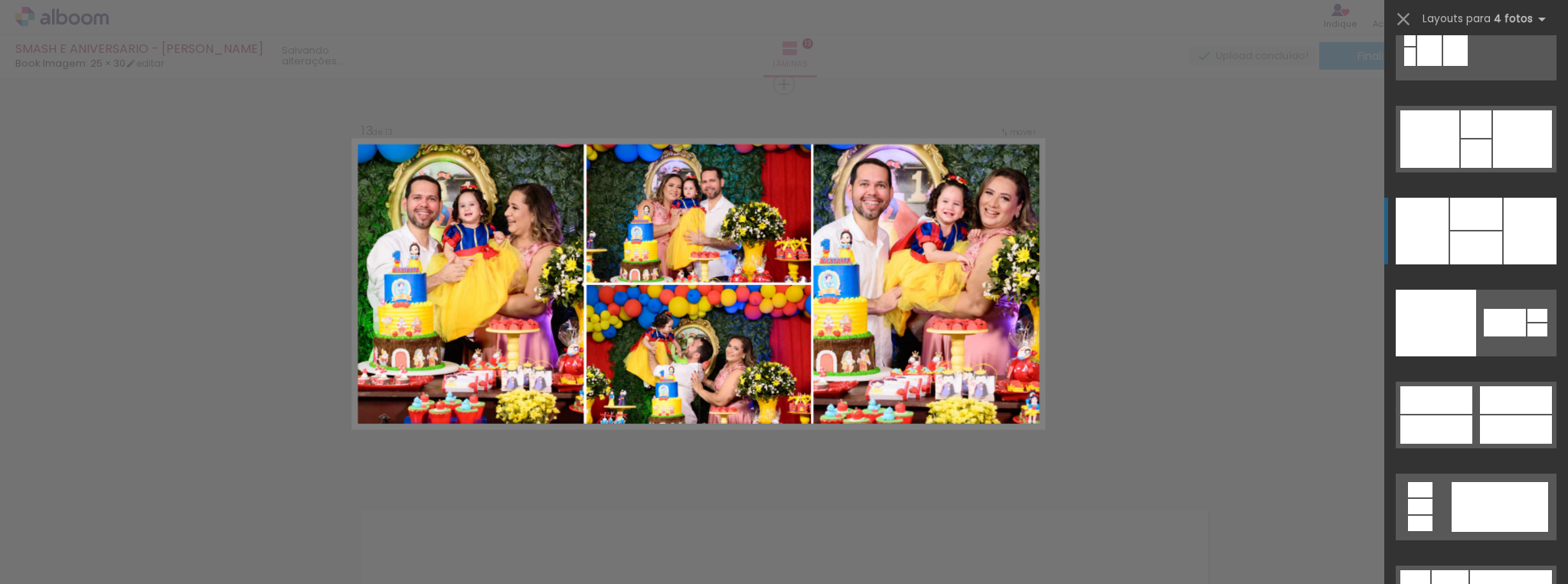
click at [1477, 212] on div at bounding box center [1476, 213] width 52 height 32
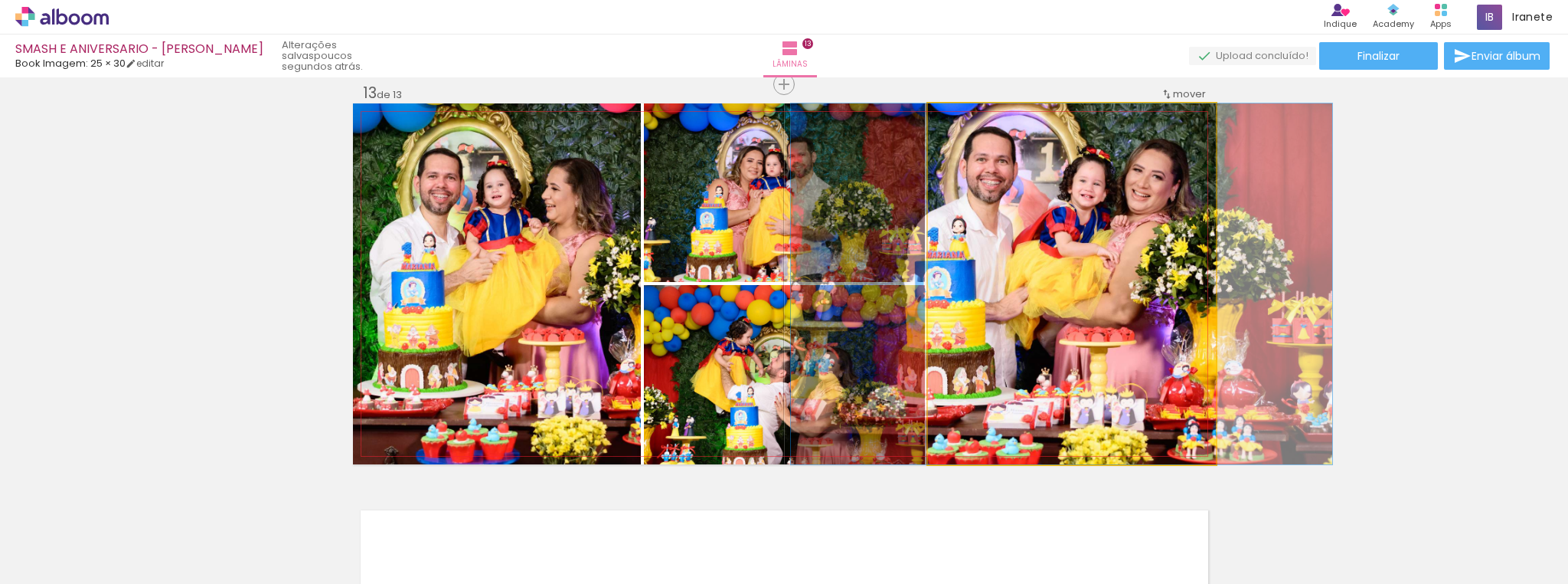
drag, startPoint x: 1128, startPoint y: 222, endPoint x: 1119, endPoint y: 223, distance: 9.1
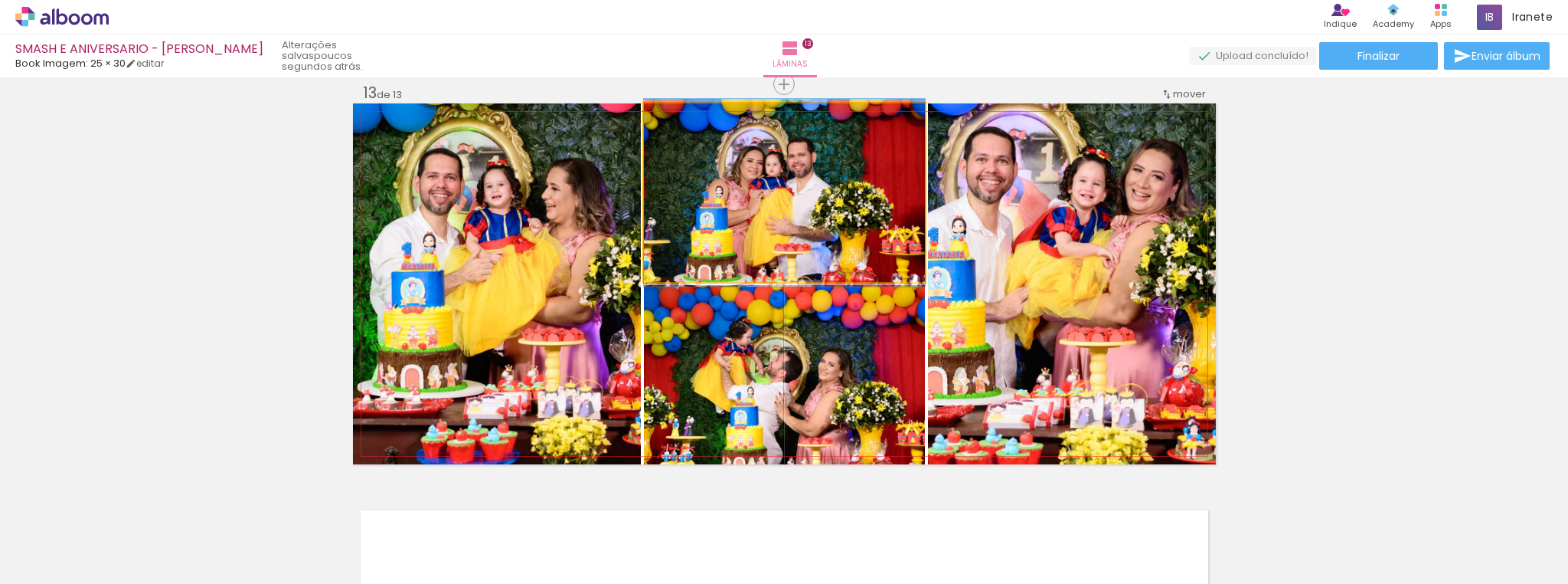
click at [855, 215] on quentale-photo at bounding box center [784, 192] width 281 height 178
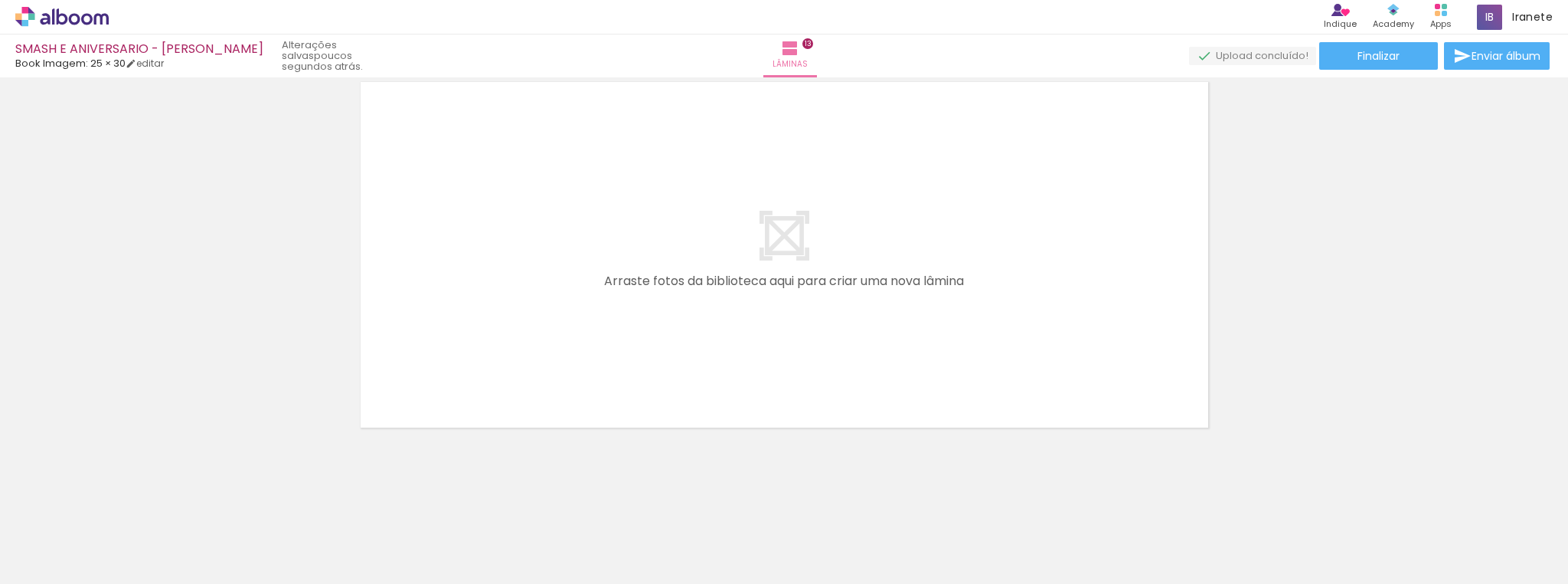
scroll to position [0, 2684]
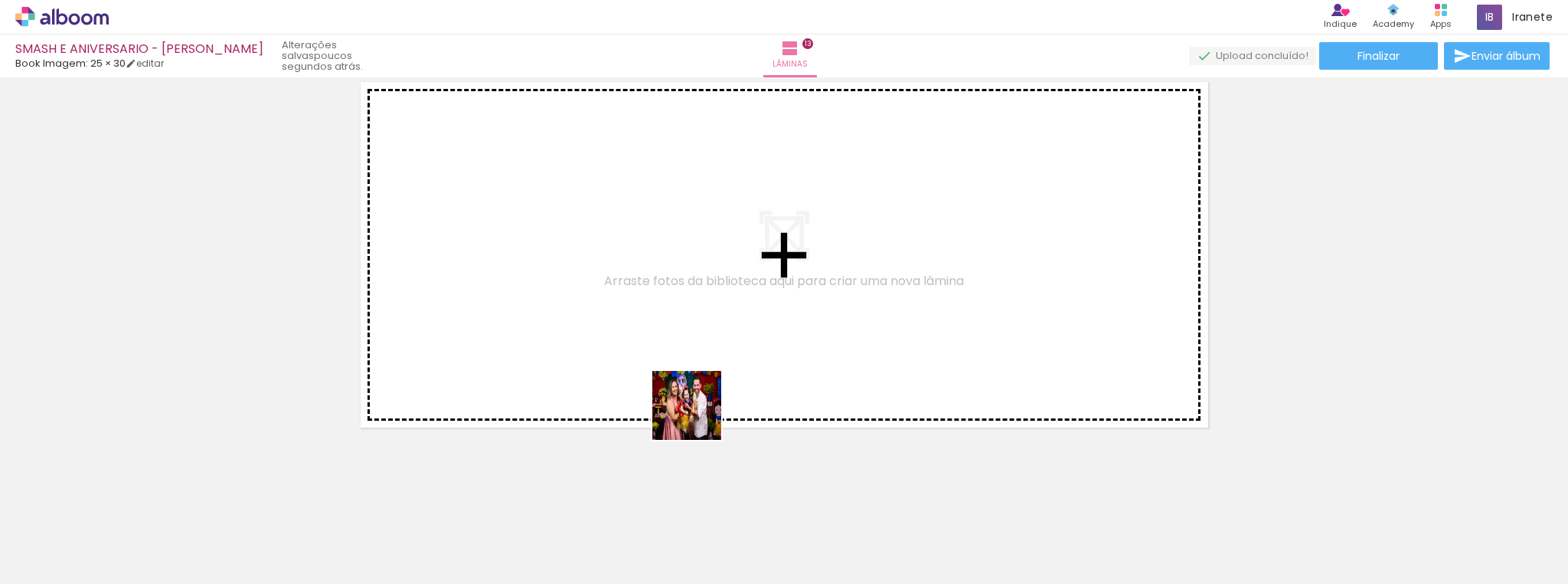
drag, startPoint x: 737, startPoint y: 541, endPoint x: 792, endPoint y: 498, distance: 69.8
click at [680, 355] on quentale-workspace at bounding box center [784, 292] width 1568 height 584
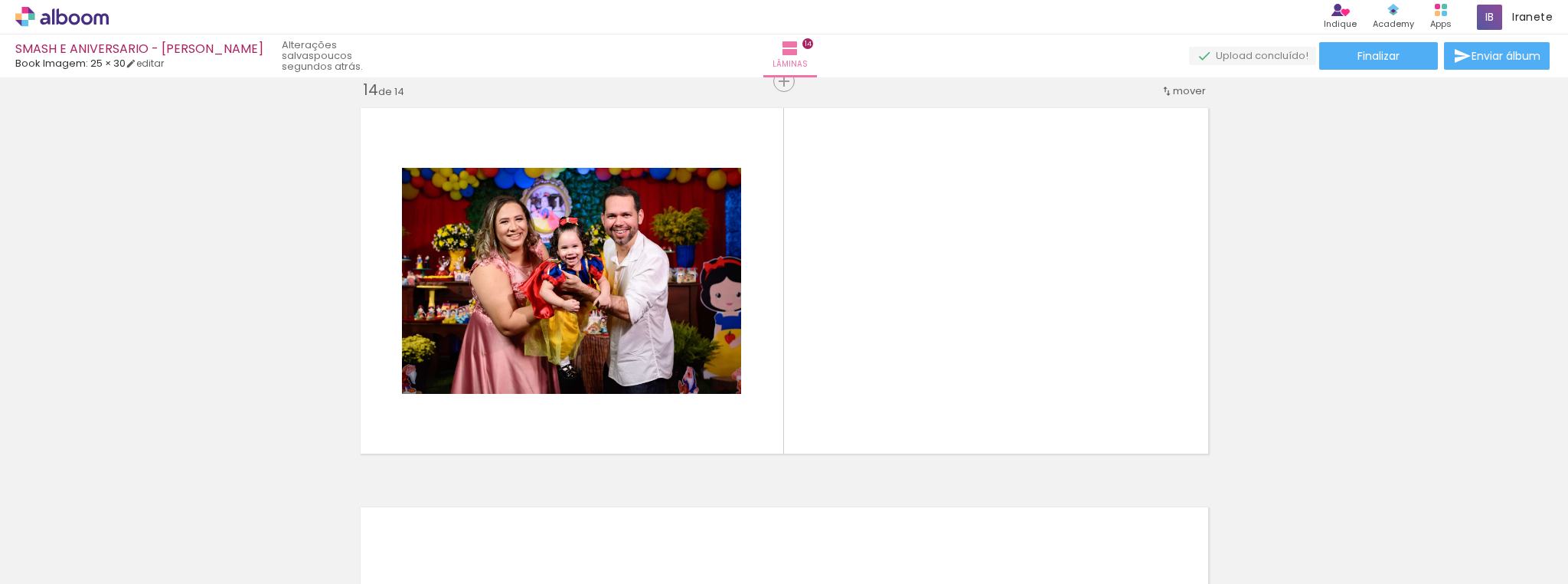
scroll to position [5206, 0]
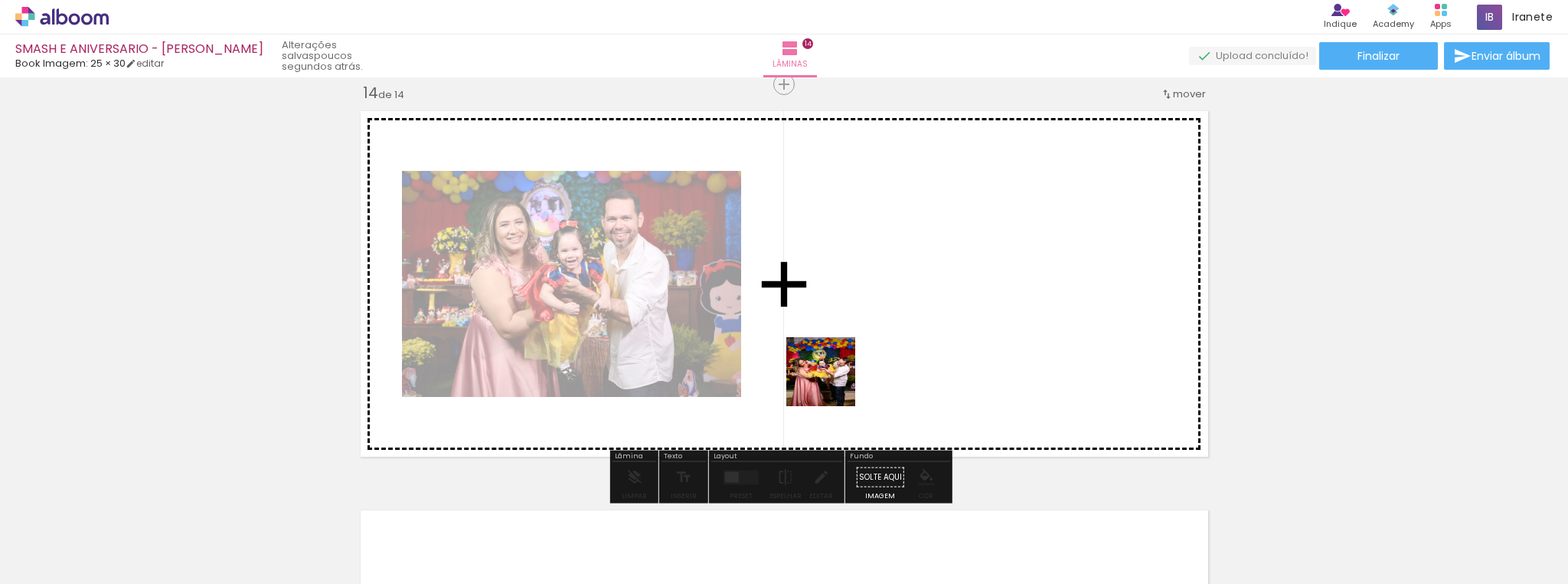
drag, startPoint x: 825, startPoint y: 544, endPoint x: 873, endPoint y: 524, distance: 52.0
click at [833, 385] on quentale-workspace at bounding box center [784, 292] width 1568 height 584
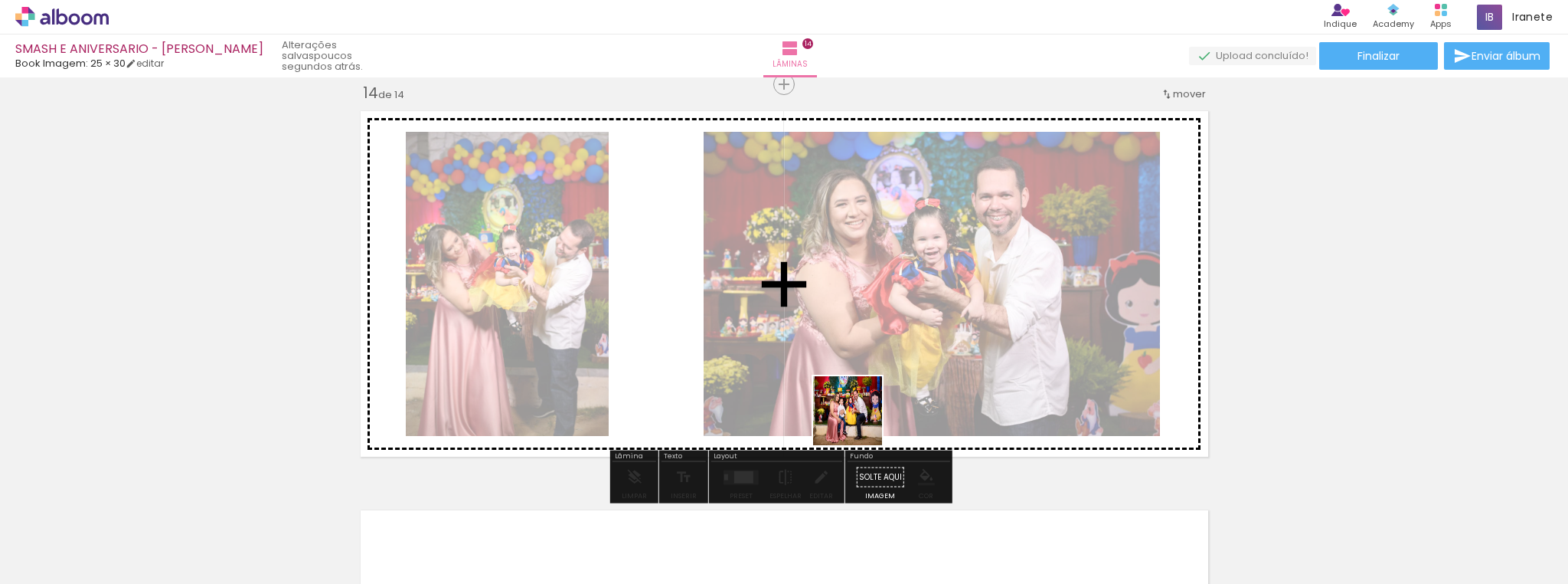
drag, startPoint x: 900, startPoint y: 544, endPoint x: 658, endPoint y: 527, distance: 242.6
click at [847, 402] on quentale-workspace at bounding box center [784, 292] width 1568 height 584
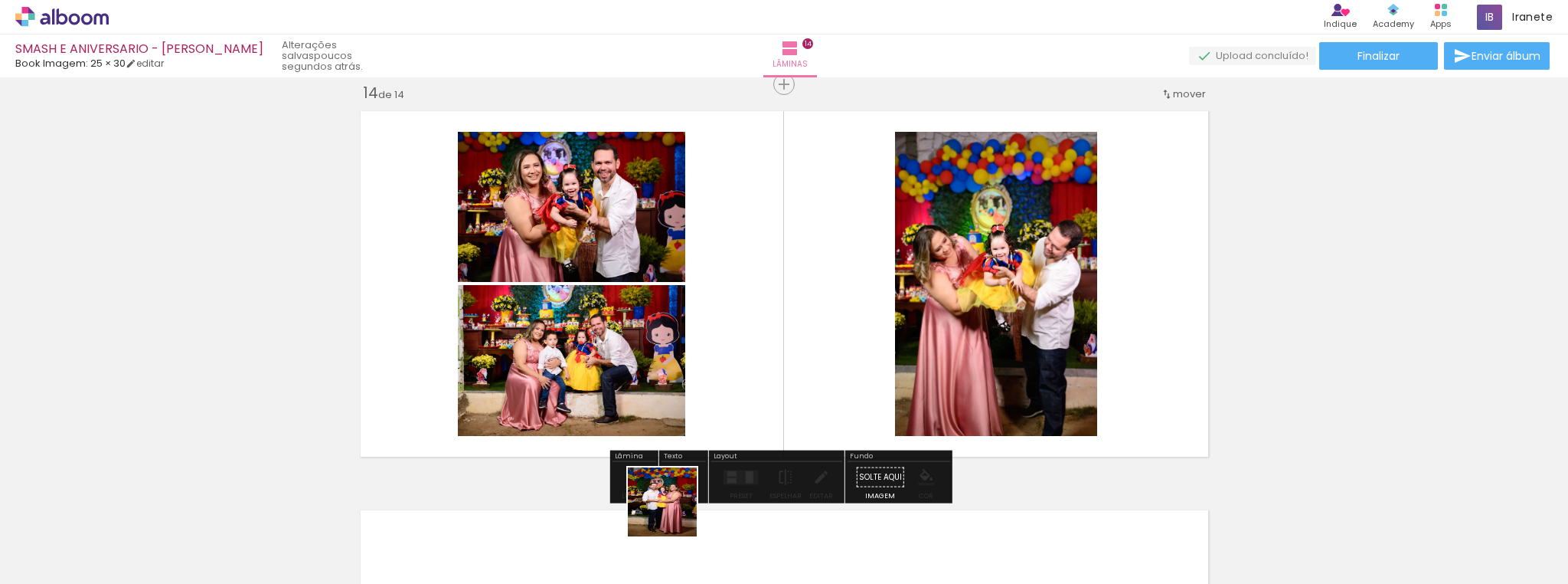
drag, startPoint x: 659, startPoint y: 534, endPoint x: 862, endPoint y: 382, distance: 253.6
click at [778, 381] on quentale-workspace at bounding box center [784, 292] width 1568 height 584
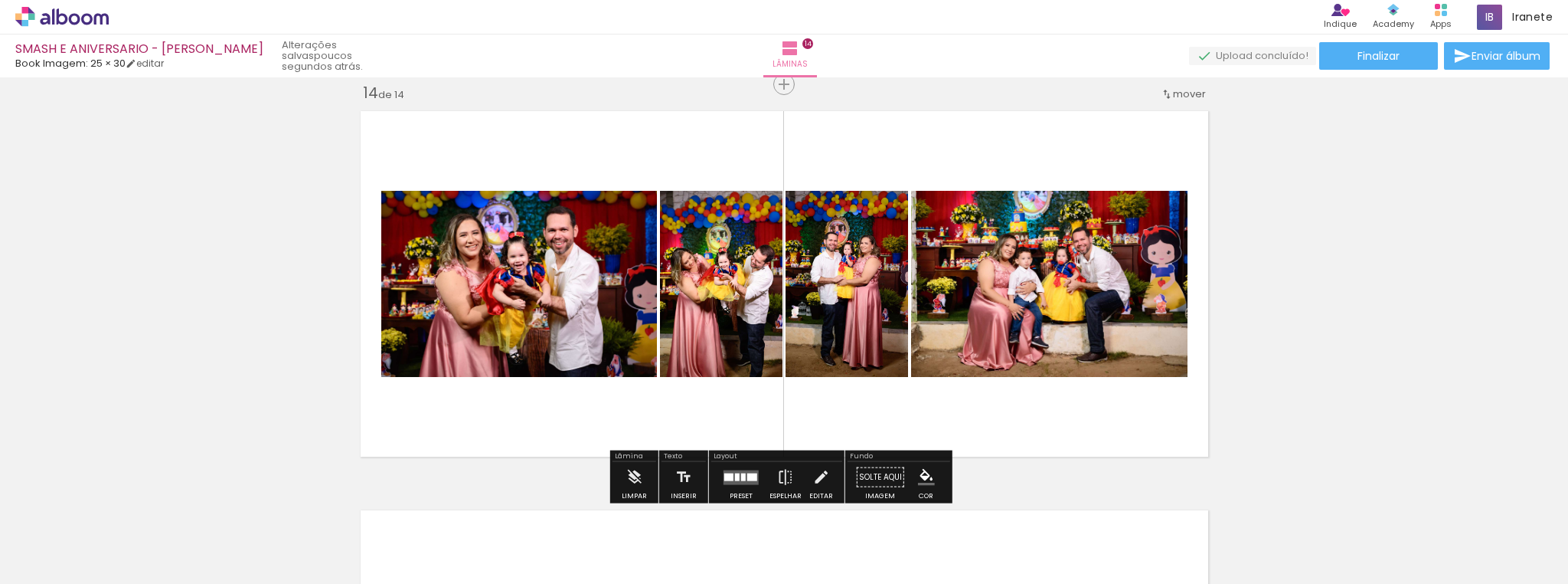
click at [734, 480] on quentale-layouter at bounding box center [741, 477] width 35 height 15
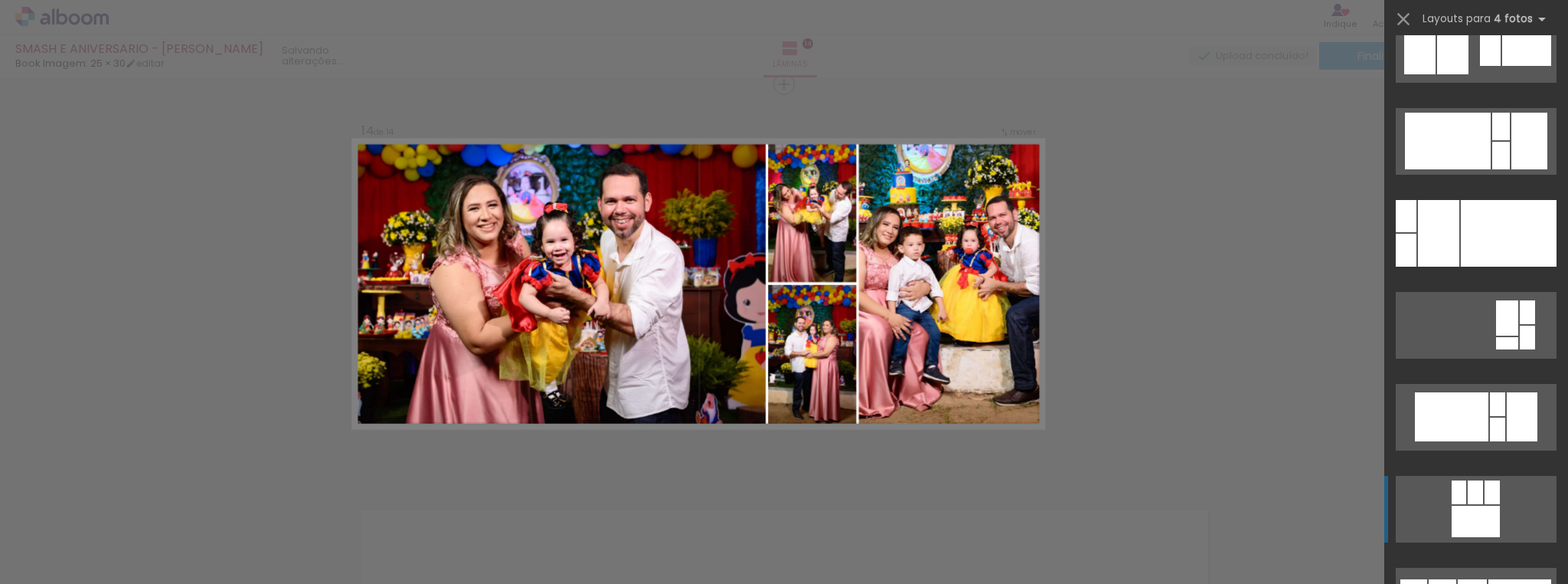
scroll to position [9620, 0]
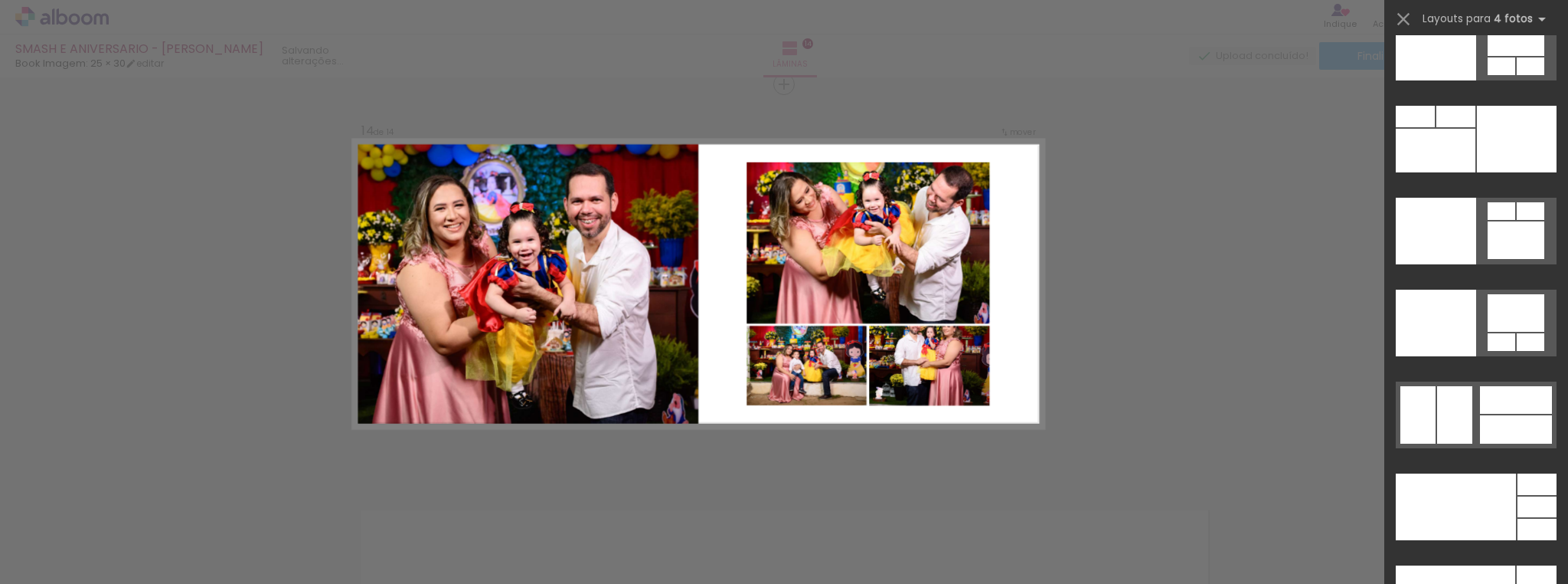
scroll to position [32326, 0]
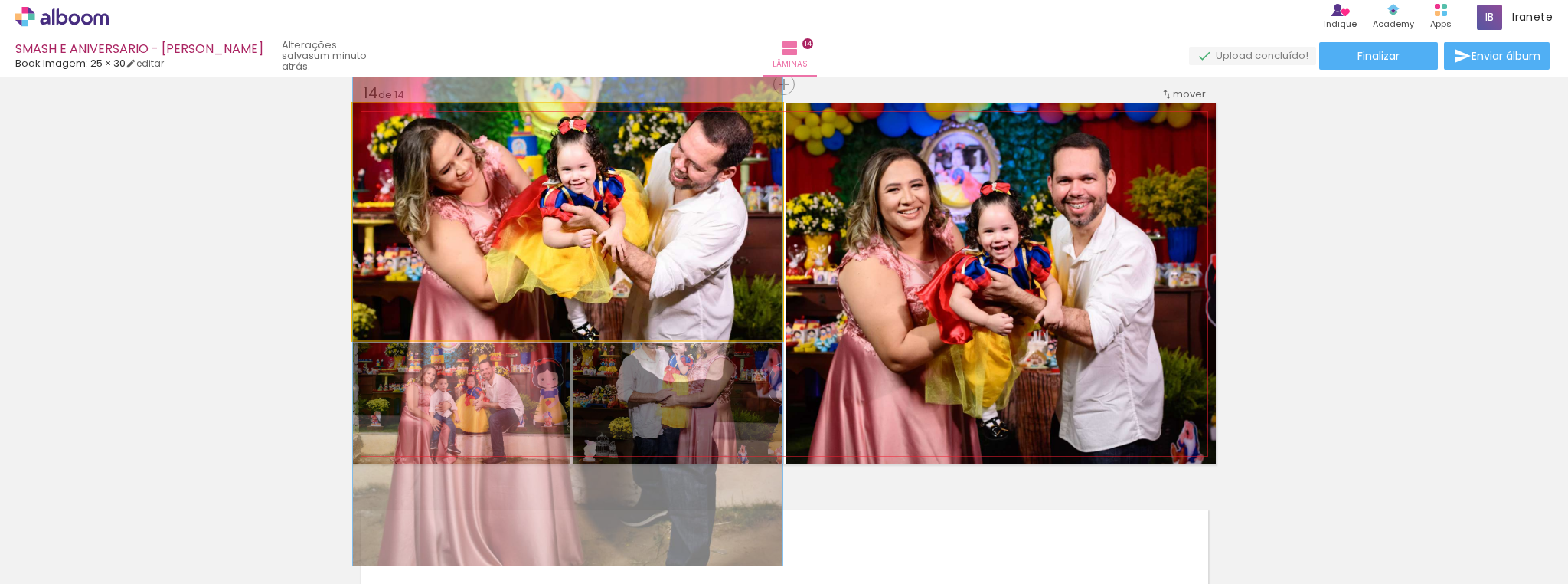
drag, startPoint x: 684, startPoint y: 245, endPoint x: 684, endPoint y: 266, distance: 21.0
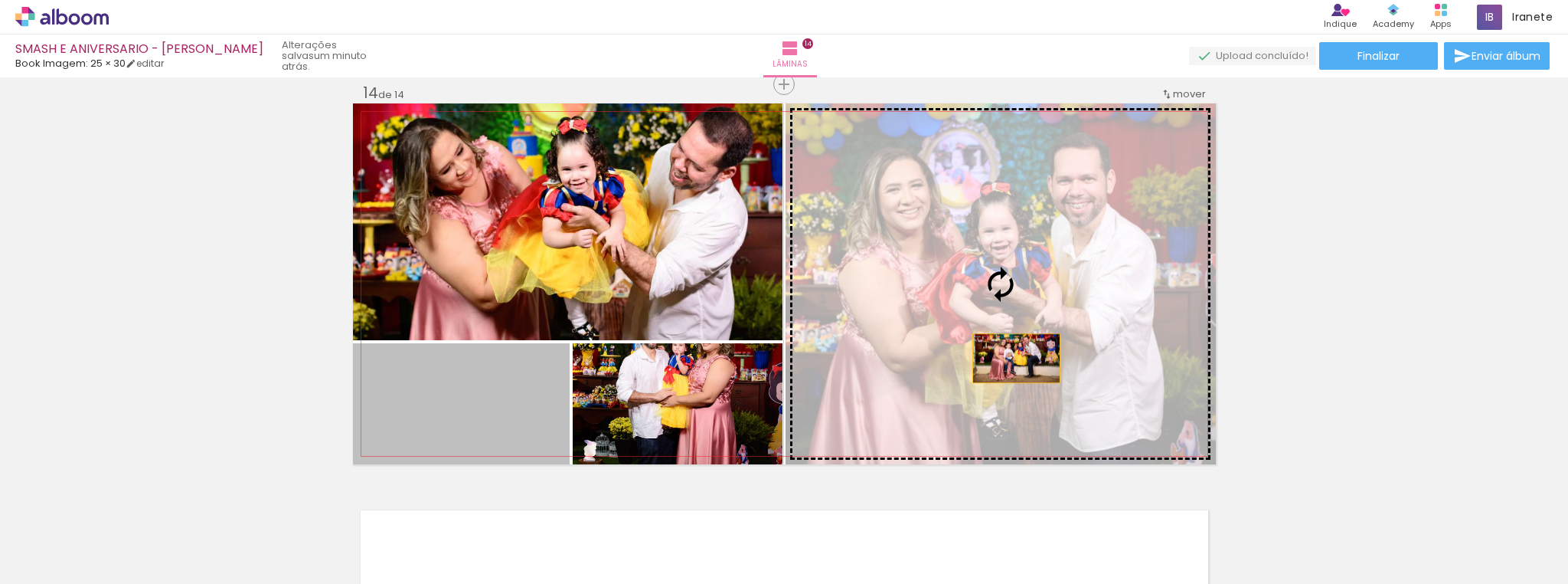
drag, startPoint x: 495, startPoint y: 441, endPoint x: 1011, endPoint y: 358, distance: 522.6
click at [0, 0] on slot at bounding box center [0, 0] width 0 height 0
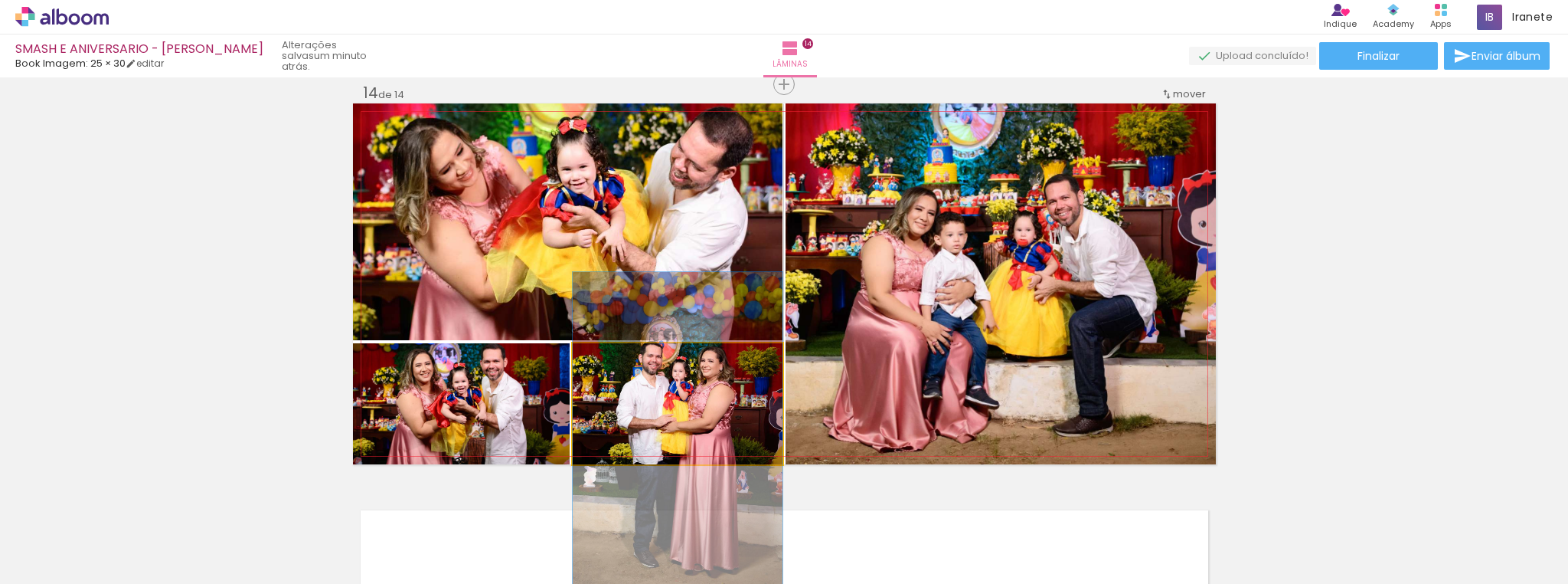
drag, startPoint x: 722, startPoint y: 395, endPoint x: 788, endPoint y: 407, distance: 67.1
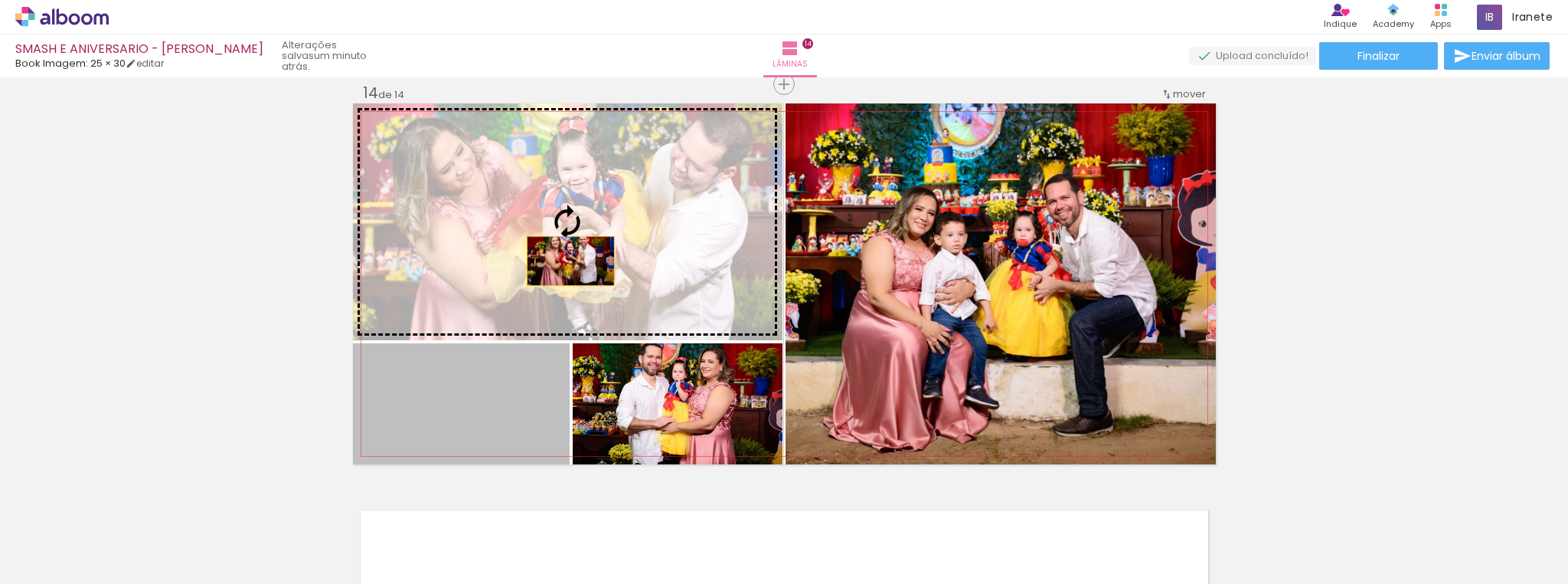
drag, startPoint x: 497, startPoint y: 400, endPoint x: 565, endPoint y: 260, distance: 155.6
click at [0, 0] on slot at bounding box center [0, 0] width 0 height 0
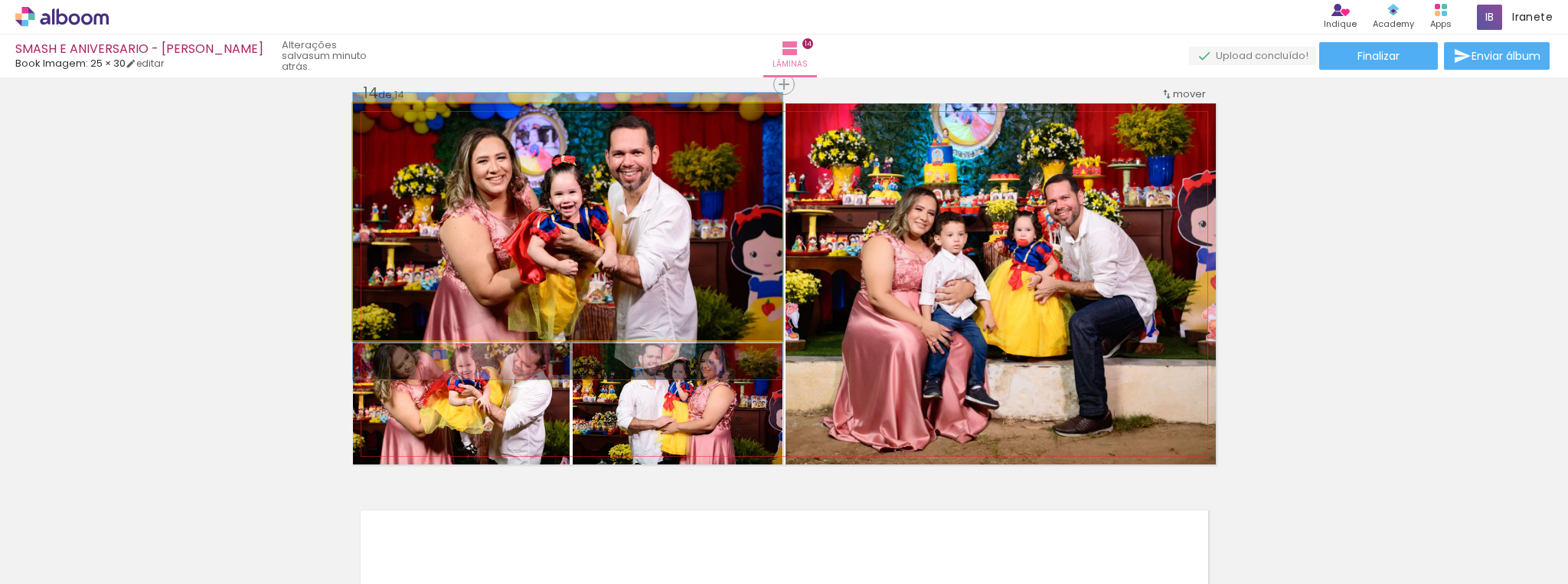
drag, startPoint x: 719, startPoint y: 240, endPoint x: 719, endPoint y: 249, distance: 9.0
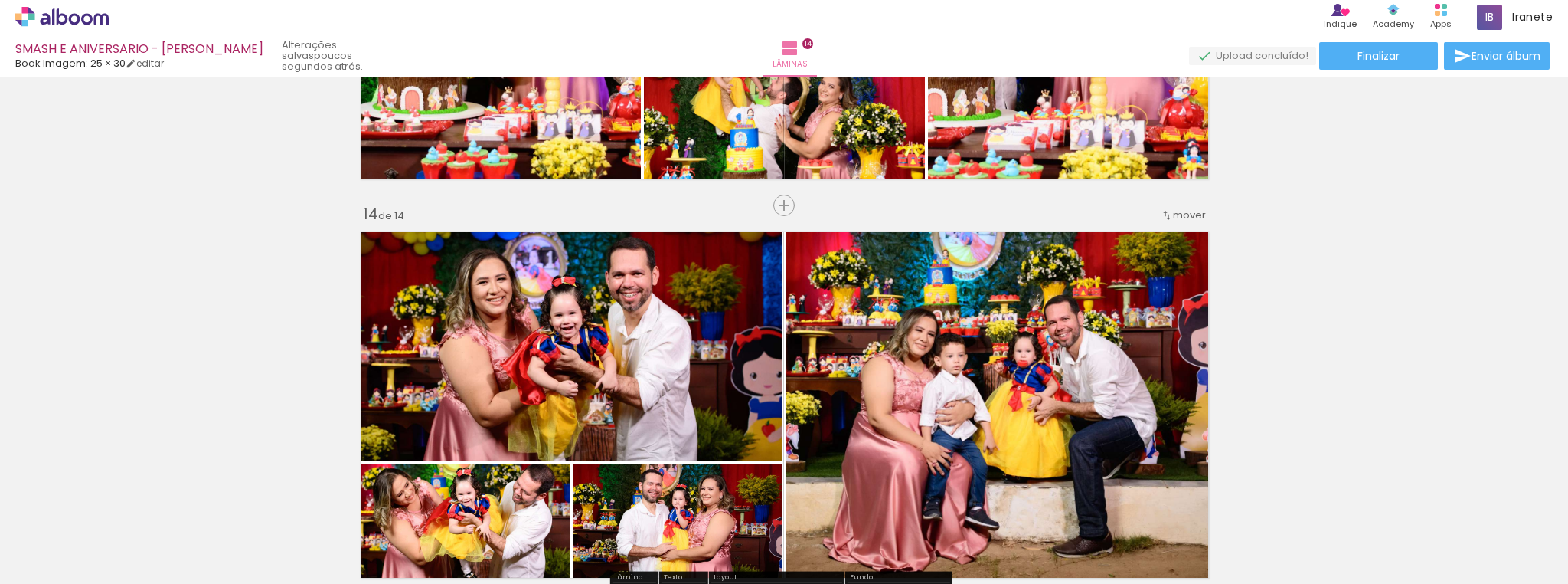
scroll to position [5206, 0]
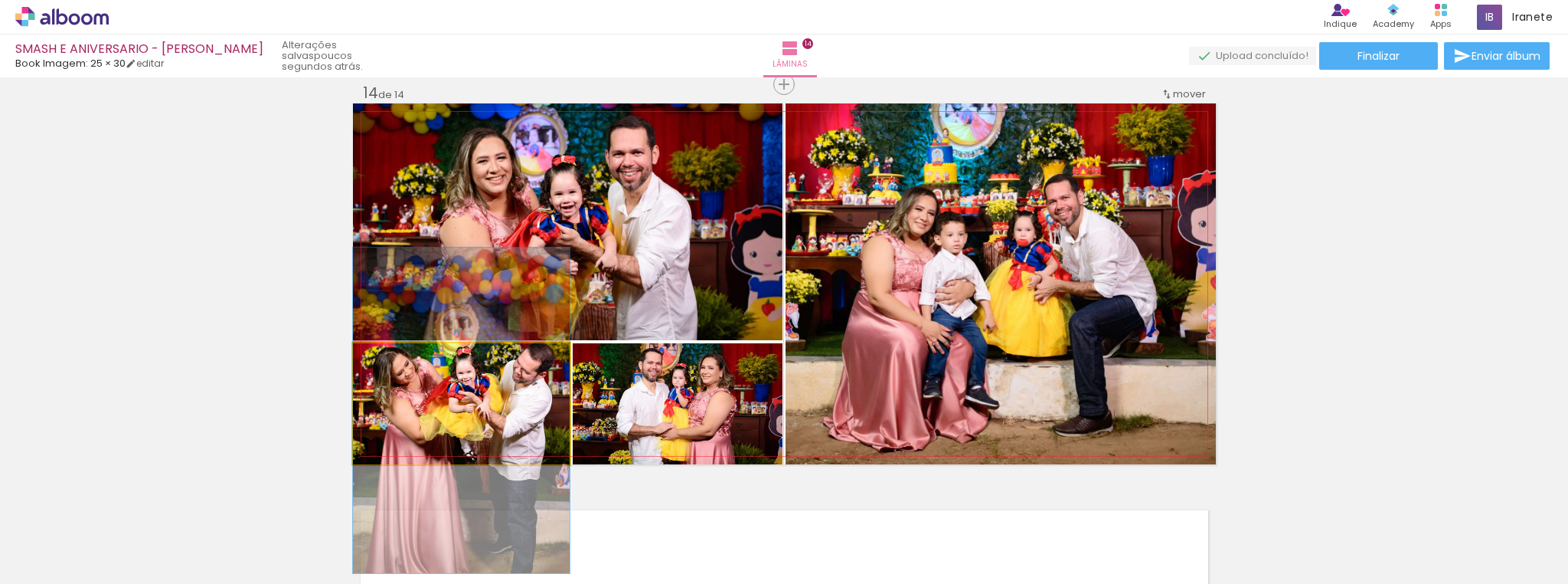
click at [503, 426] on quentale-photo at bounding box center [461, 404] width 216 height 121
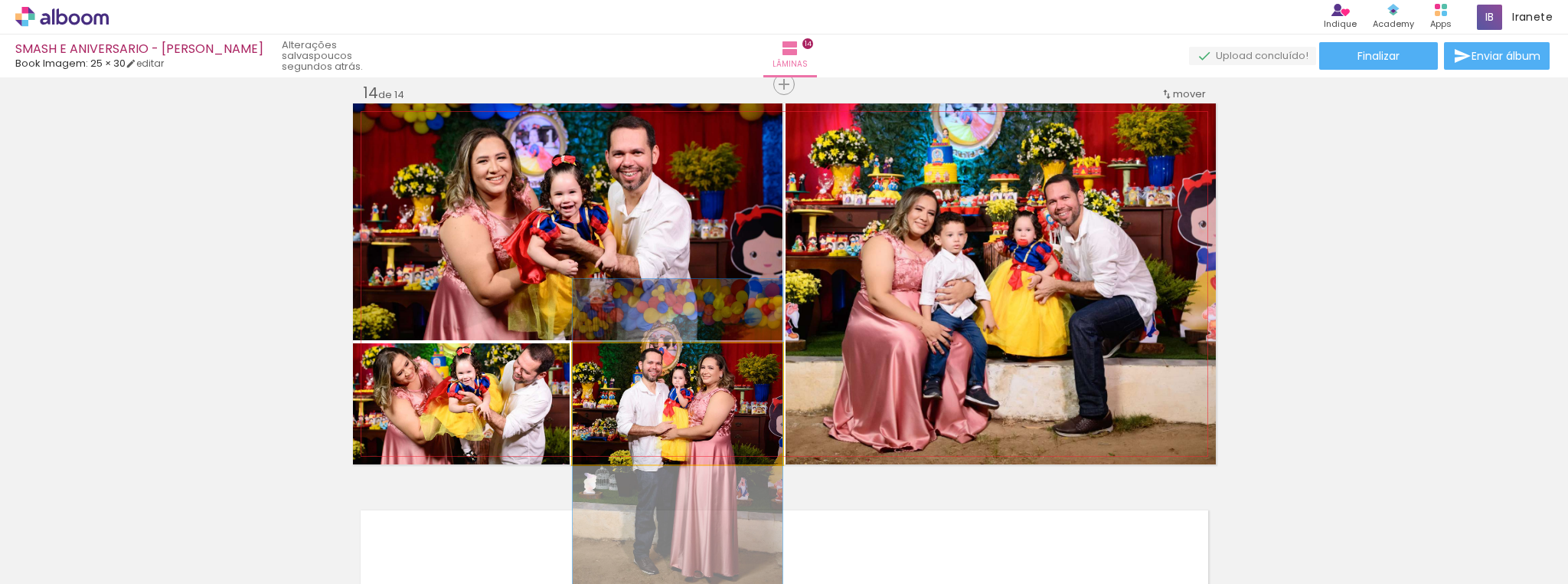
click at [726, 430] on quentale-photo at bounding box center [677, 404] width 210 height 121
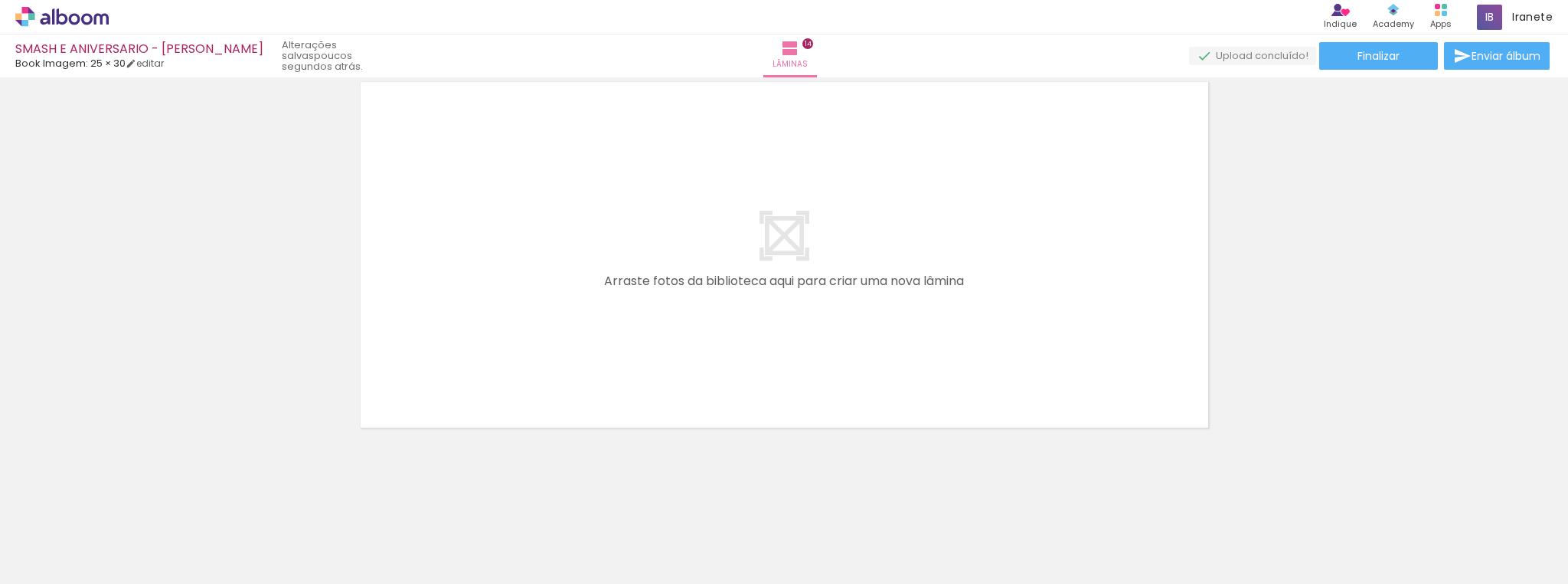
scroll to position [0, 5079]
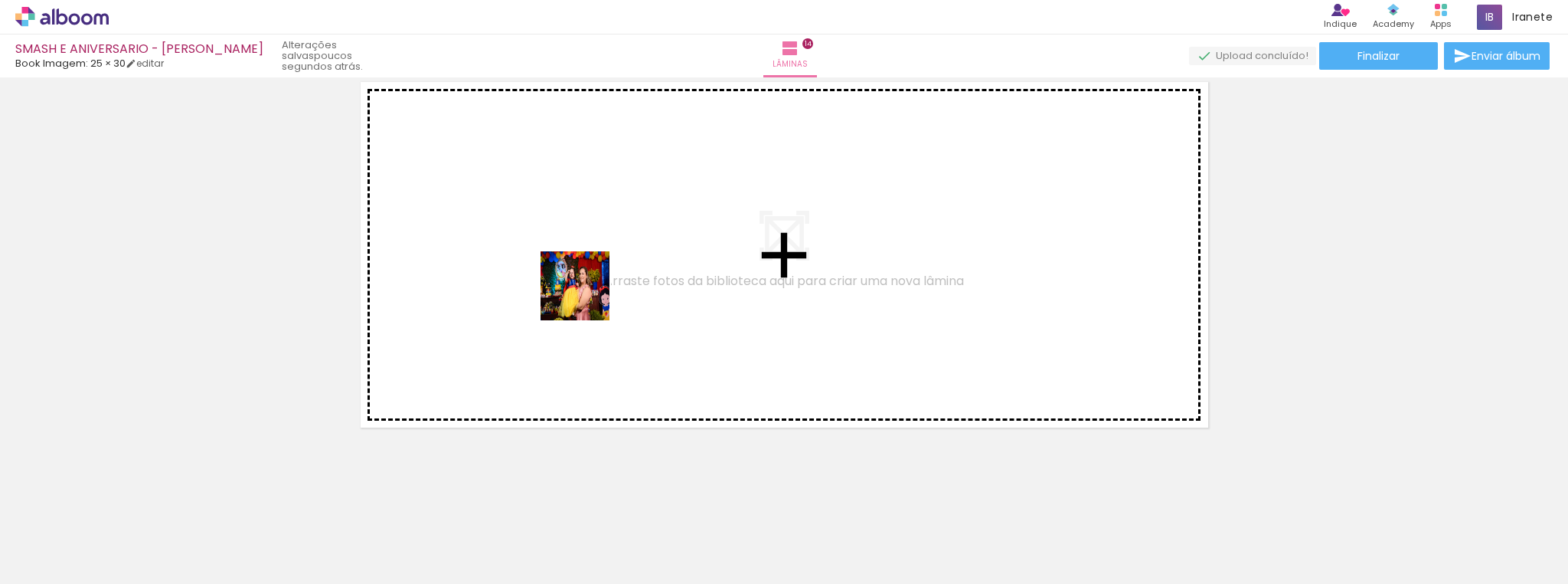
drag, startPoint x: 675, startPoint y: 533, endPoint x: 740, endPoint y: 438, distance: 115.1
click at [580, 282] on quentale-workspace at bounding box center [784, 292] width 1568 height 584
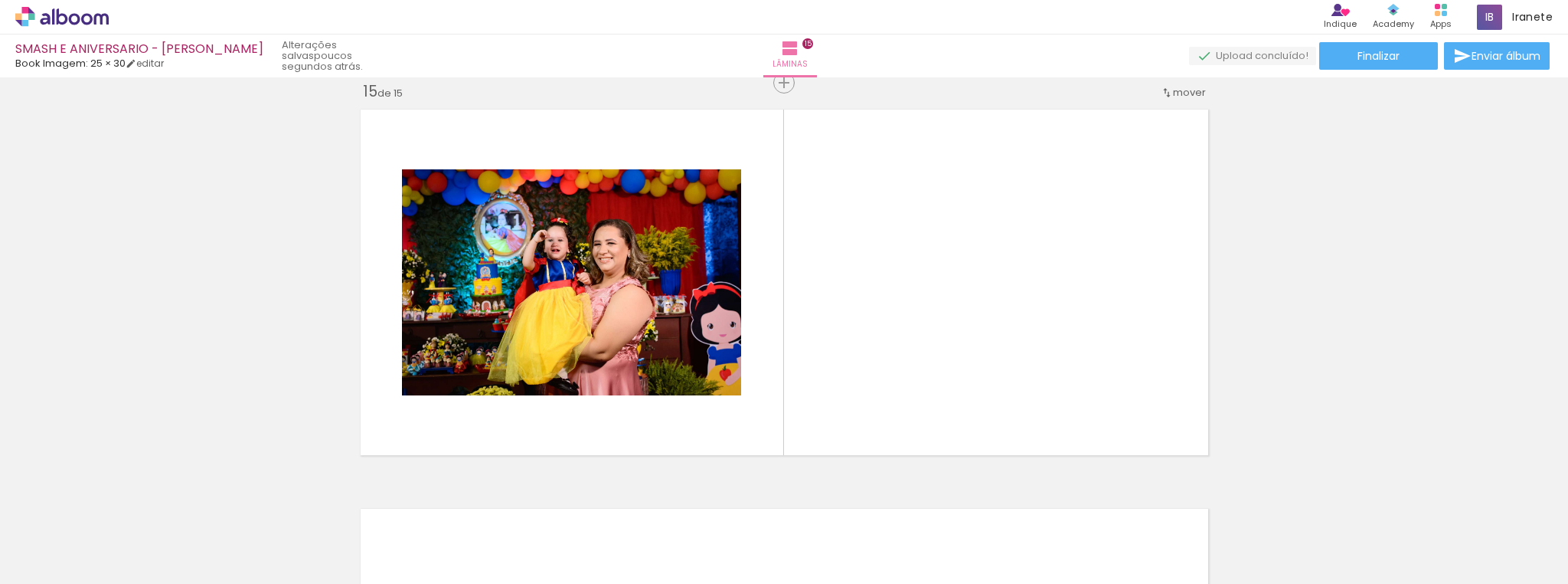
scroll to position [5606, 0]
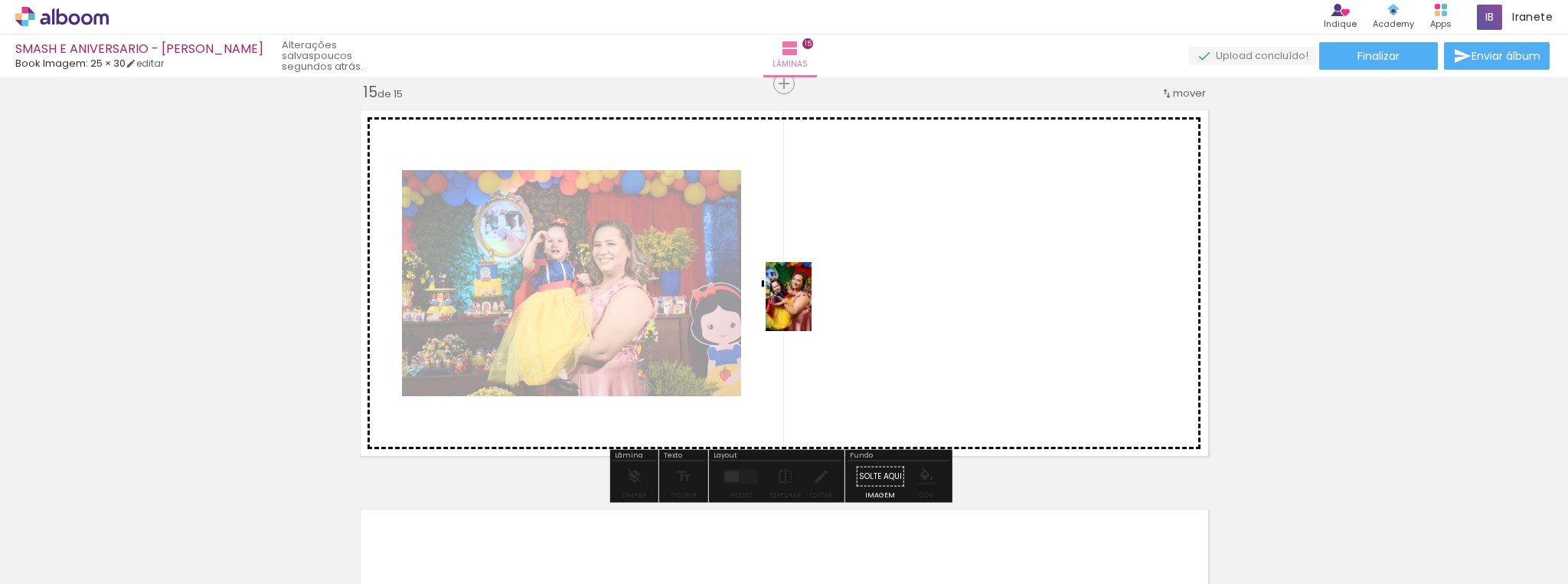
drag, startPoint x: 731, startPoint y: 521, endPoint x: 812, endPoint y: 308, distance: 227.9
click at [812, 308] on quentale-workspace at bounding box center [784, 292] width 1568 height 584
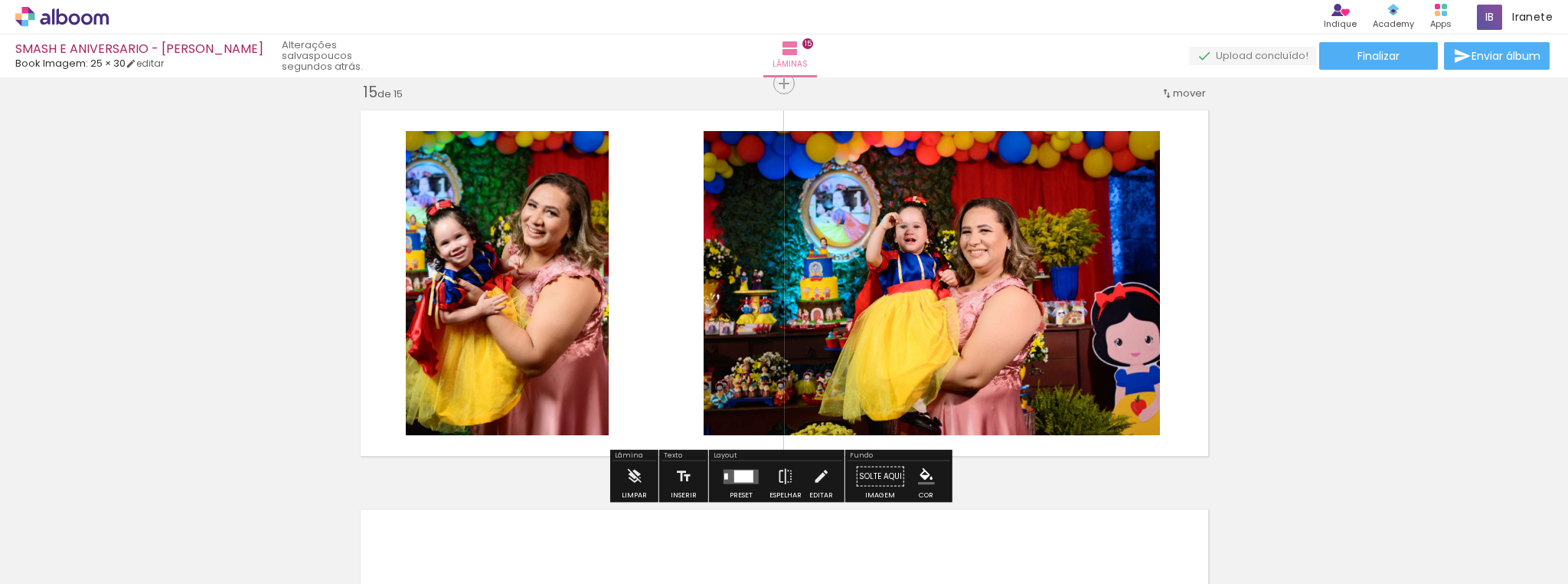
click at [734, 472] on div at bounding box center [743, 475] width 19 height 12
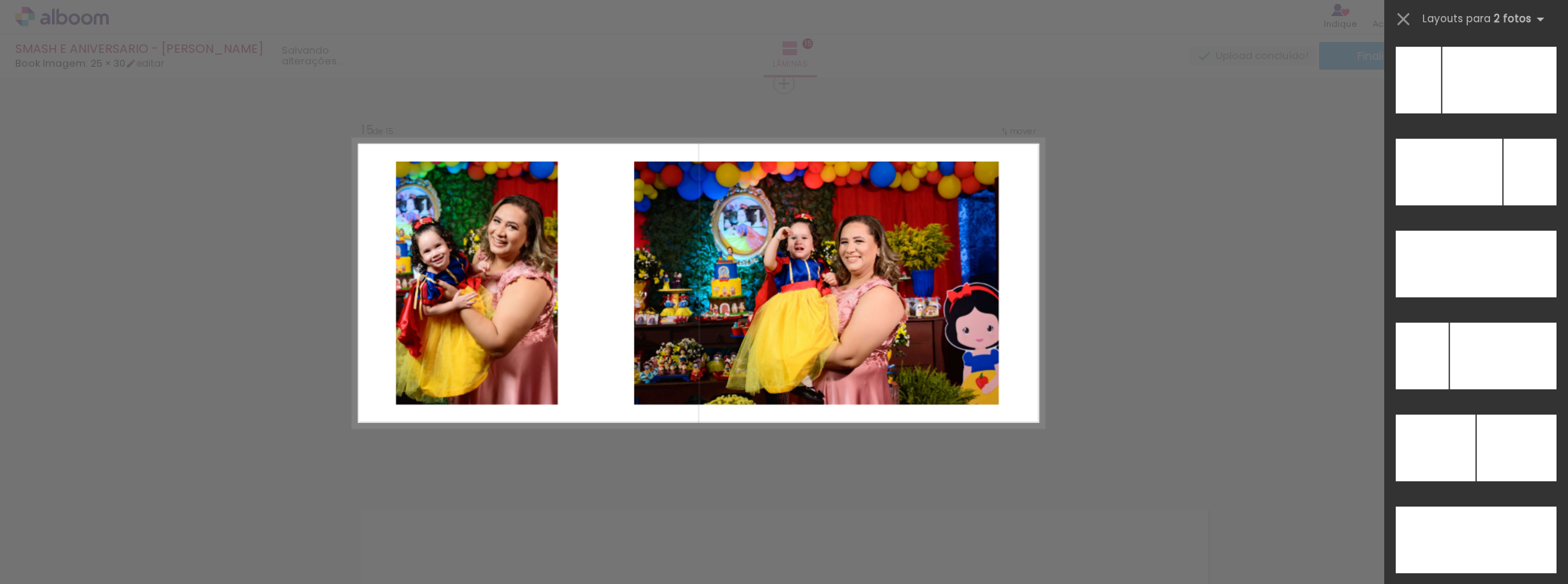
scroll to position [6986, 0]
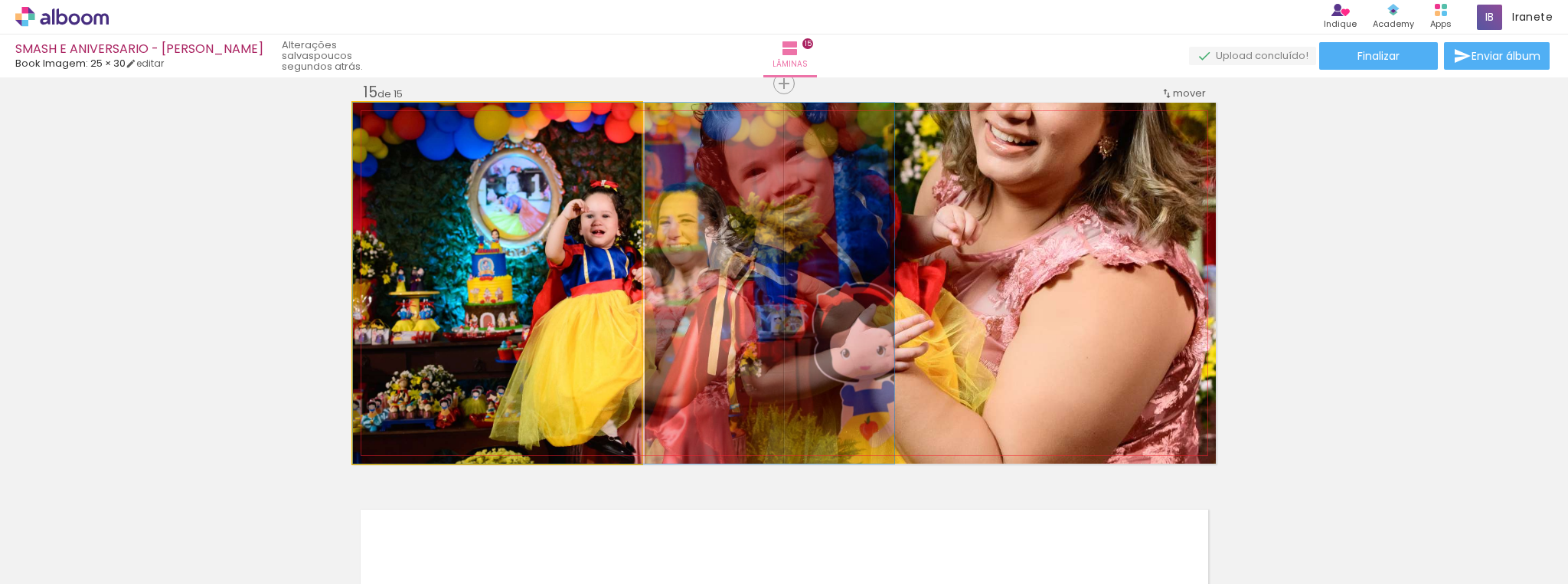
drag, startPoint x: 459, startPoint y: 293, endPoint x: 977, endPoint y: 266, distance: 518.7
click at [0, 0] on slot at bounding box center [0, 0] width 0 height 0
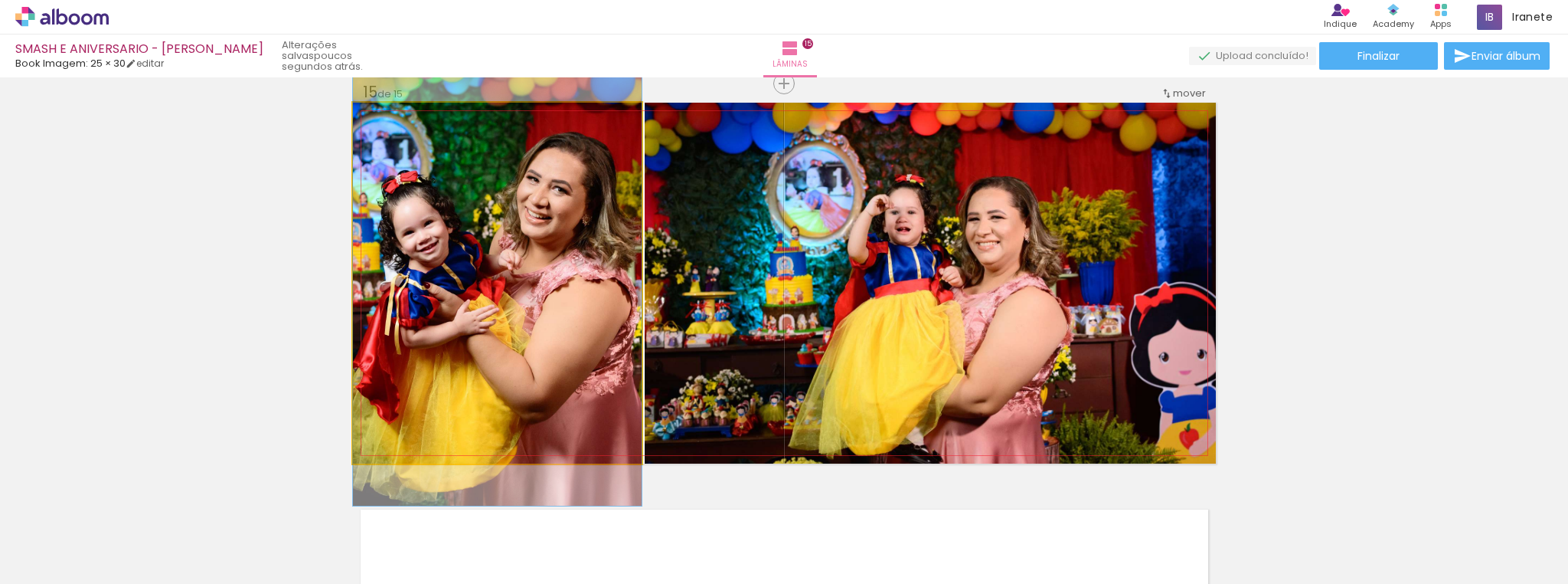
drag, startPoint x: 517, startPoint y: 300, endPoint x: 507, endPoint y: 306, distance: 11.7
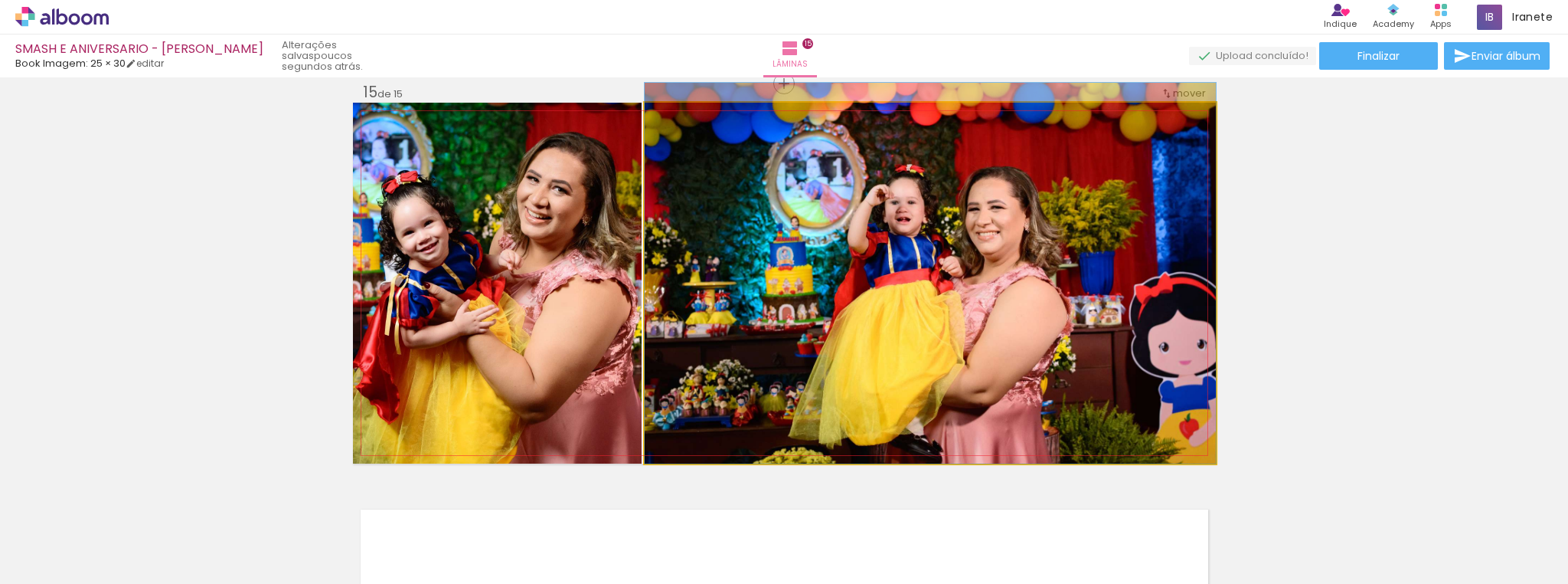
drag, startPoint x: 961, startPoint y: 339, endPoint x: 964, endPoint y: 319, distance: 20.2
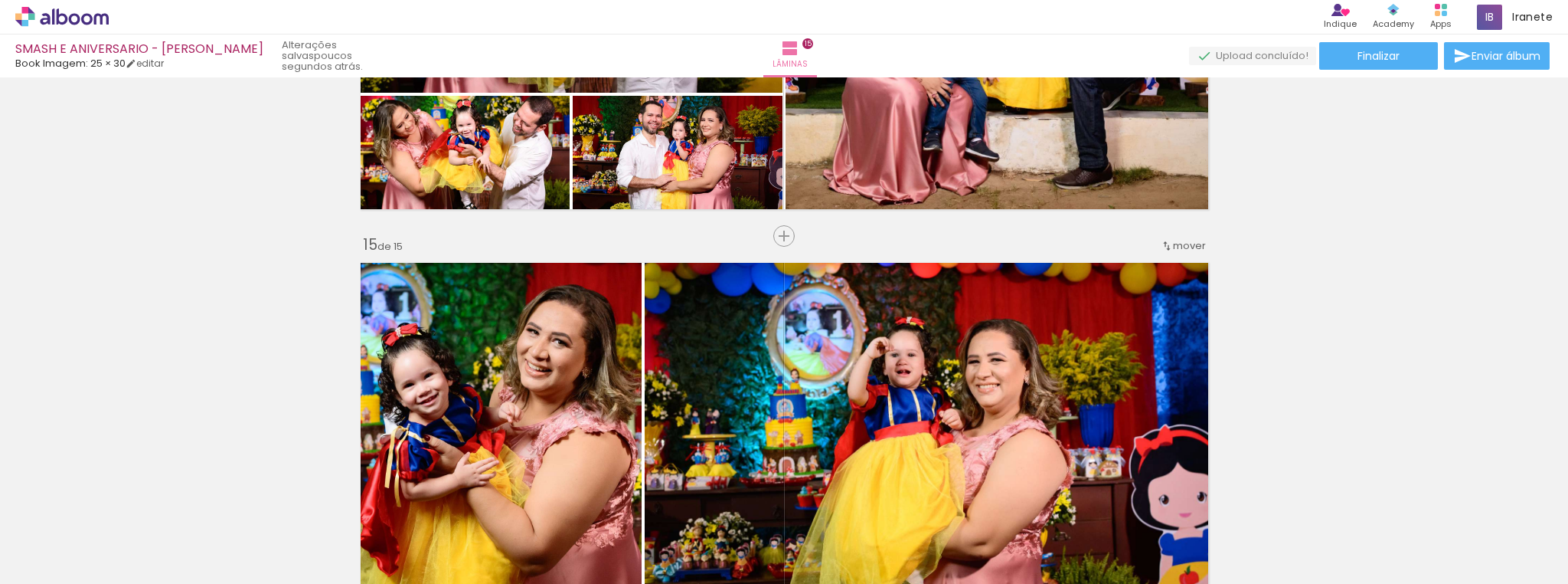
scroll to position [5606, 0]
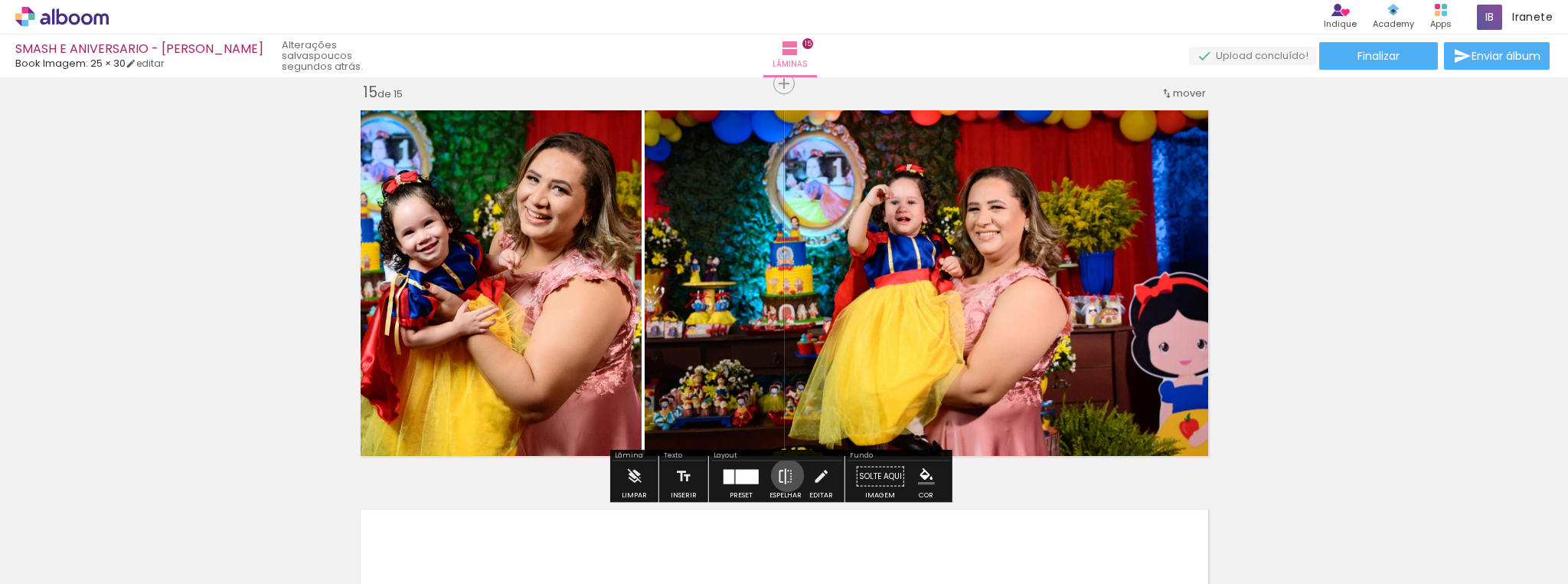
click at [784, 474] on iron-icon at bounding box center [785, 476] width 17 height 31
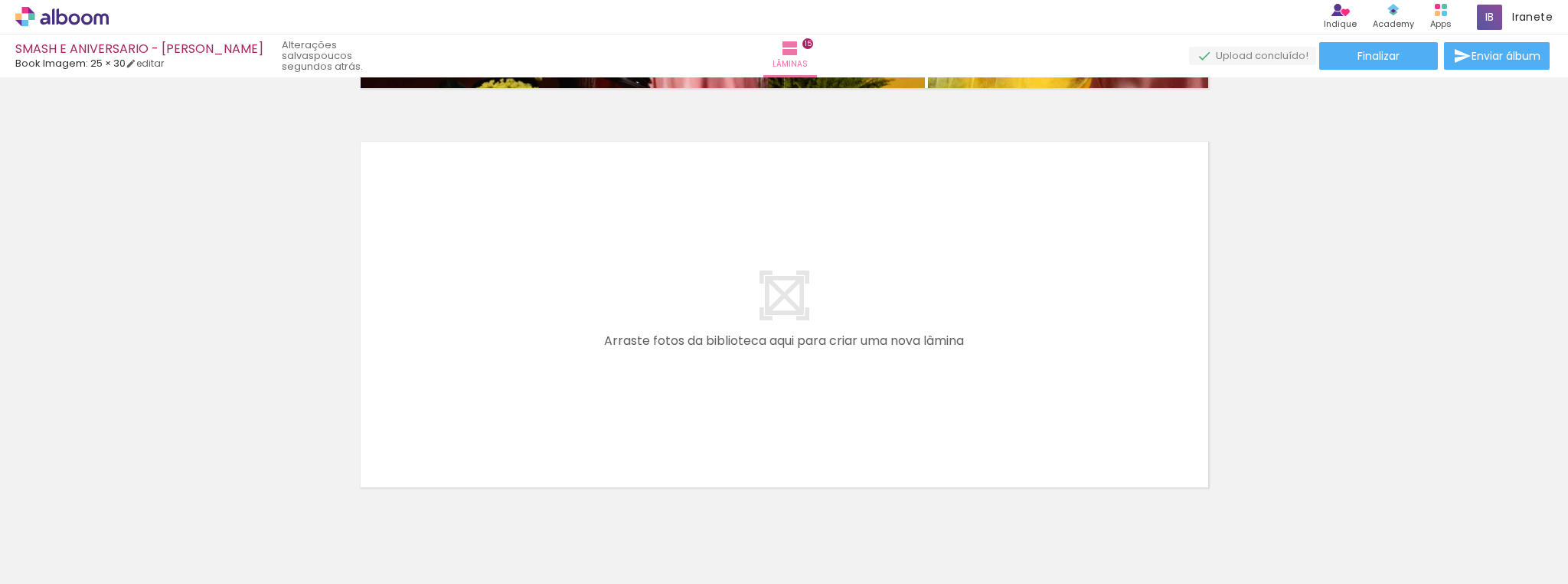
scroll to position [0, 2197]
drag, startPoint x: 464, startPoint y: 536, endPoint x: 517, endPoint y: 509, distance: 59.5
click at [472, 342] on quentale-workspace at bounding box center [784, 292] width 1568 height 584
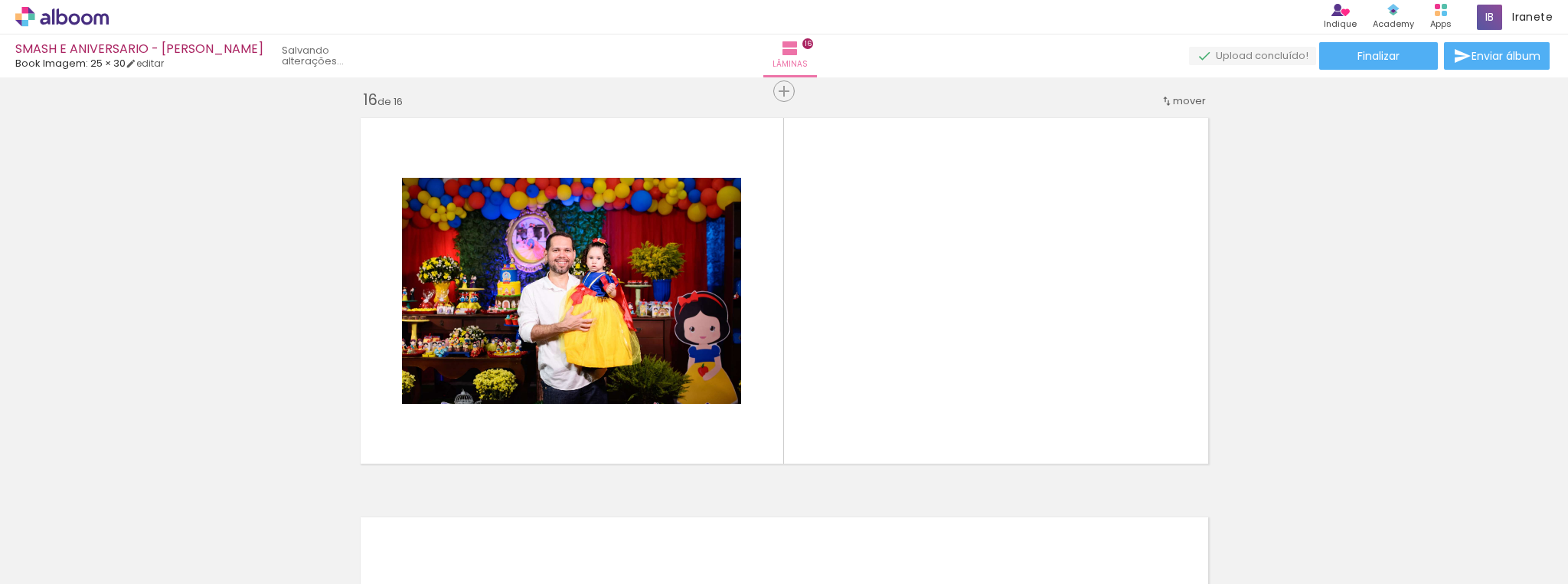
scroll to position [6005, 0]
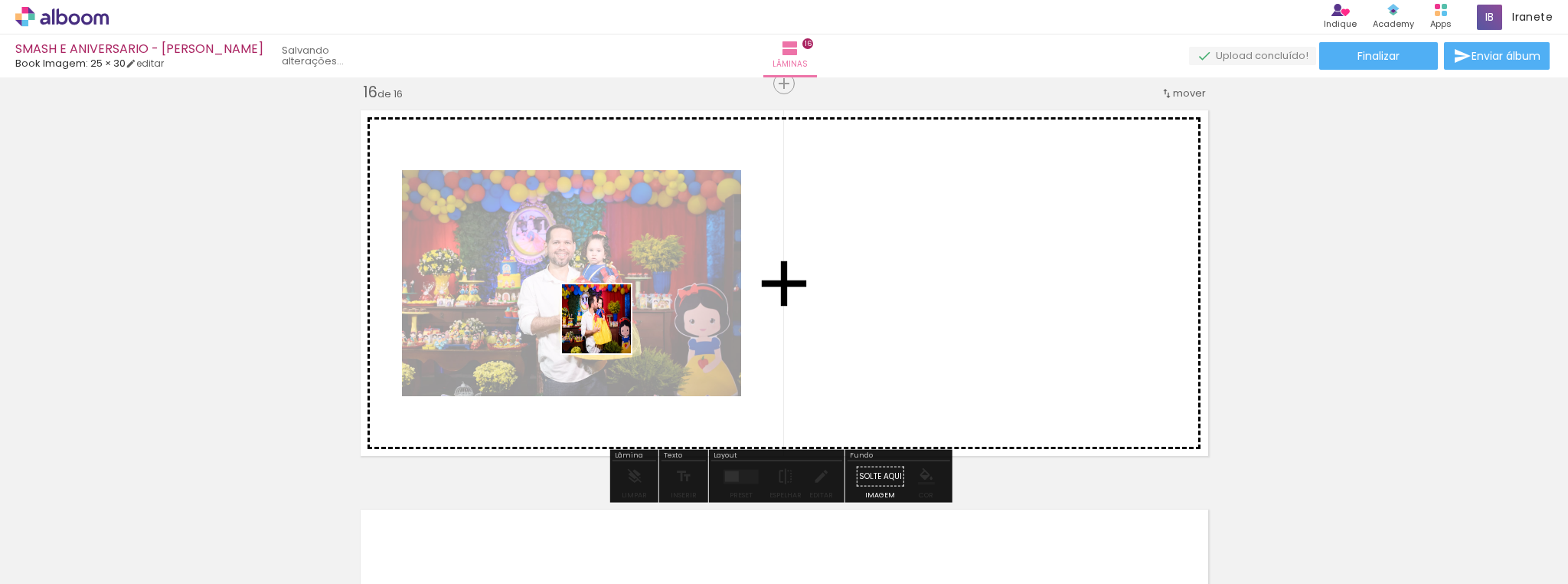
drag, startPoint x: 541, startPoint y: 548, endPoint x: 643, endPoint y: 514, distance: 107.5
click at [608, 331] on quentale-workspace at bounding box center [784, 292] width 1568 height 584
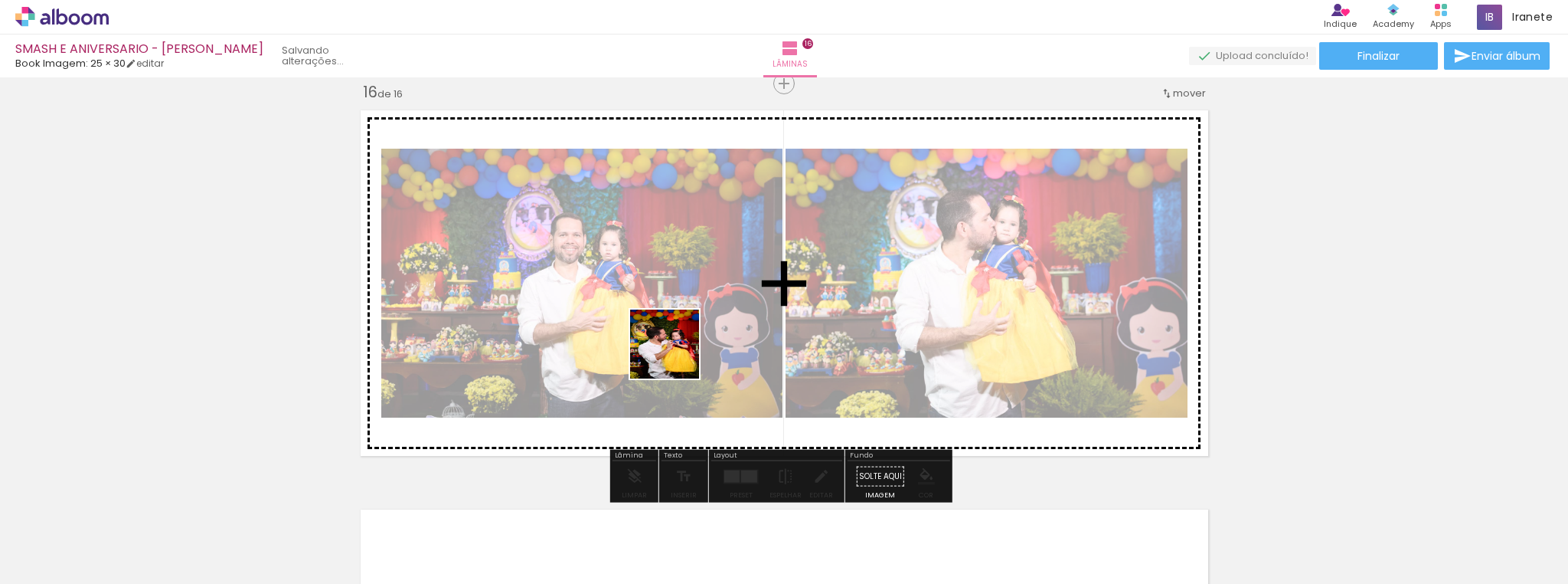
drag, startPoint x: 626, startPoint y: 538, endPoint x: 897, endPoint y: 522, distance: 271.5
click at [677, 356] on quentale-workspace at bounding box center [784, 292] width 1568 height 584
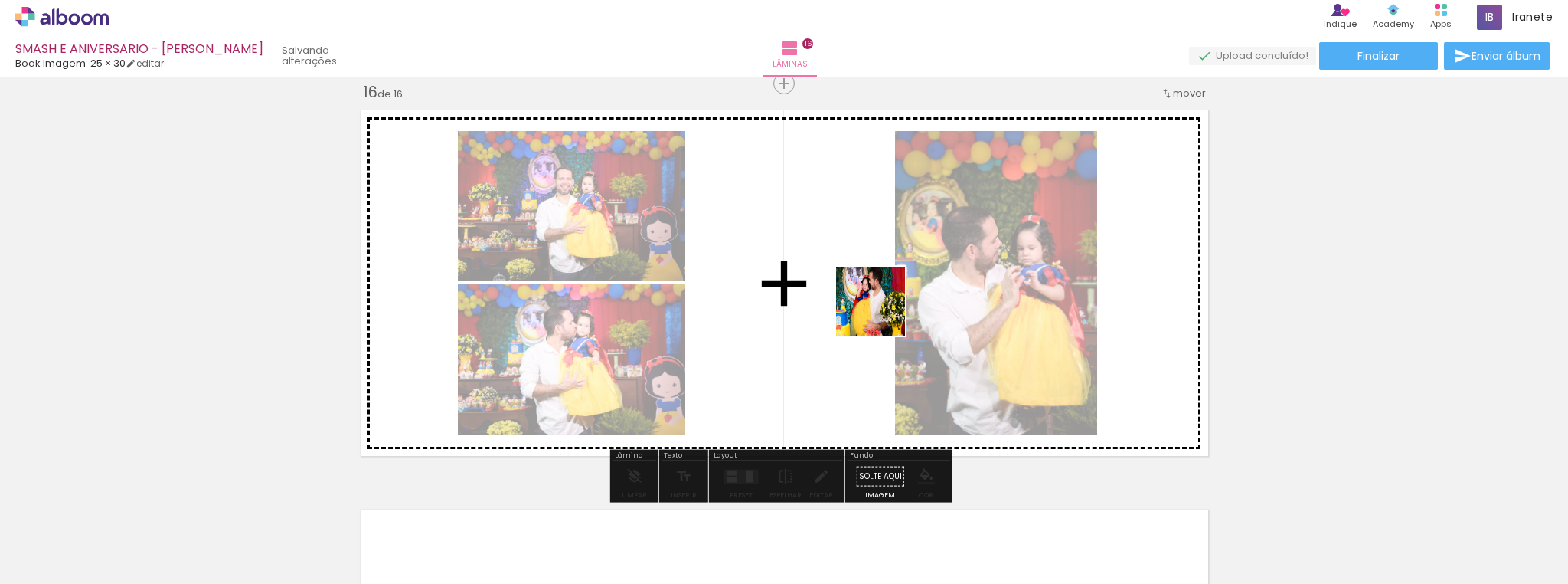
drag, startPoint x: 967, startPoint y: 541, endPoint x: 882, endPoint y: 313, distance: 243.3
click at [882, 313] on quentale-workspace at bounding box center [784, 292] width 1568 height 584
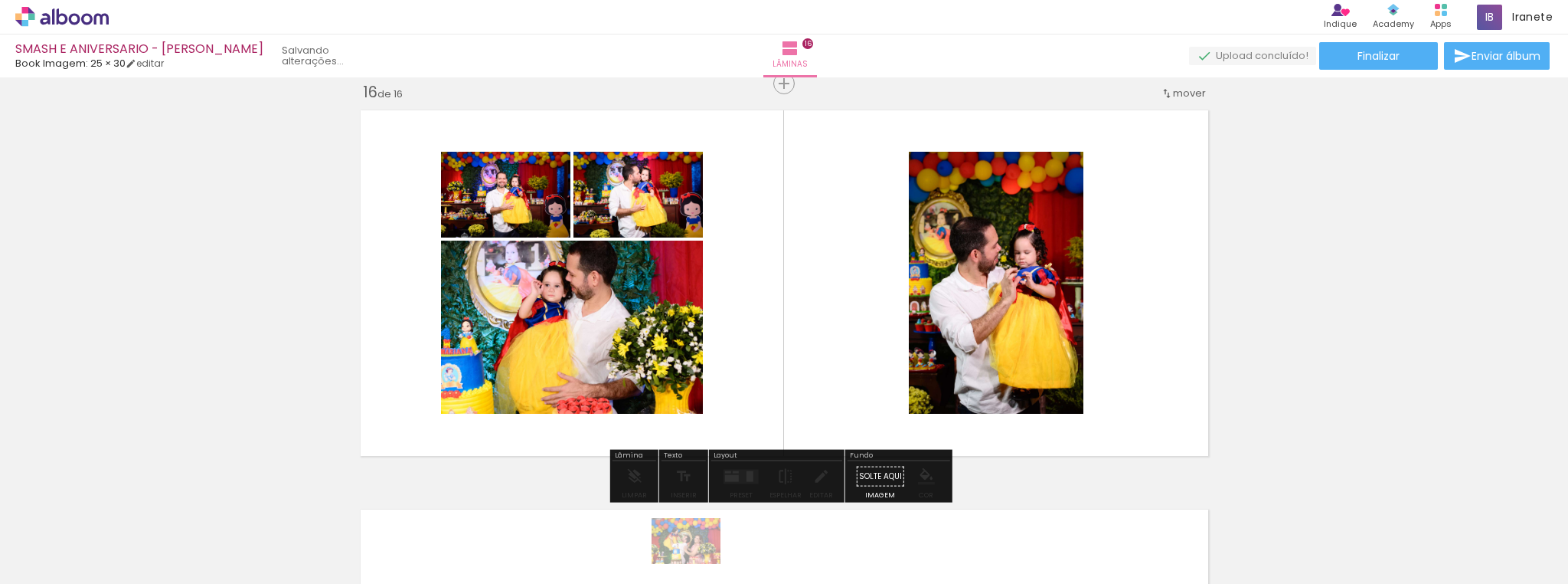
drag, startPoint x: 901, startPoint y: 571, endPoint x: 681, endPoint y: 565, distance: 220.1
click at [0, 0] on slot at bounding box center [0, 0] width 0 height 0
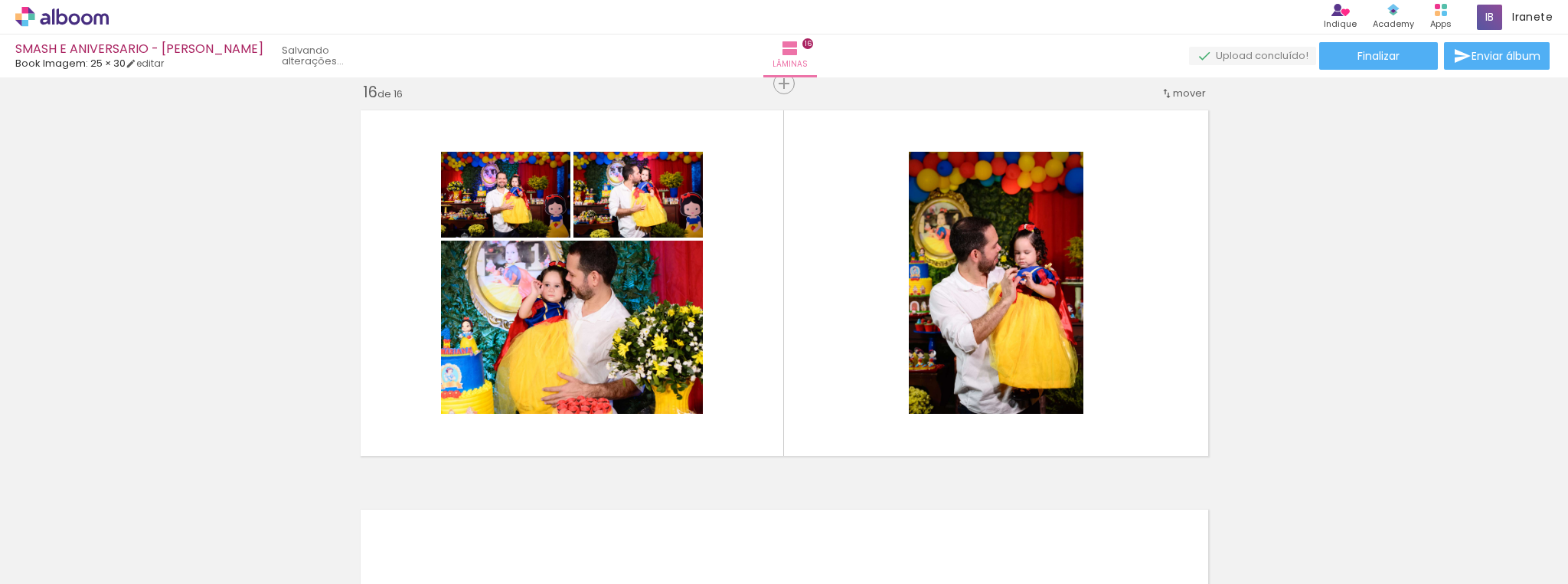
scroll to position [0, 3674]
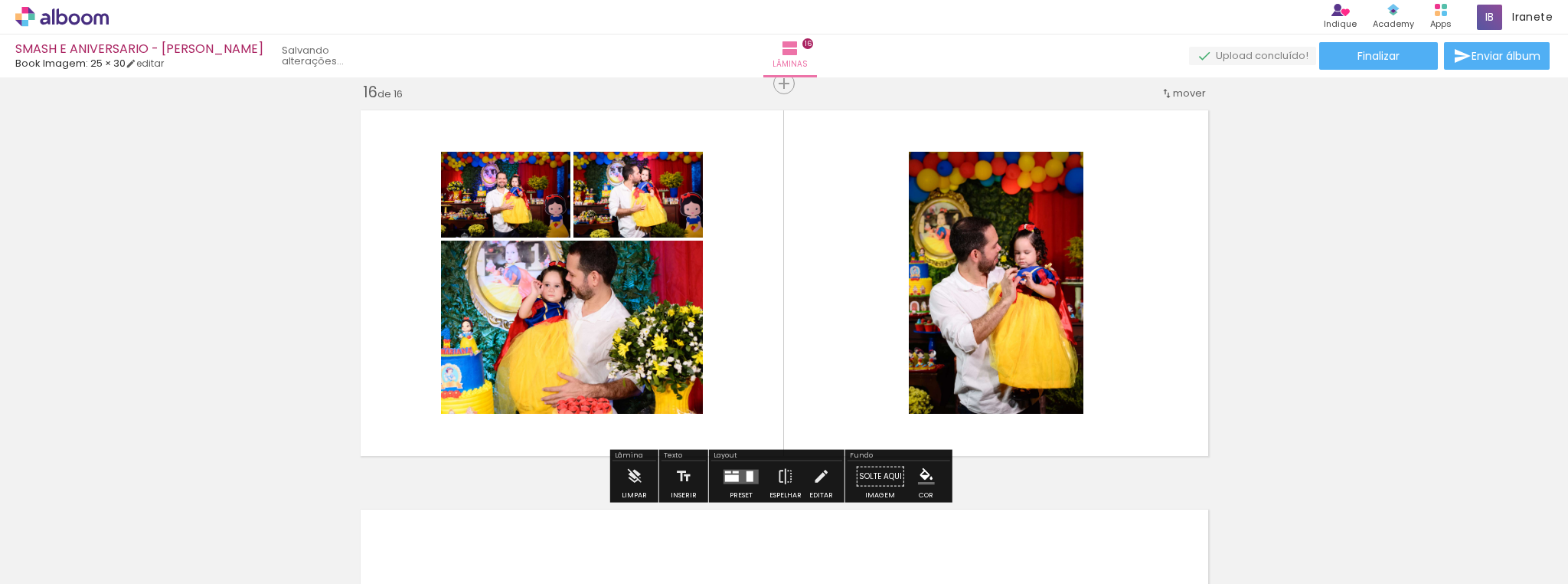
click at [736, 478] on quentale-layouter at bounding box center [741, 476] width 35 height 15
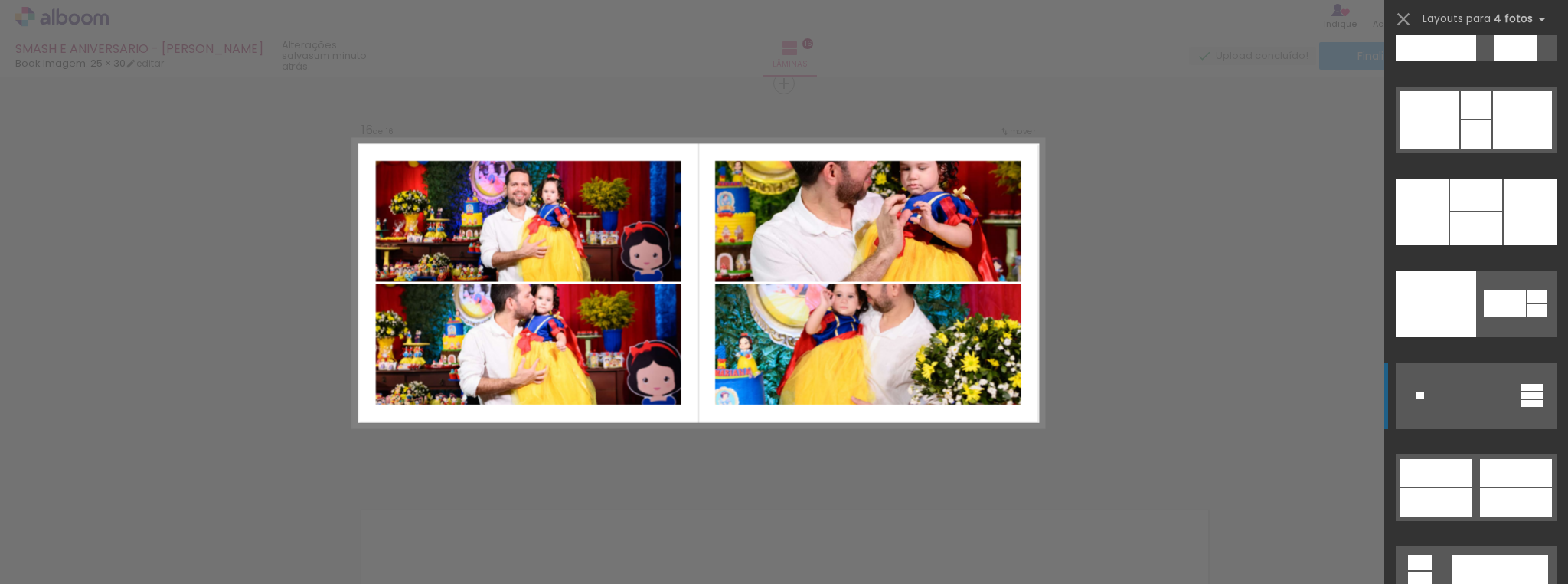
scroll to position [31284, 0]
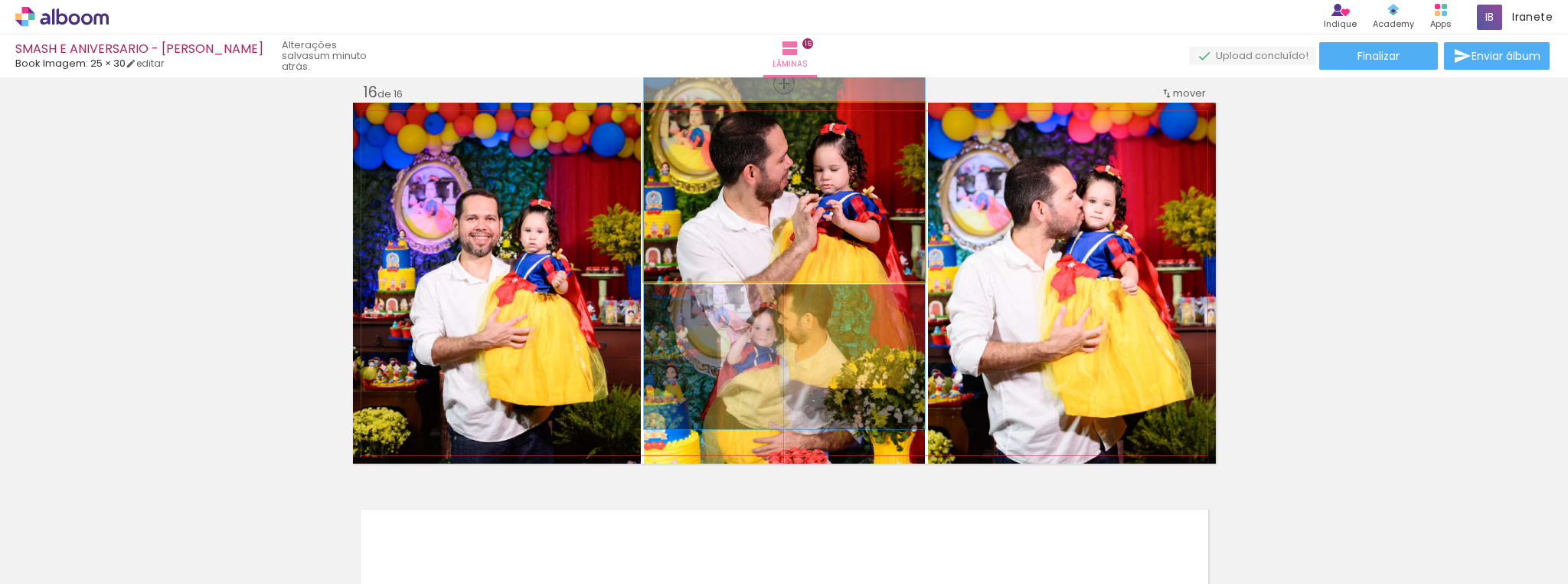
drag, startPoint x: 822, startPoint y: 181, endPoint x: 818, endPoint y: 207, distance: 26.3
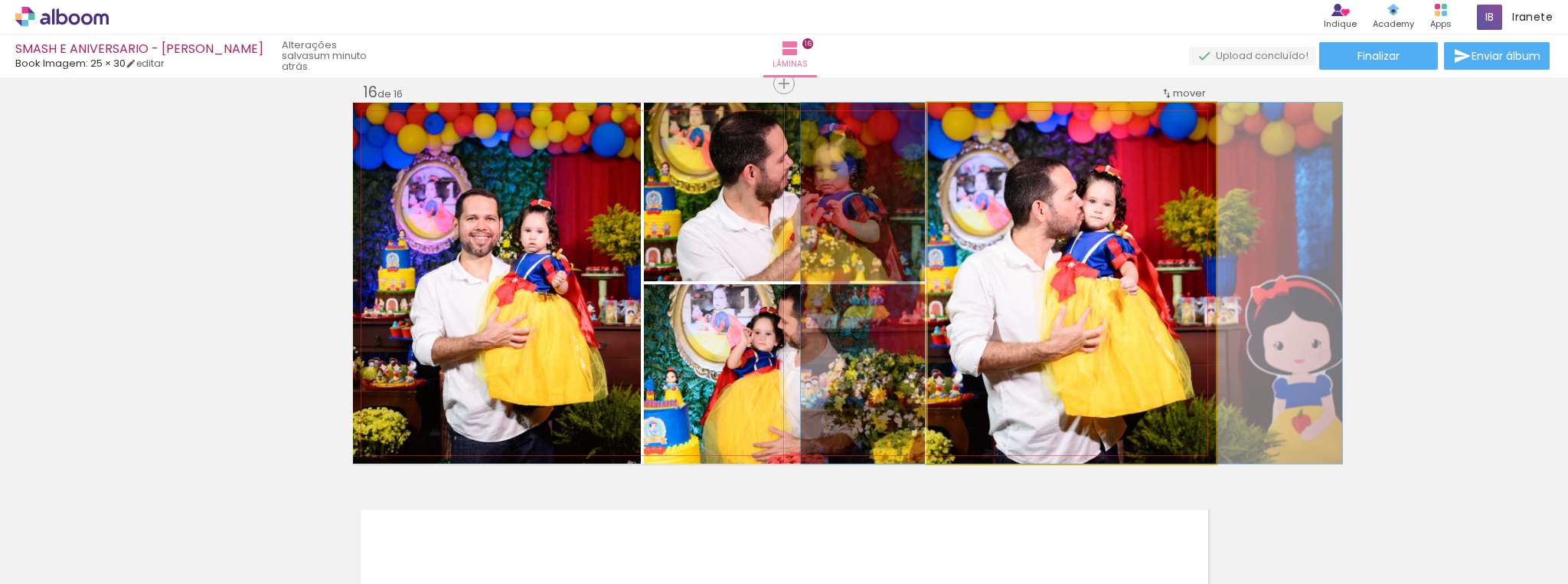
click at [1177, 266] on quentale-photo at bounding box center [1071, 283] width 288 height 361
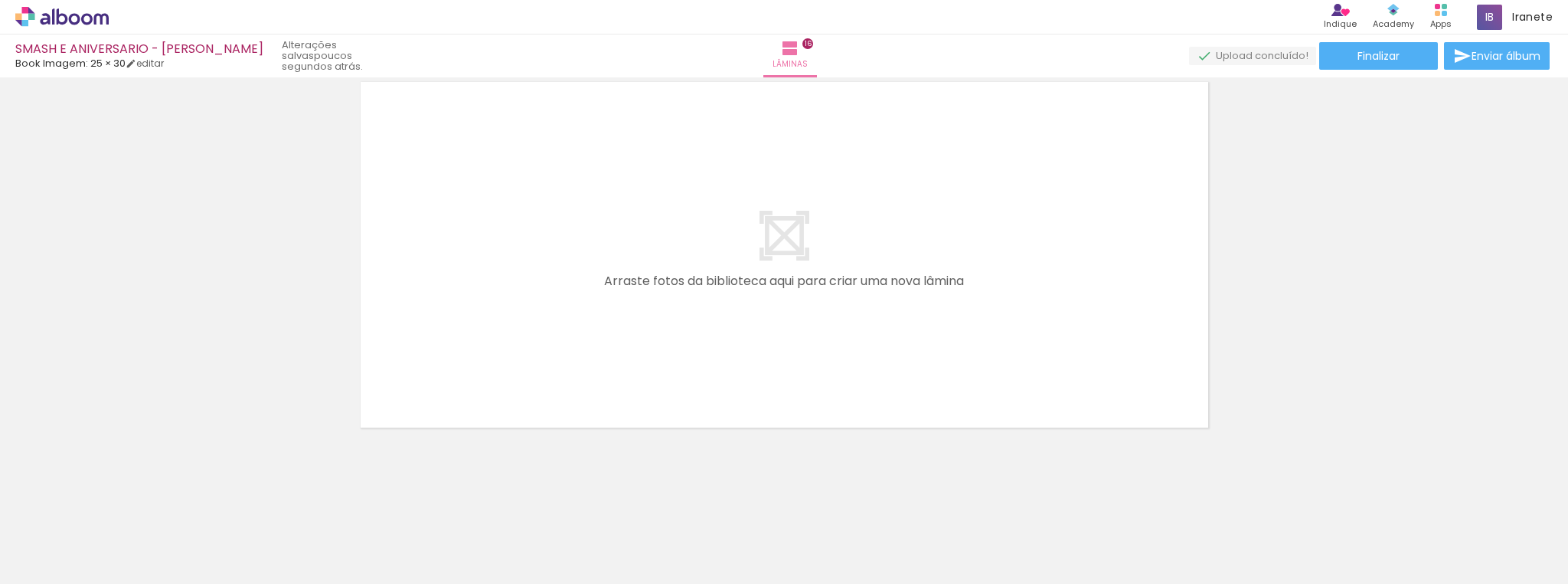
scroll to position [0, 5079]
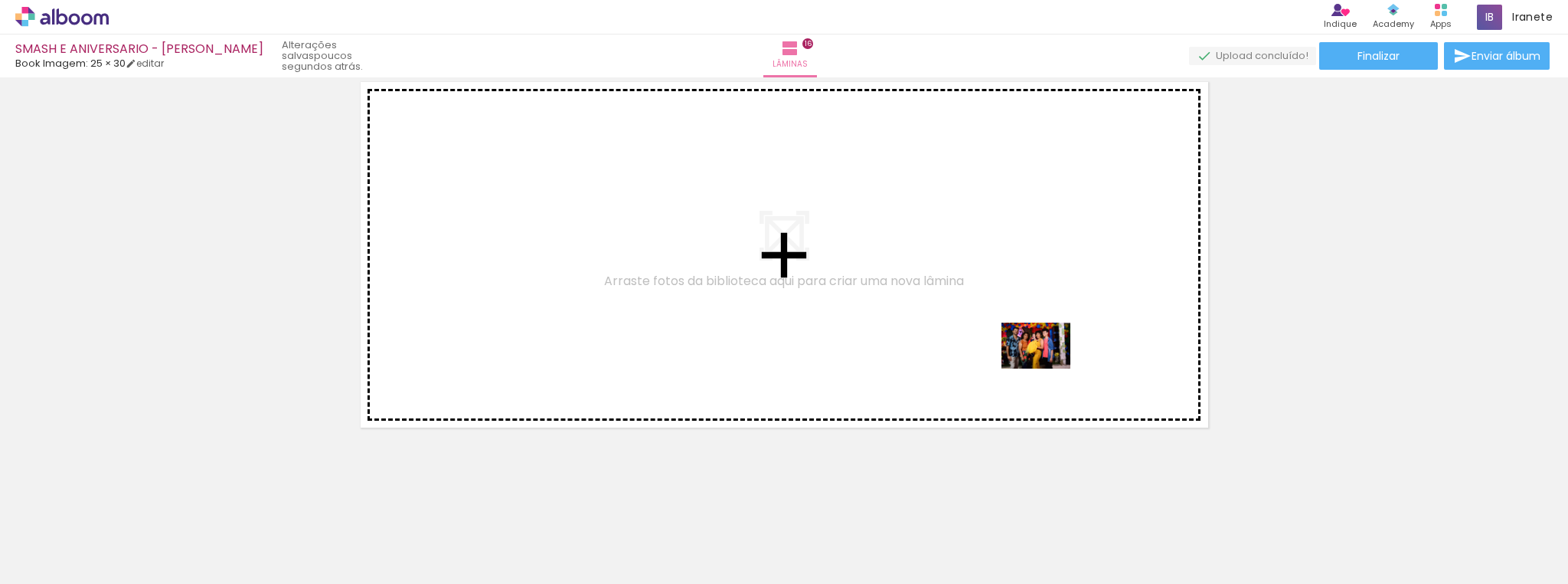
drag, startPoint x: 1004, startPoint y: 543, endPoint x: 1047, endPoint y: 368, distance: 180.2
click at [1047, 368] on quentale-workspace at bounding box center [784, 292] width 1568 height 584
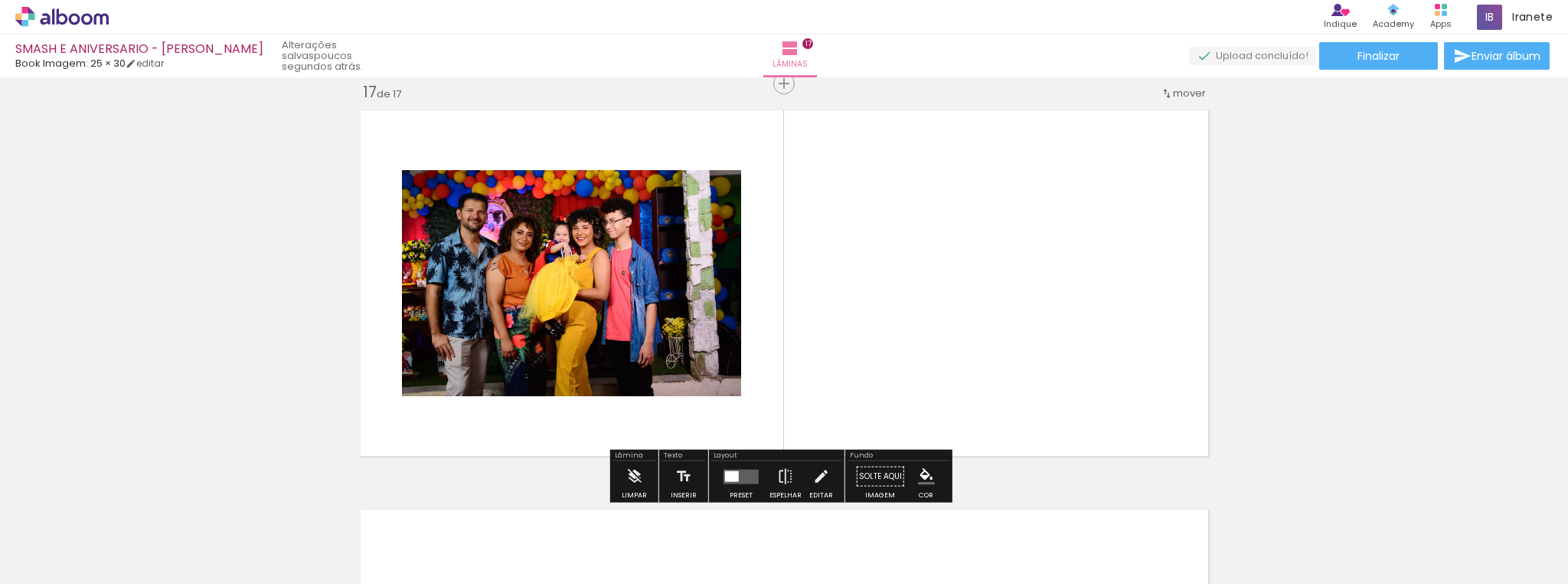
scroll to position [6403, 0]
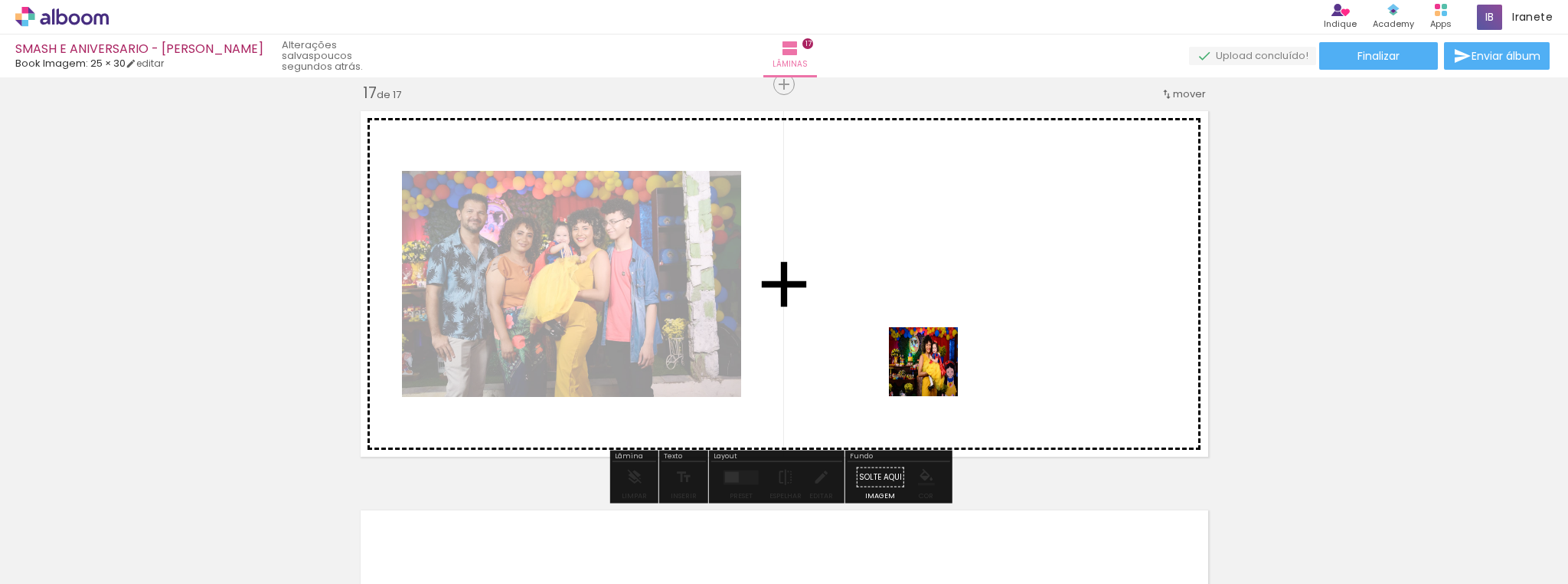
drag, startPoint x: 923, startPoint y: 534, endPoint x: 940, endPoint y: 445, distance: 90.6
click at [936, 343] on quentale-workspace at bounding box center [784, 292] width 1568 height 584
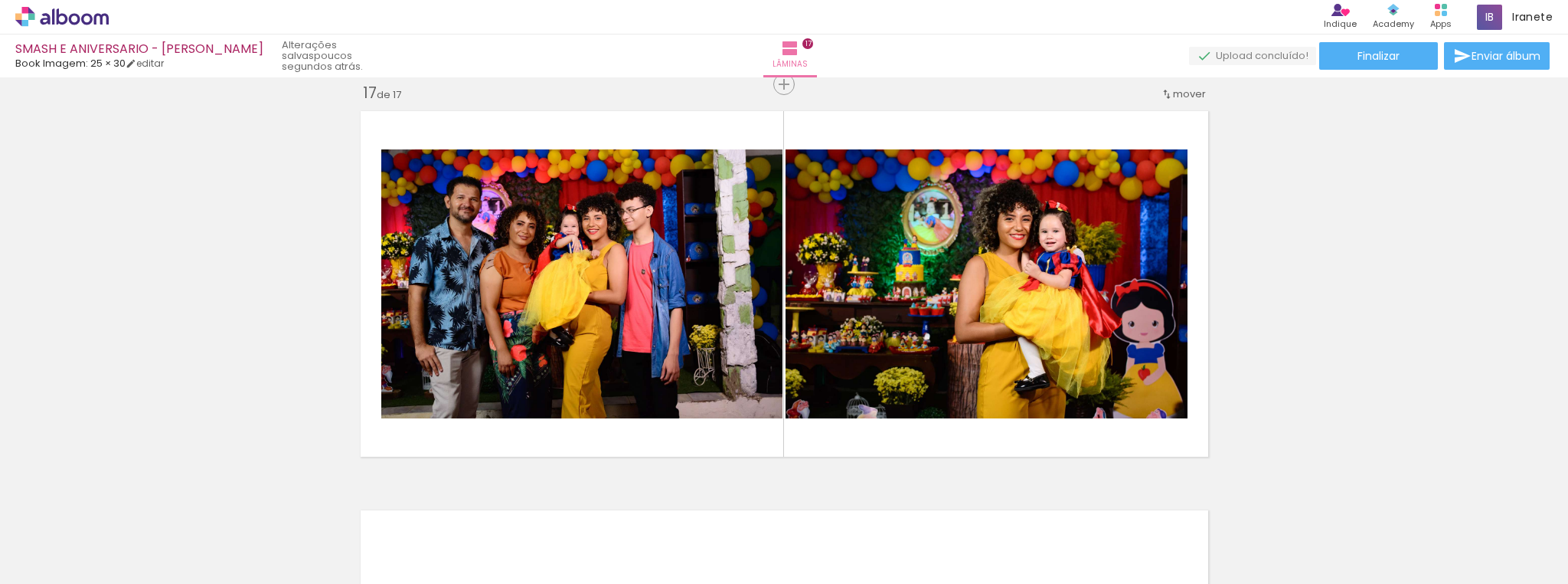
scroll to position [0, 4037]
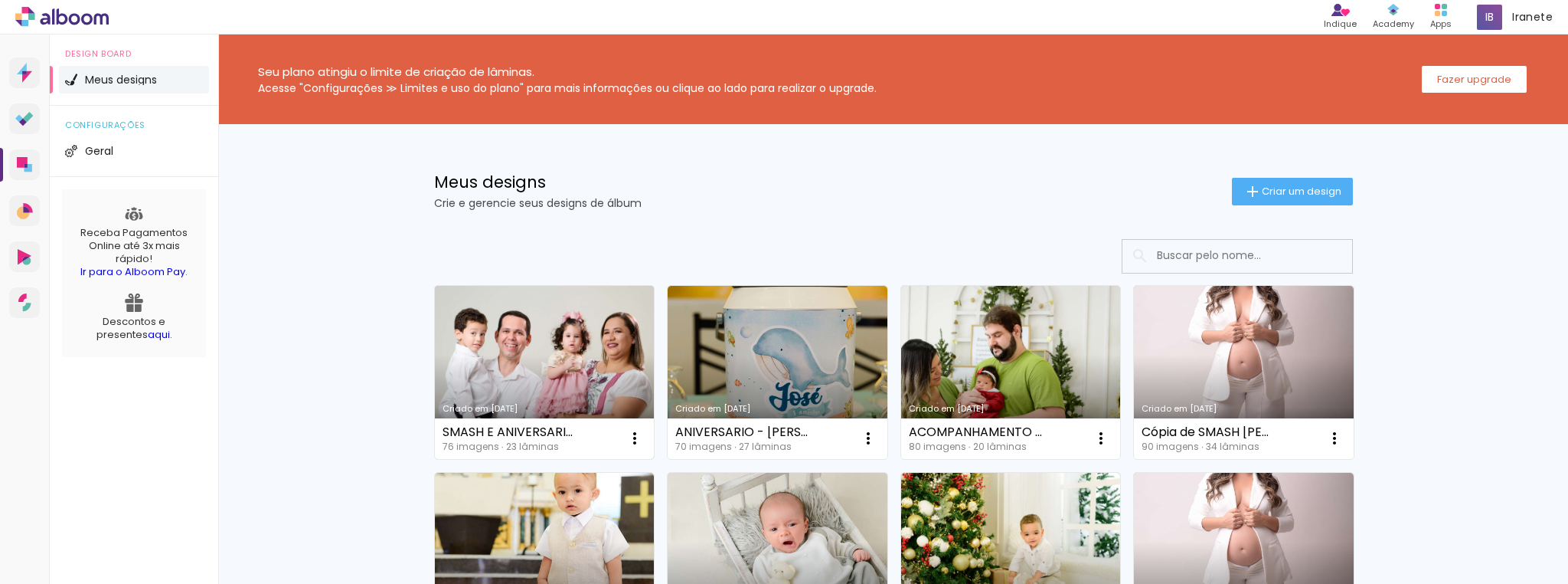
click at [586, 363] on link "Criado em [DATE]" at bounding box center [544, 372] width 220 height 173
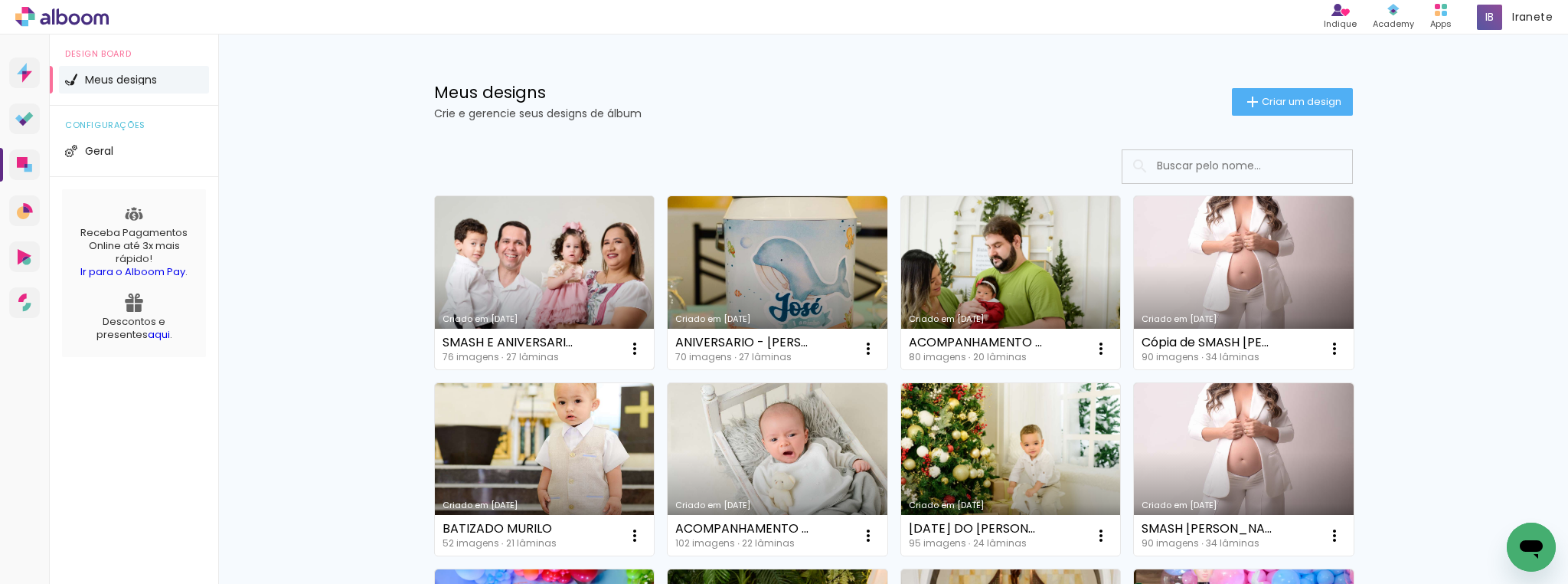
click at [582, 248] on link "Criado em [DATE]" at bounding box center [544, 282] width 220 height 173
